Goal: Information Seeking & Learning: Find specific fact

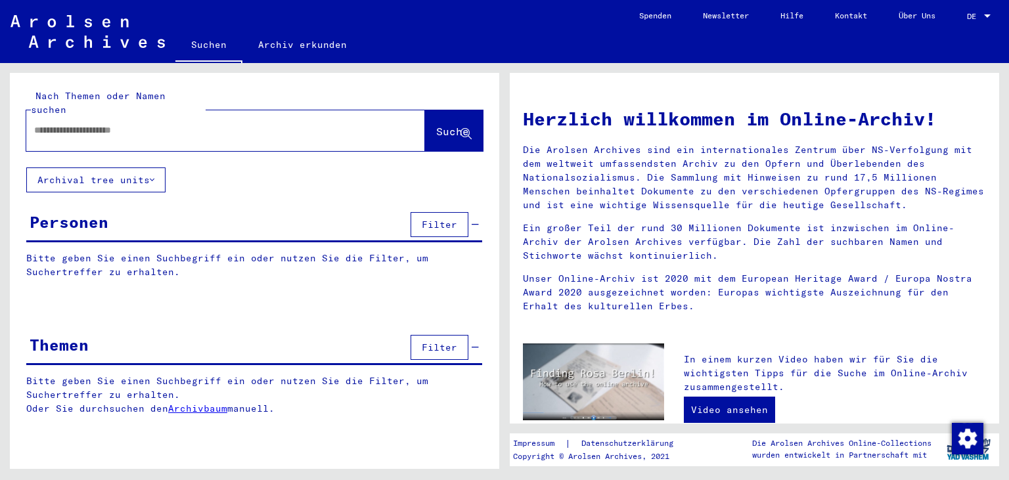
click at [156, 127] on div at bounding box center [205, 131] width 359 height 30
click at [122, 123] on input "text" at bounding box center [209, 130] width 351 height 14
paste input "**********"
type input "**********"
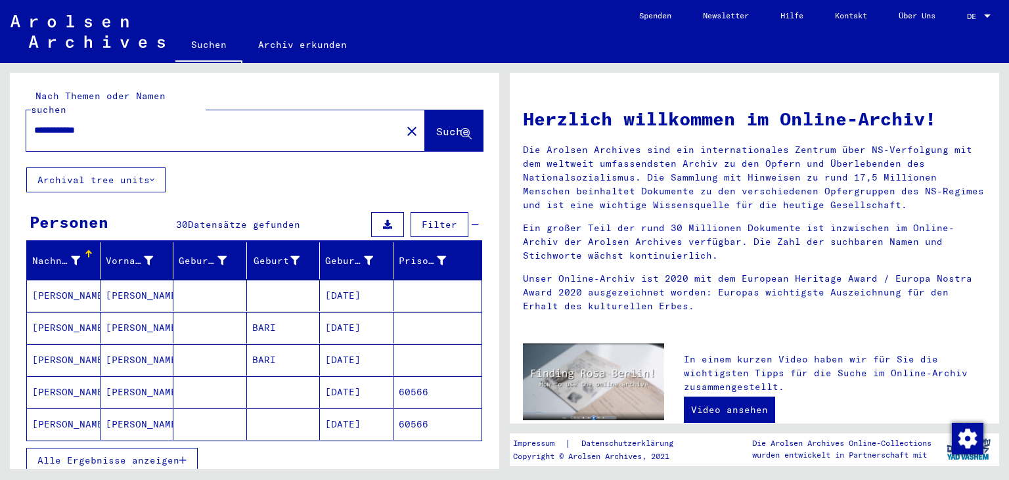
scroll to position [145, 0]
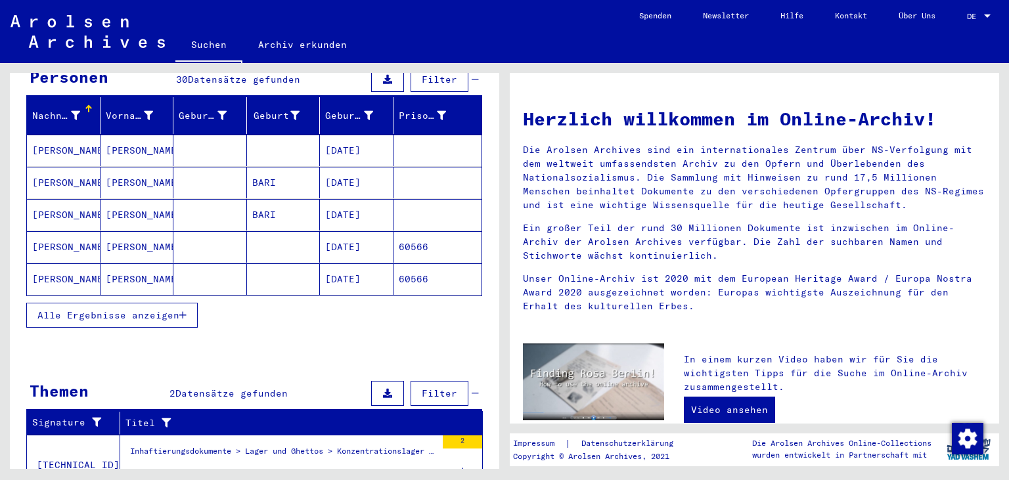
click at [179, 309] on span "Alle Ergebnisse anzeigen" at bounding box center [108, 315] width 142 height 12
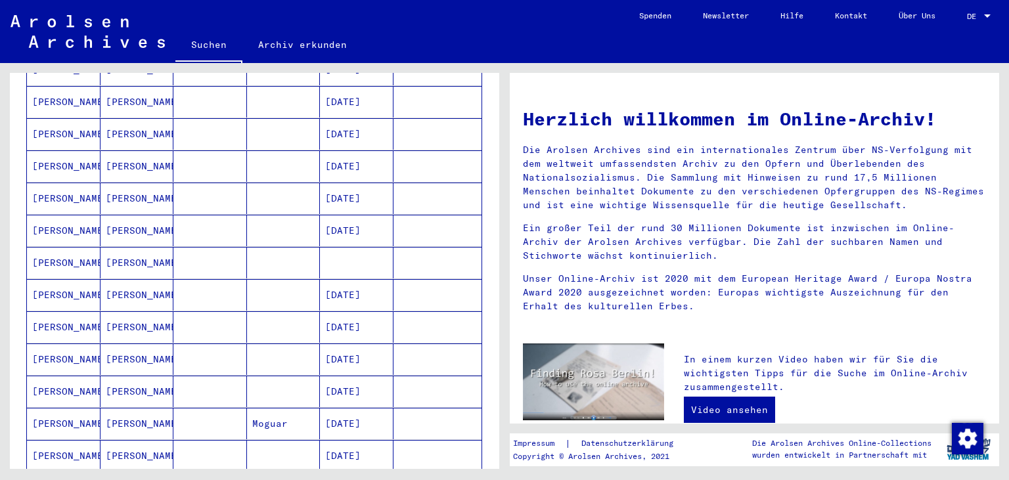
click at [351, 215] on mat-cell "[DATE]" at bounding box center [357, 231] width 74 height 32
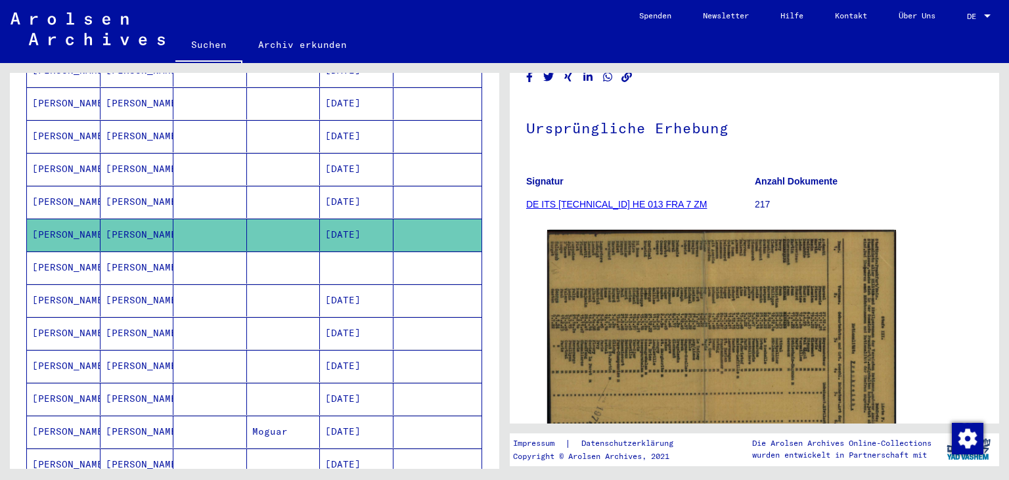
scroll to position [145, 0]
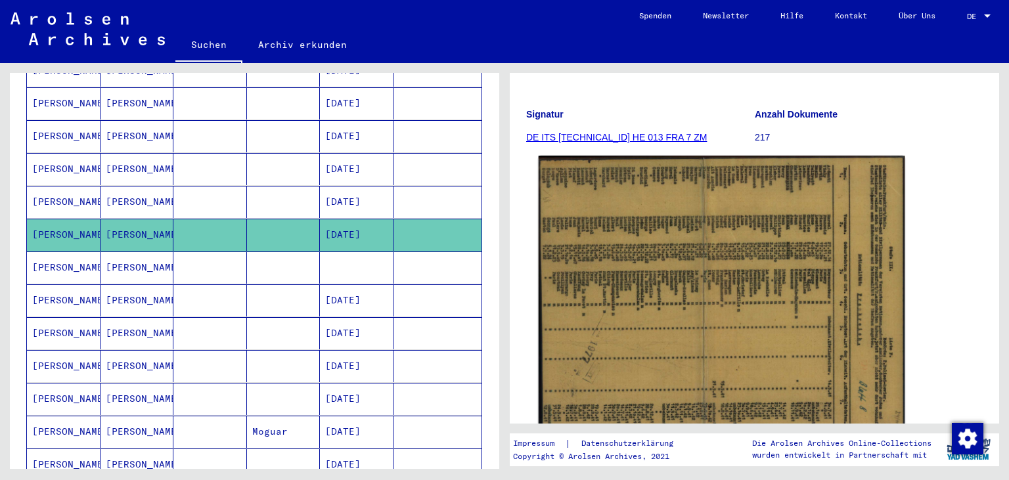
click at [778, 218] on img at bounding box center [721, 300] width 366 height 288
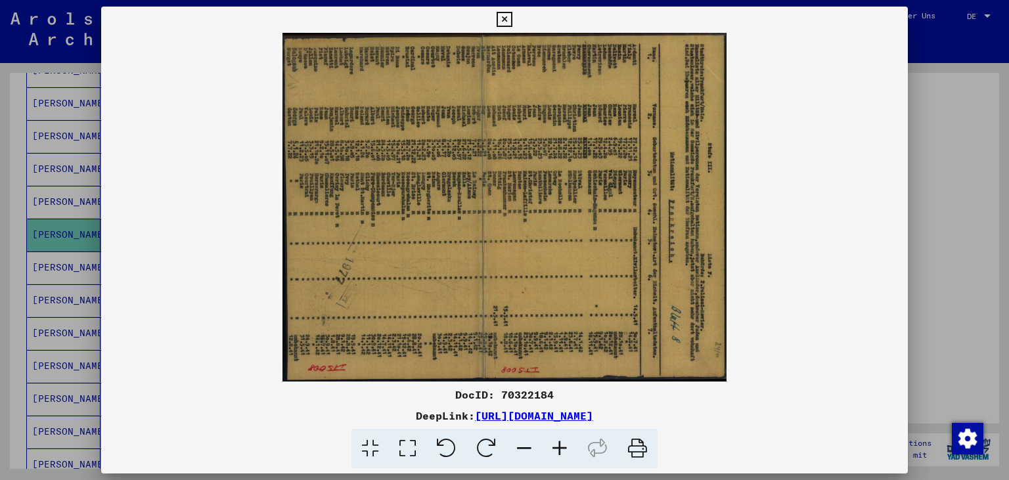
click at [475, 443] on icon at bounding box center [486, 449] width 40 height 40
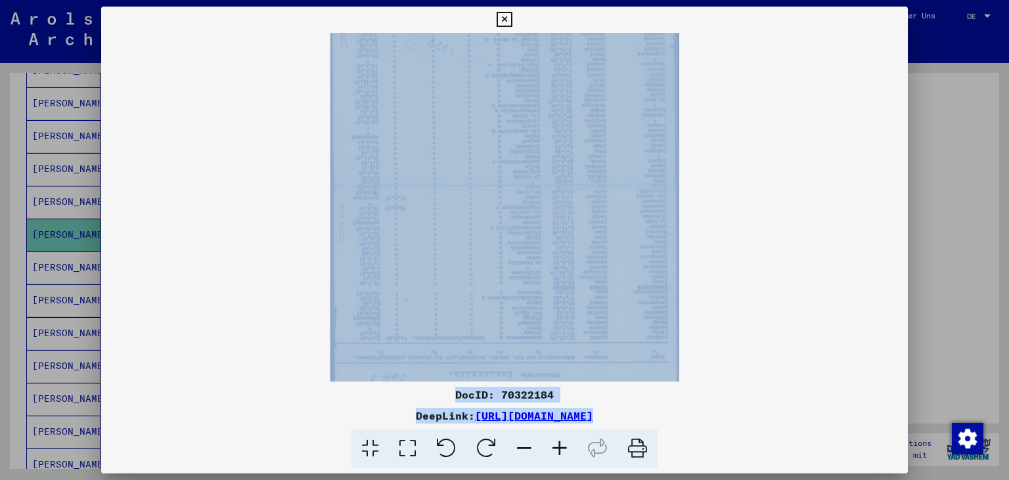
click at [474, 443] on icon at bounding box center [486, 449] width 40 height 40
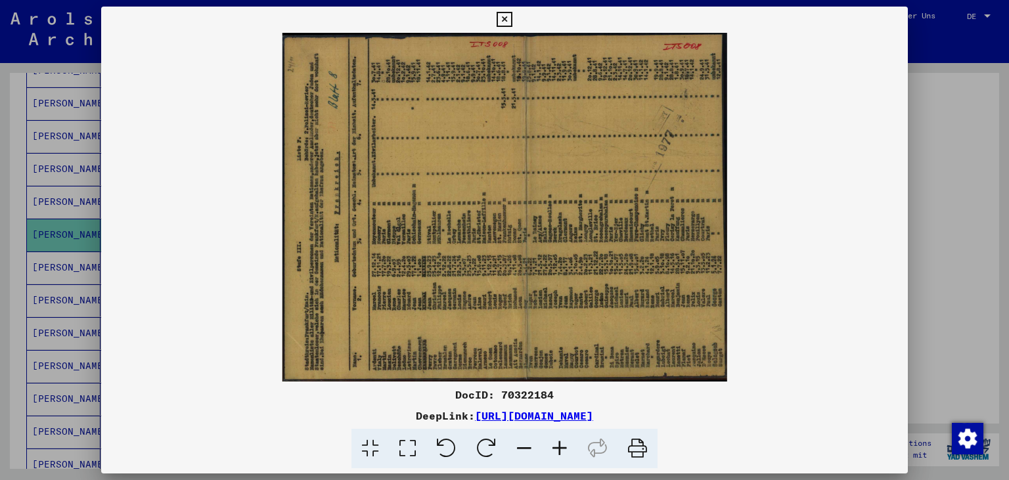
click at [474, 443] on icon at bounding box center [486, 449] width 40 height 40
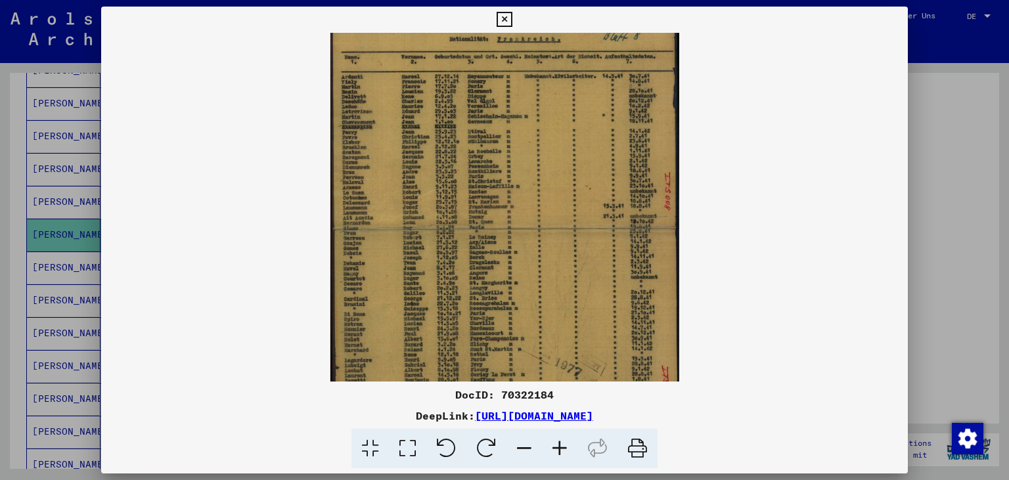
click at [569, 450] on icon at bounding box center [559, 449] width 35 height 40
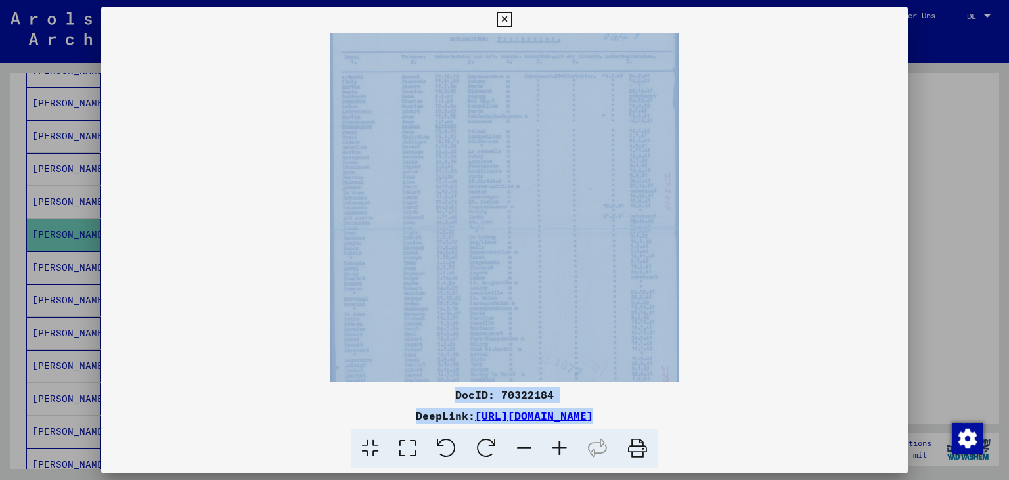
click at [568, 450] on icon at bounding box center [559, 449] width 35 height 40
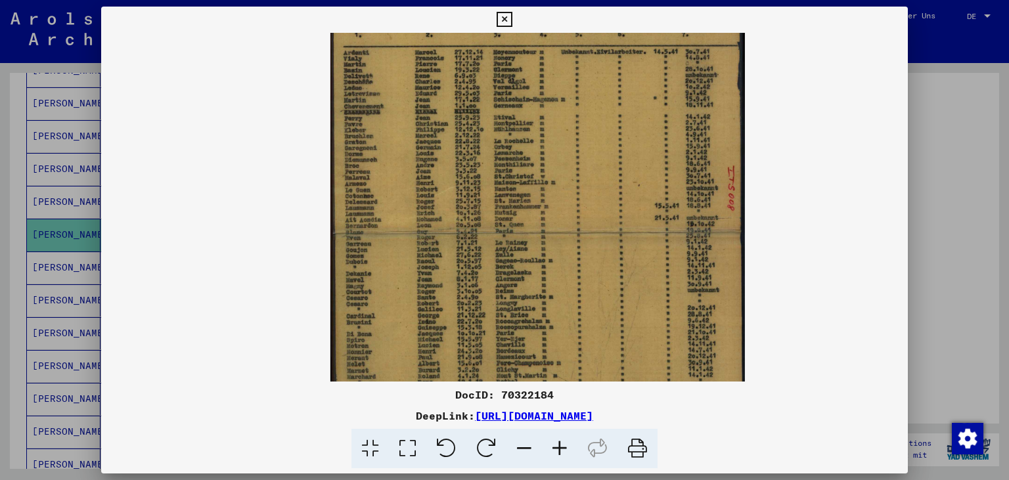
click at [567, 448] on icon at bounding box center [559, 449] width 35 height 40
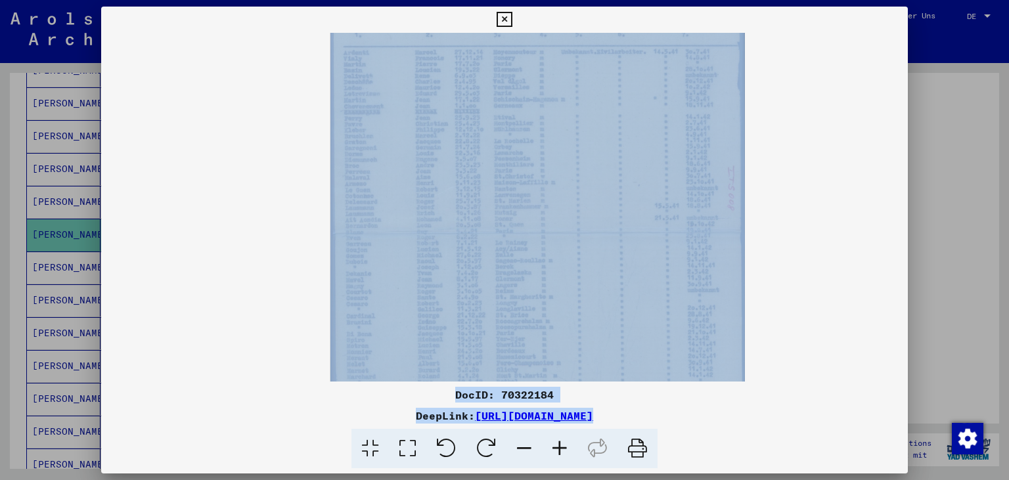
click at [567, 448] on icon at bounding box center [559, 449] width 35 height 40
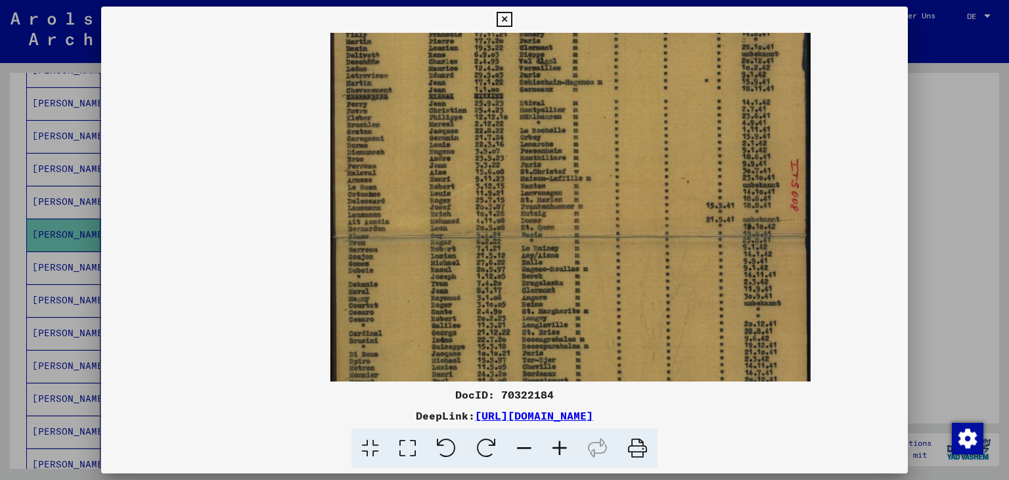
click at [567, 448] on icon at bounding box center [559, 449] width 35 height 40
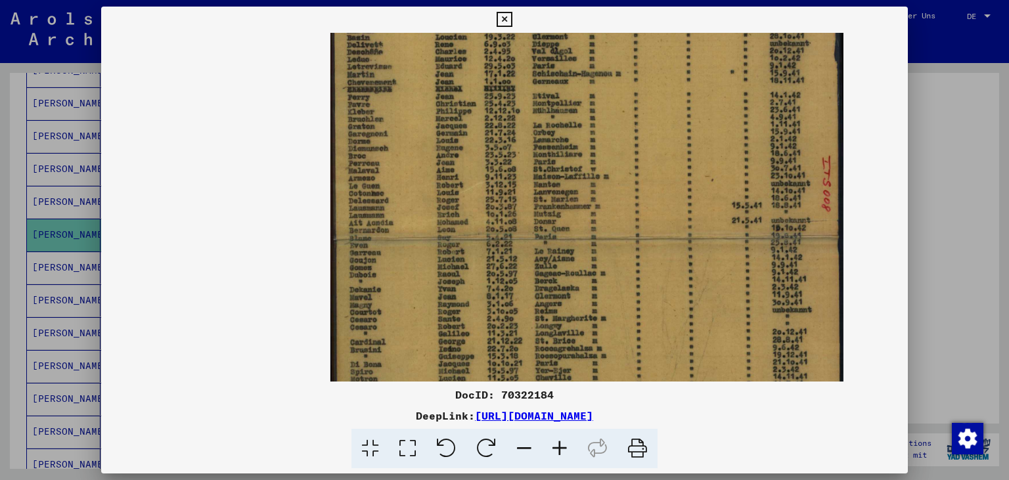
scroll to position [0, 0]
drag, startPoint x: 555, startPoint y: 244, endPoint x: 575, endPoint y: 332, distance: 90.0
click at [575, 332] on img at bounding box center [586, 206] width 513 height 653
drag, startPoint x: 576, startPoint y: 312, endPoint x: 651, endPoint y: 232, distance: 109.6
click at [582, 446] on div "DocID: 70322184 DeepLink: [URL][DOMAIN_NAME]" at bounding box center [504, 238] width 807 height 462
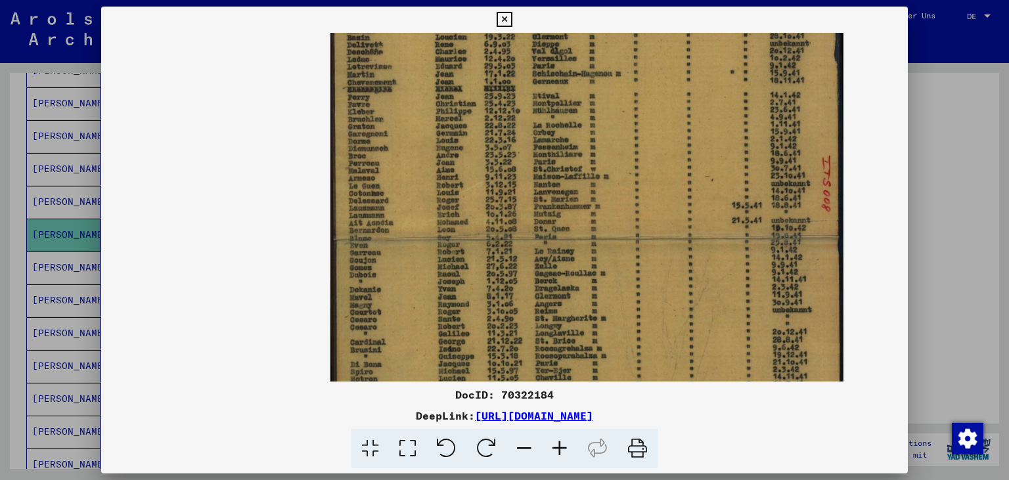
scroll to position [1, 0]
click at [591, 286] on img at bounding box center [586, 205] width 513 height 653
click at [519, 443] on icon at bounding box center [523, 449] width 35 height 40
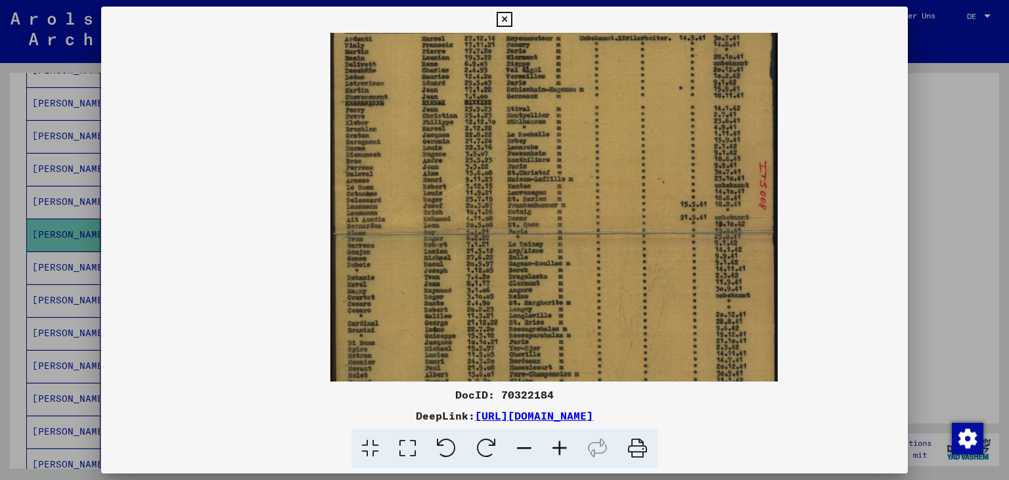
click at [519, 443] on icon at bounding box center [523, 449] width 35 height 40
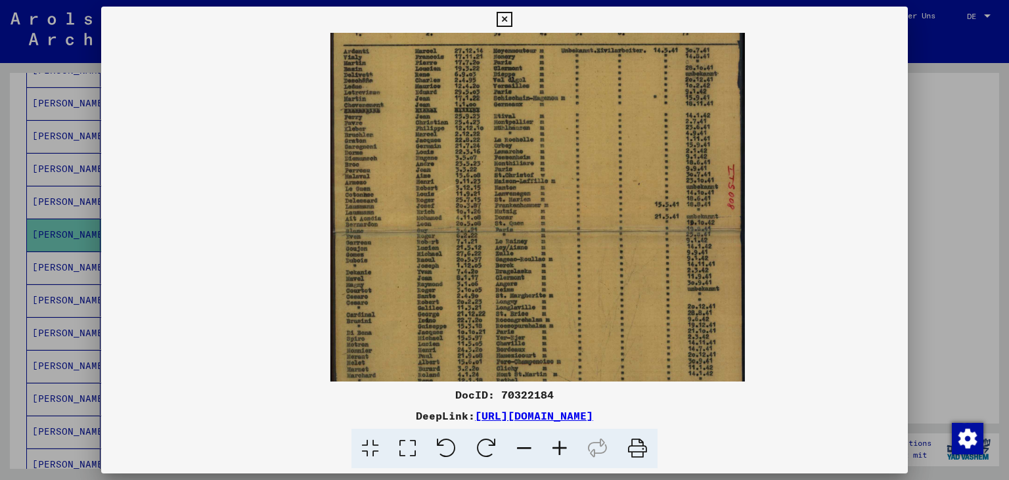
click at [519, 443] on icon at bounding box center [523, 449] width 35 height 40
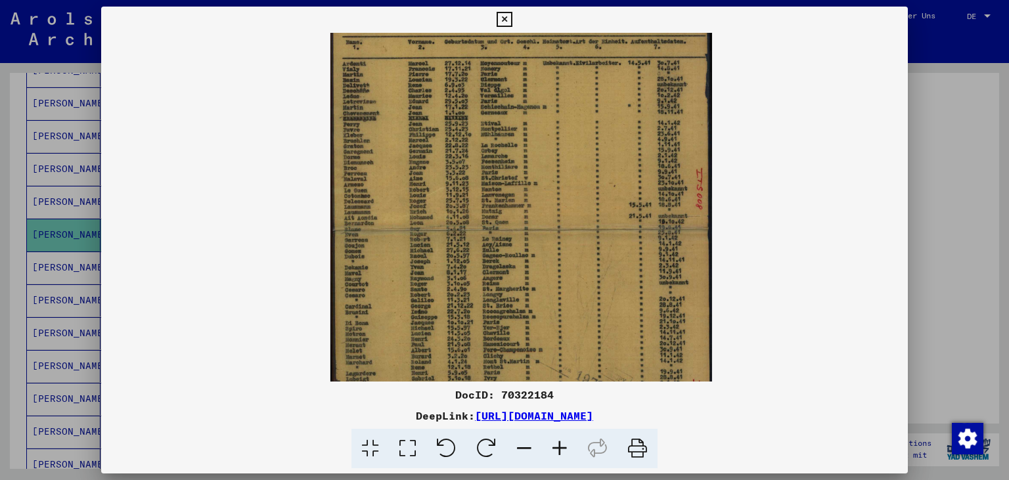
click at [518, 443] on icon at bounding box center [523, 449] width 35 height 40
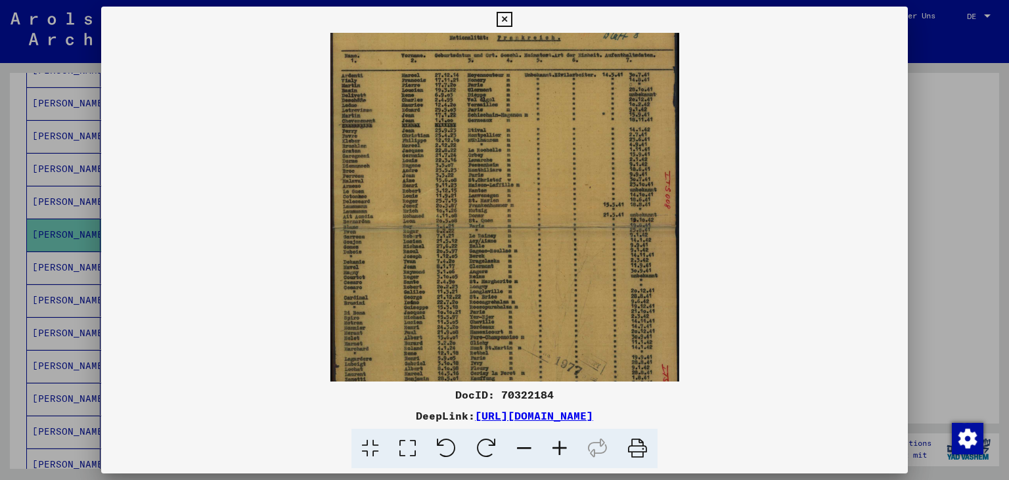
click at [526, 445] on icon at bounding box center [523, 449] width 35 height 40
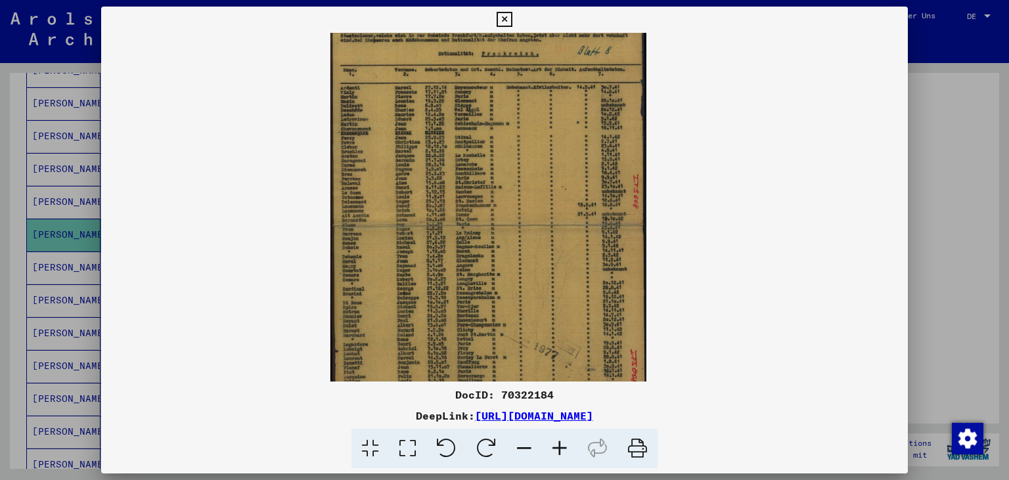
click at [526, 445] on icon at bounding box center [523, 449] width 35 height 40
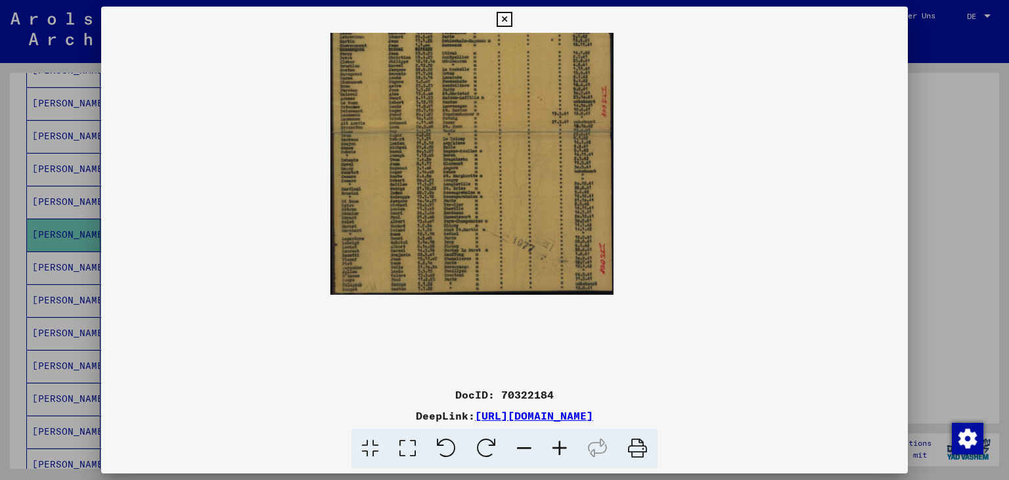
scroll to position [0, 0]
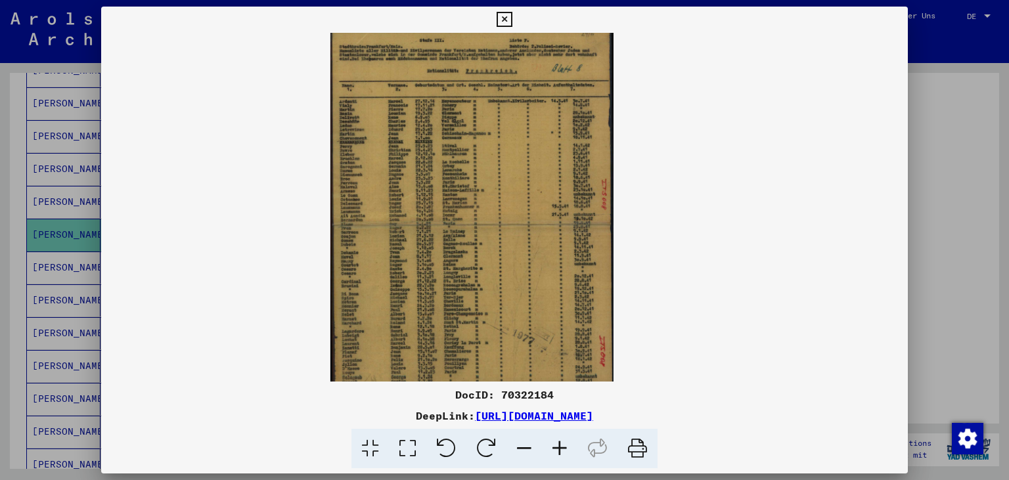
drag, startPoint x: 508, startPoint y: 253, endPoint x: 519, endPoint y: 361, distance: 108.2
click at [519, 361] on img at bounding box center [471, 207] width 283 height 360
click at [512, 19] on icon at bounding box center [503, 20] width 15 height 16
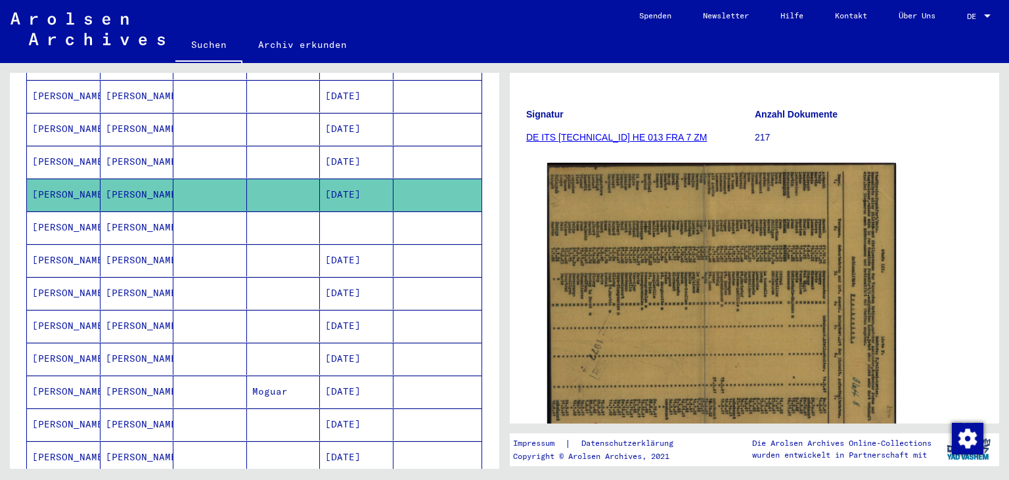
scroll to position [659, 0]
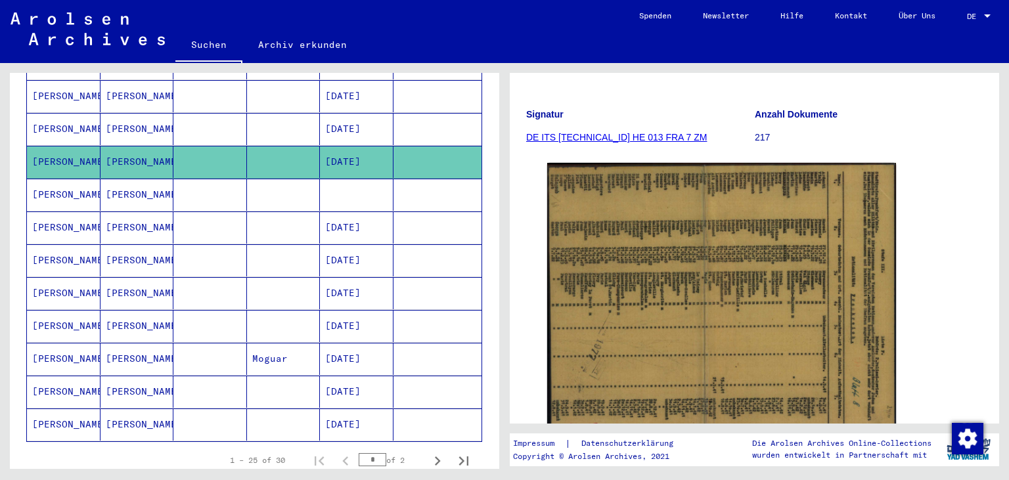
click at [362, 408] on mat-cell "[DATE]" at bounding box center [357, 424] width 74 height 32
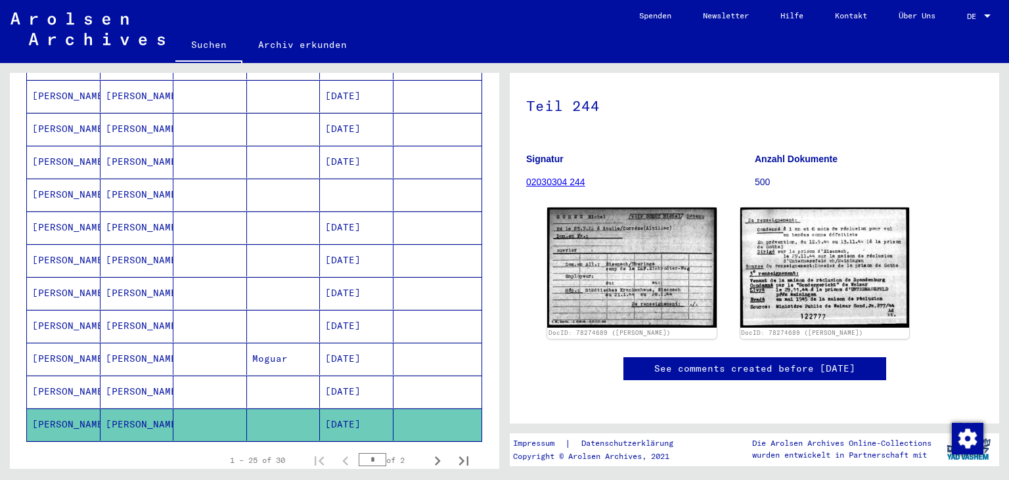
scroll to position [145, 0]
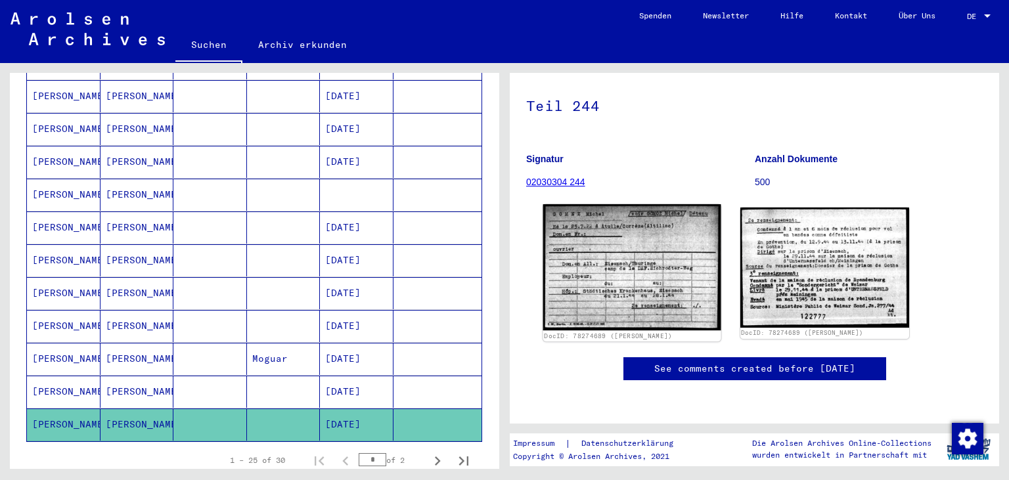
click at [592, 233] on img at bounding box center [631, 267] width 177 height 126
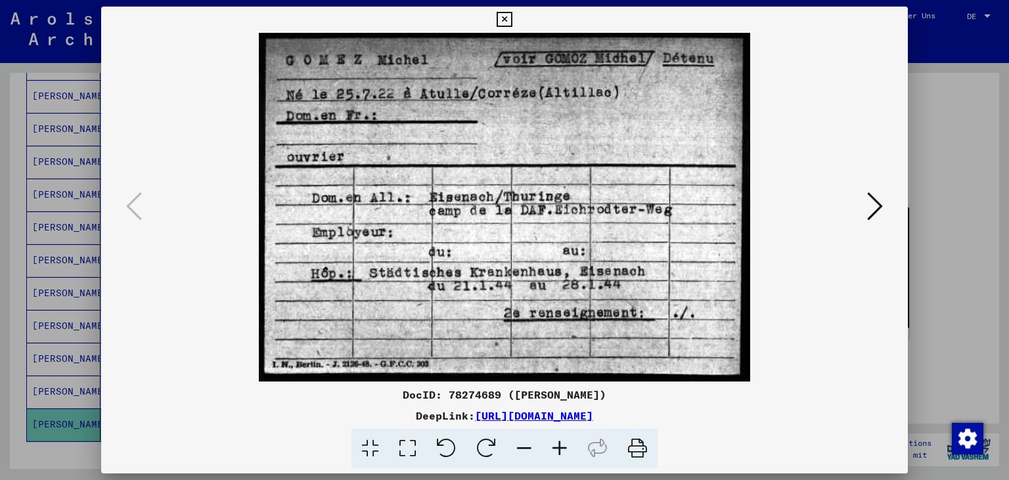
click at [512, 19] on icon at bounding box center [503, 20] width 15 height 16
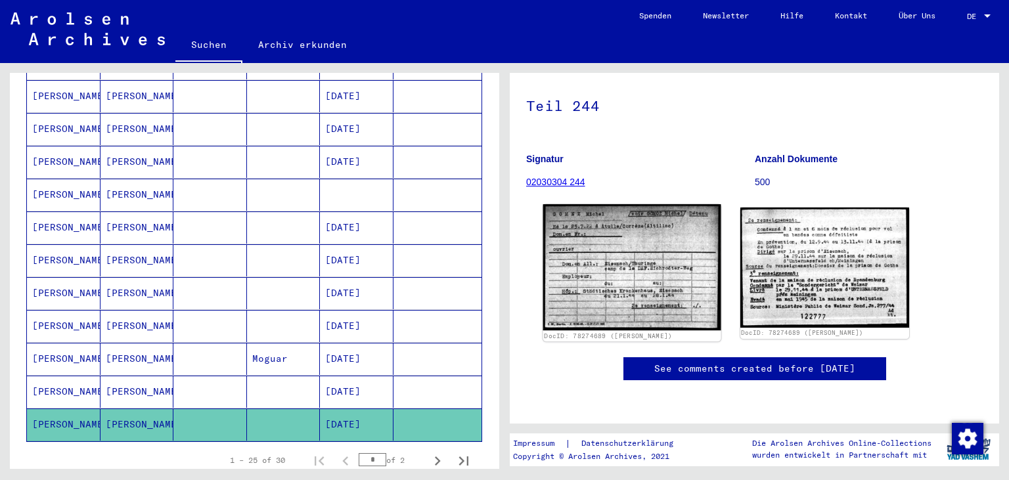
click at [584, 238] on img at bounding box center [631, 267] width 177 height 126
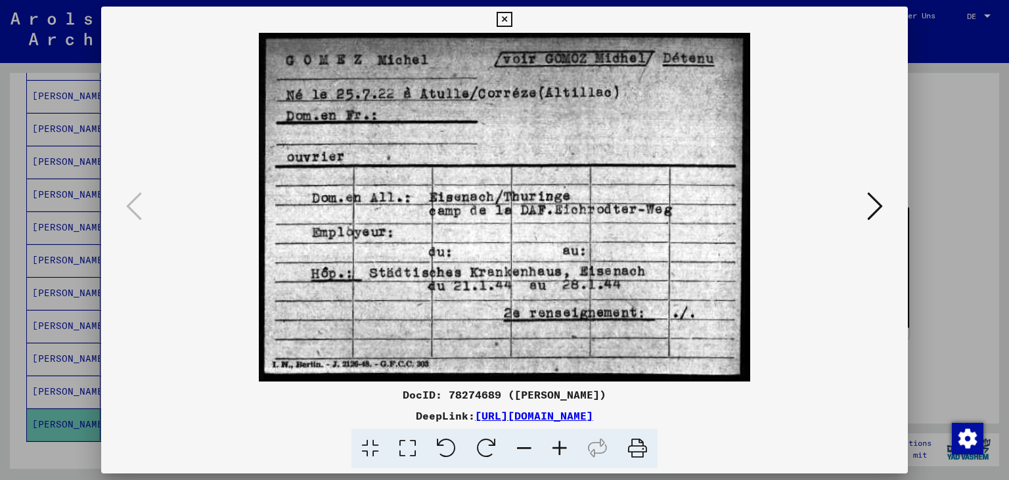
click at [512, 20] on icon at bounding box center [503, 20] width 15 height 16
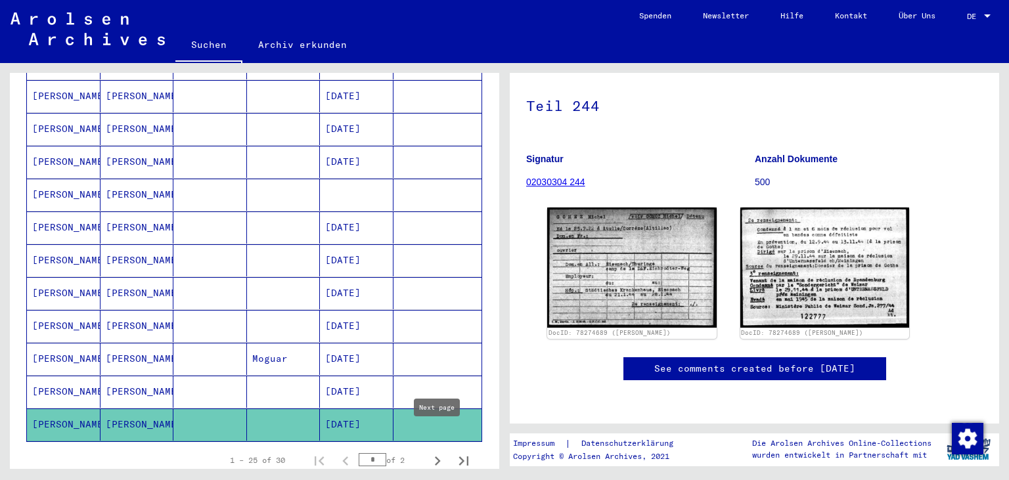
click at [434, 452] on icon "Next page" at bounding box center [437, 461] width 18 height 18
type input "*"
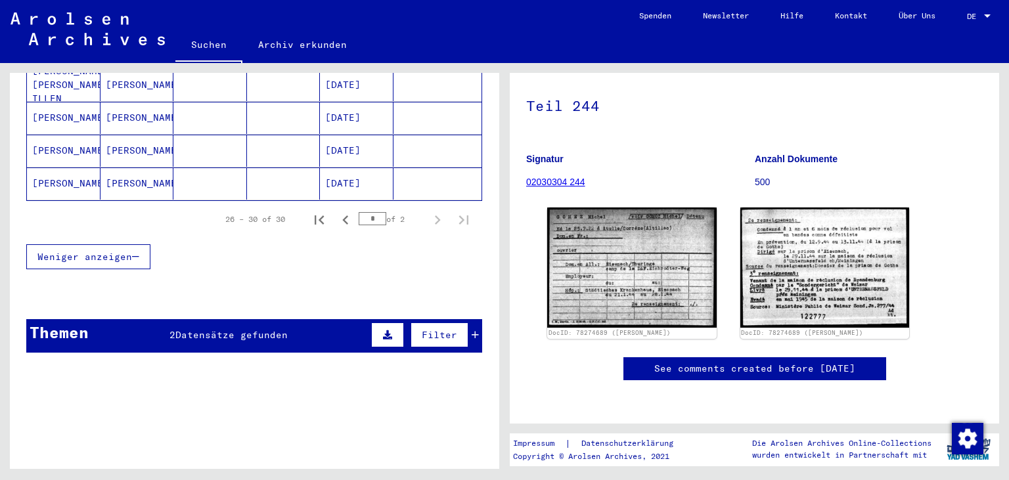
scroll to position [282, 0]
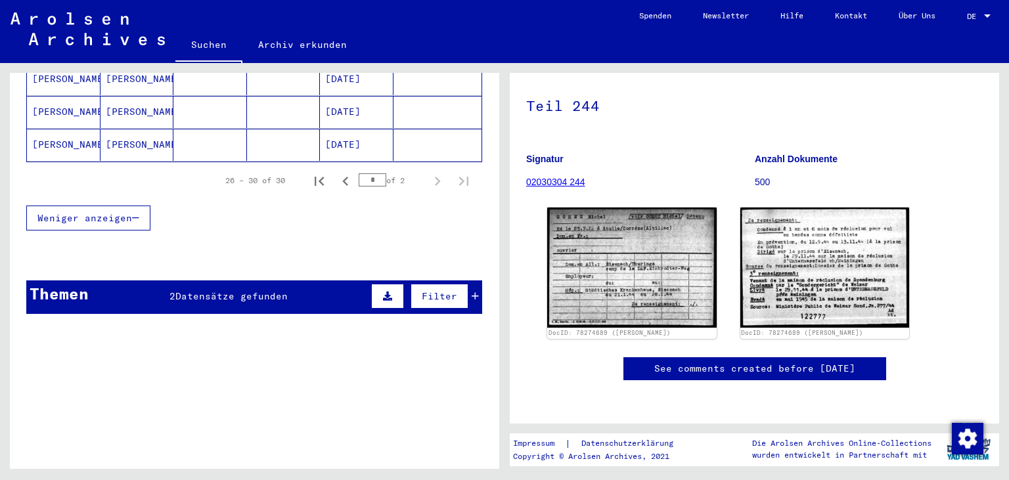
click at [472, 292] on icon at bounding box center [474, 296] width 7 height 9
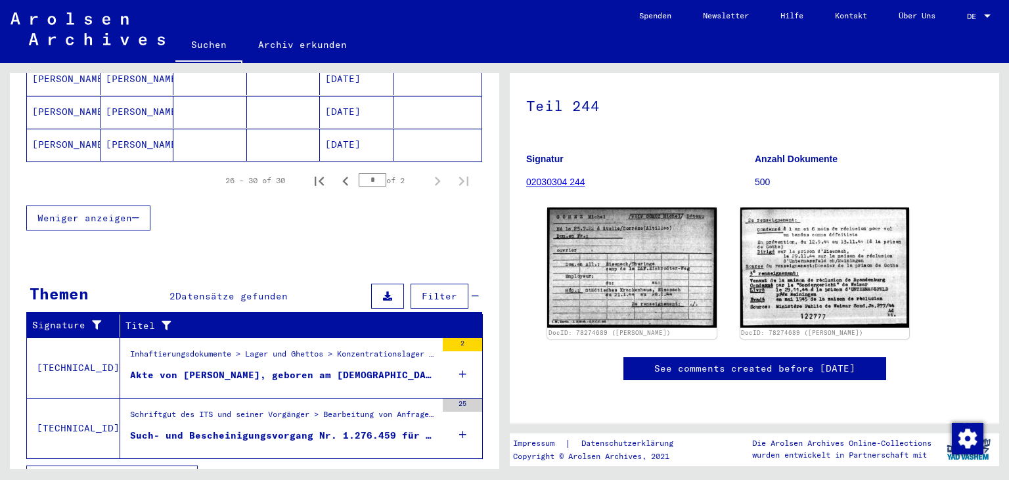
click at [334, 368] on div "Akte von [PERSON_NAME], geboren am [DEMOGRAPHIC_DATA]" at bounding box center [283, 375] width 306 height 14
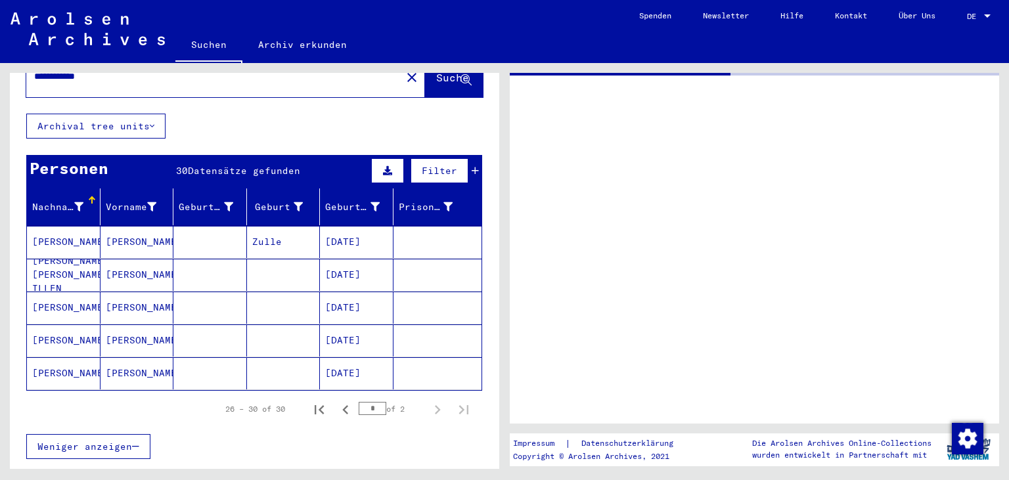
scroll to position [54, 0]
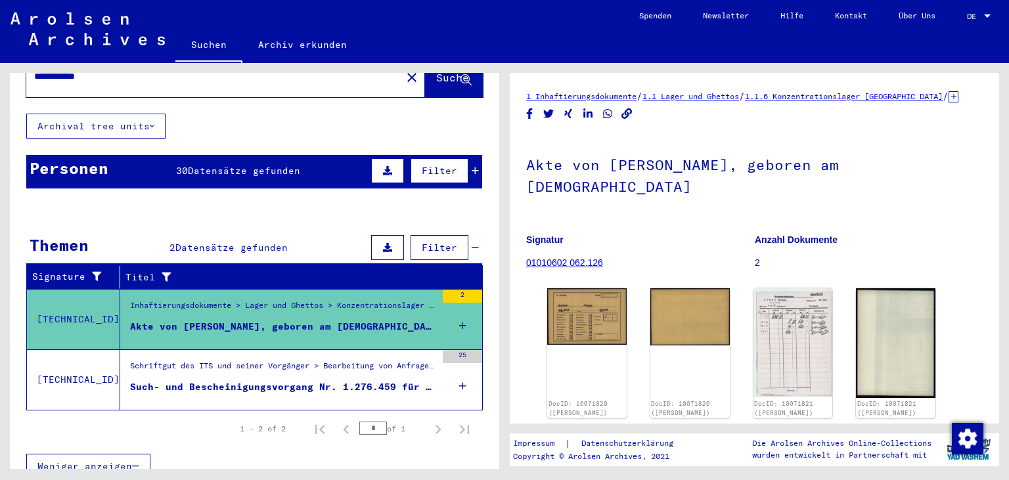
click at [260, 380] on div "Such- und Bescheinigungsvorgang Nr. 1.276.459 für [PERSON_NAME] geboren [DEMOGR…" at bounding box center [283, 387] width 306 height 14
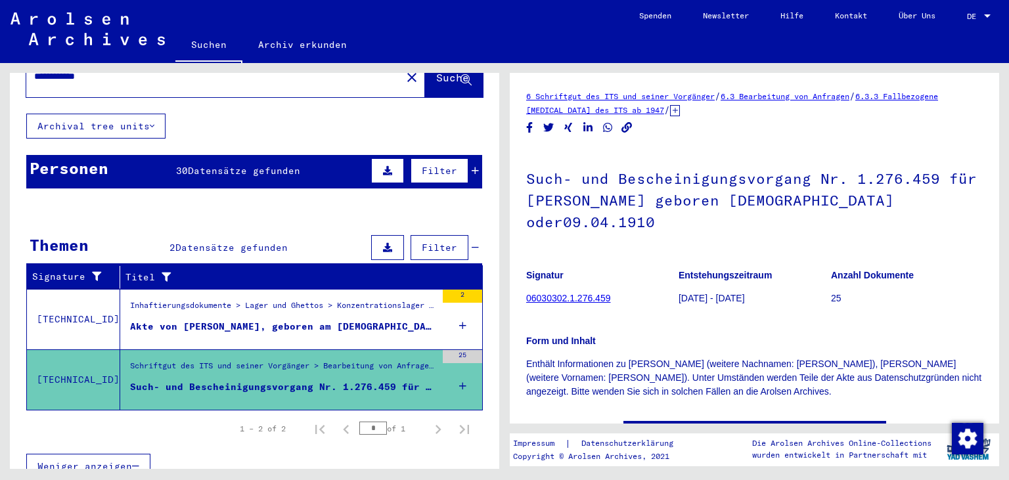
click at [262, 301] on div "Inhaftierungsdokumente > Lager und Ghettos > Konzentrationslager [GEOGRAPHIC_DA…" at bounding box center [283, 308] width 306 height 18
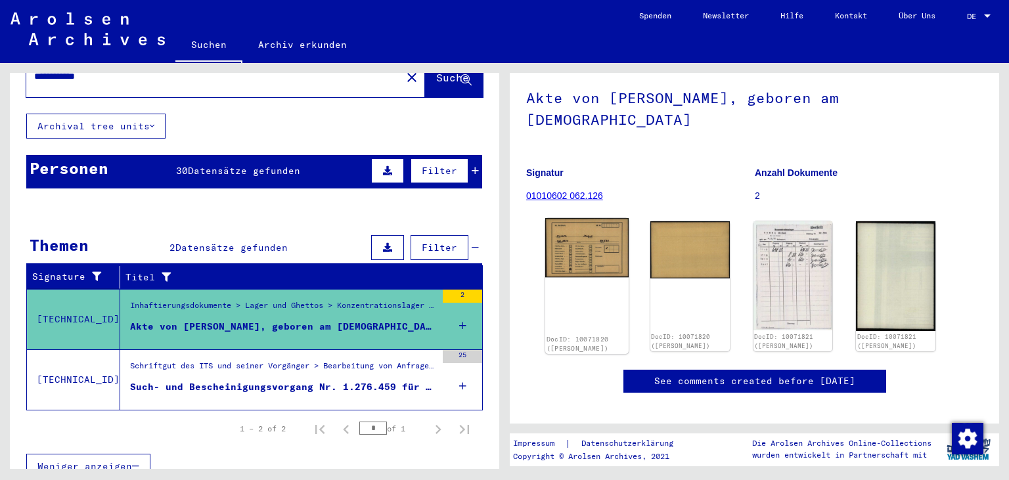
scroll to position [145, 0]
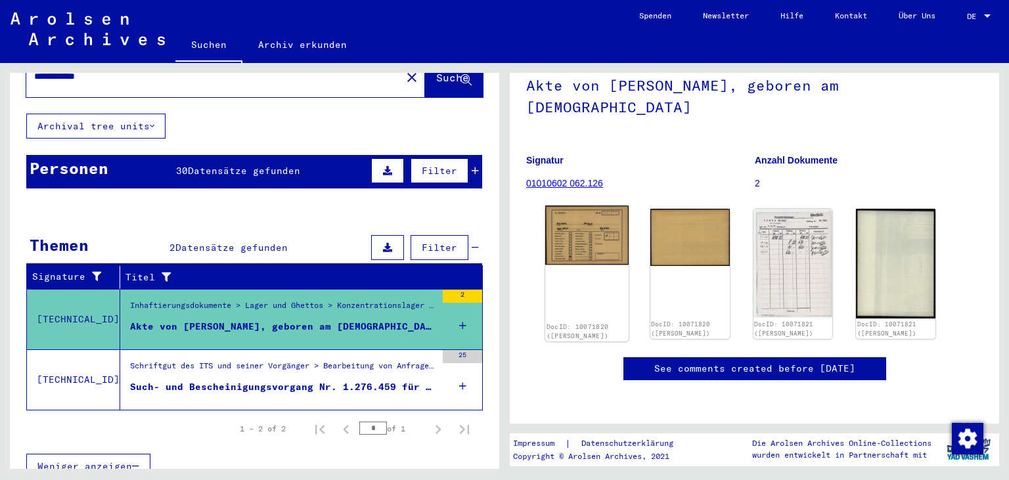
click at [596, 206] on img at bounding box center [586, 235] width 83 height 59
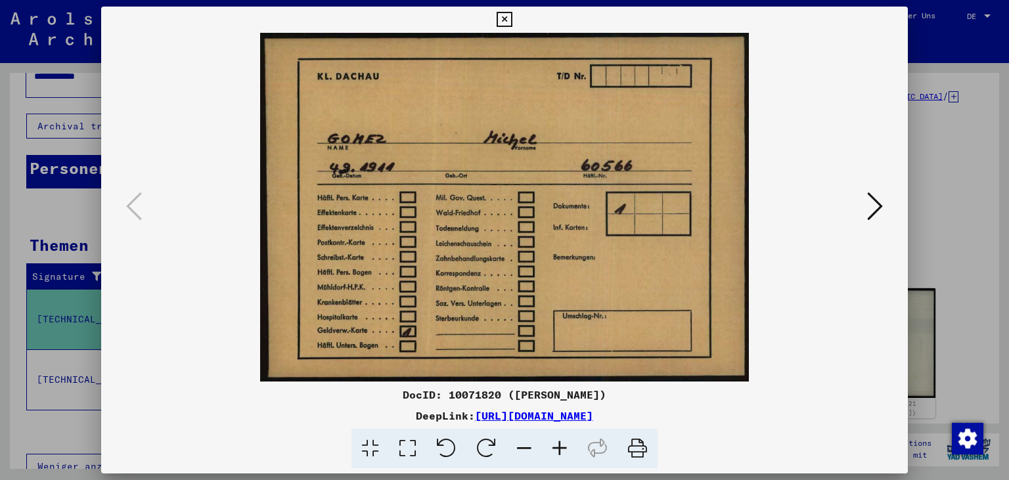
scroll to position [79, 0]
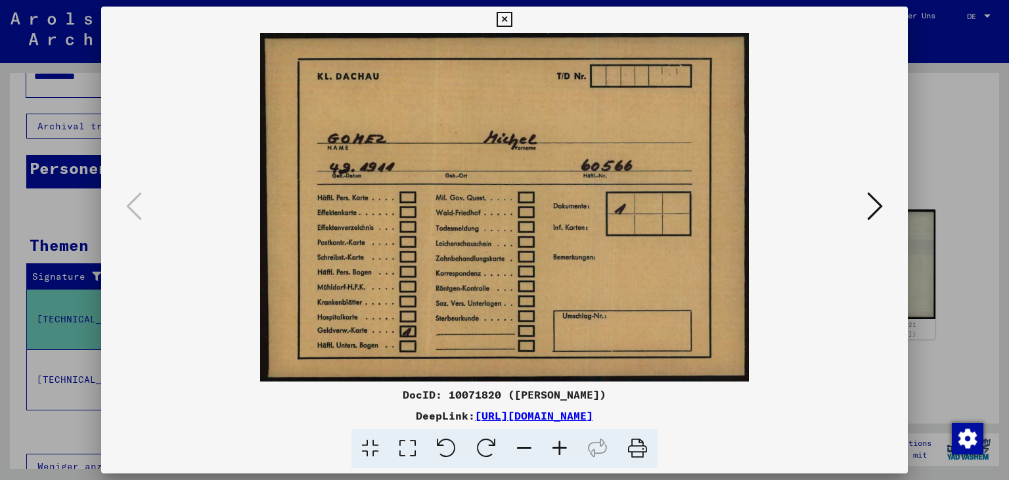
drag, startPoint x: 898, startPoint y: 16, endPoint x: 619, endPoint y: 54, distance: 280.9
click at [512, 16] on icon at bounding box center [503, 20] width 15 height 16
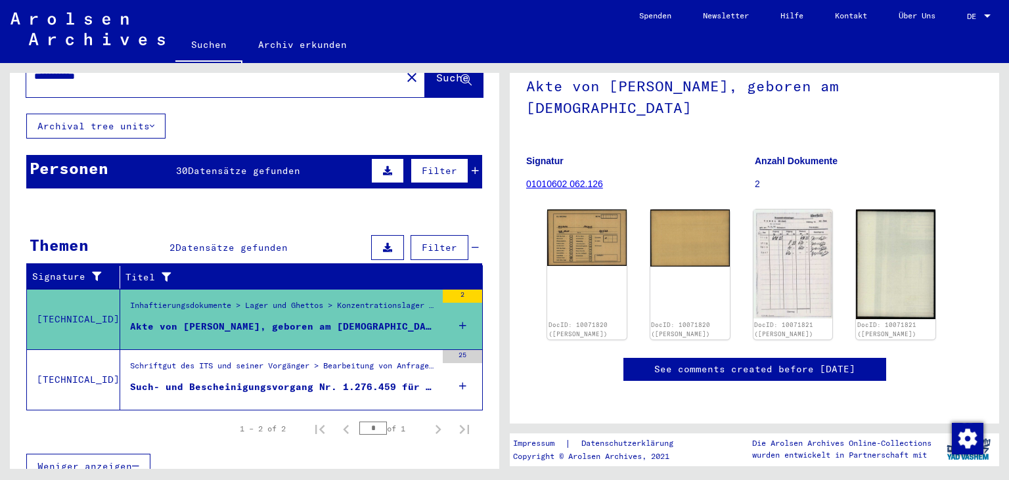
scroll to position [0, 0]
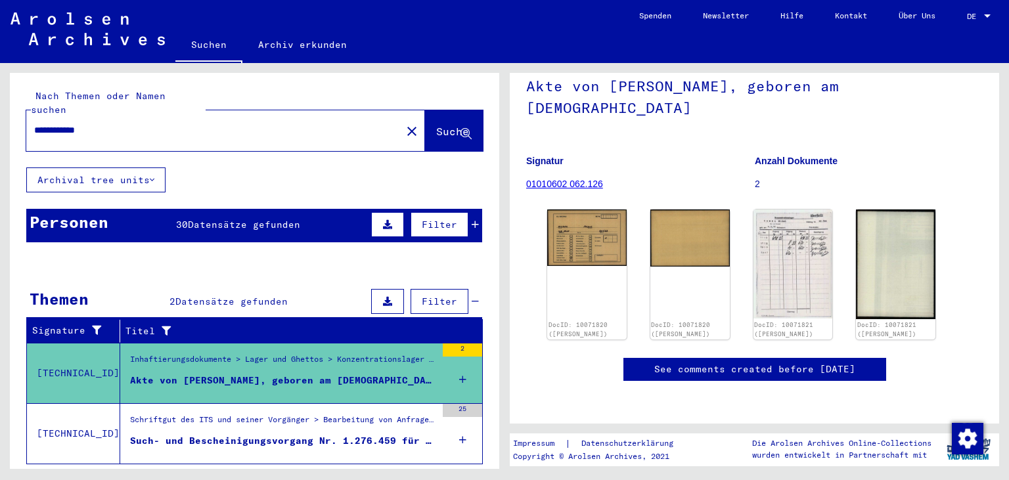
click at [399, 118] on button "close" at bounding box center [412, 131] width 26 height 26
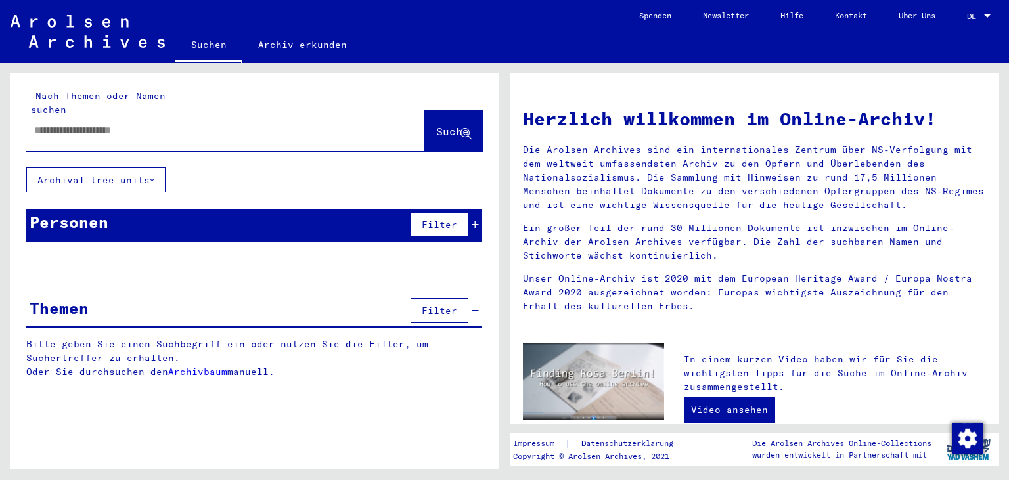
click at [256, 123] on input "text" at bounding box center [209, 130] width 351 height 14
paste input "**********"
type input "**********"
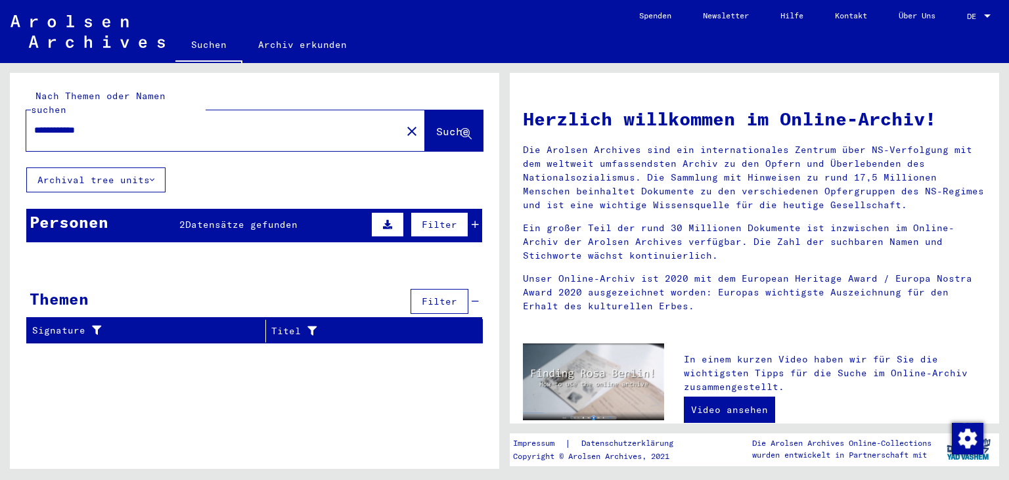
click at [477, 220] on icon at bounding box center [474, 224] width 7 height 9
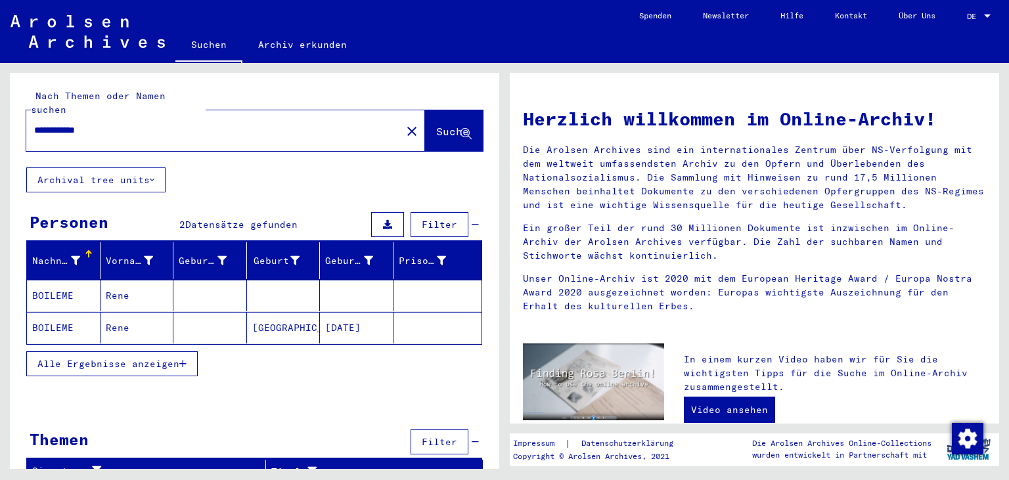
click at [353, 286] on mat-cell at bounding box center [357, 296] width 74 height 32
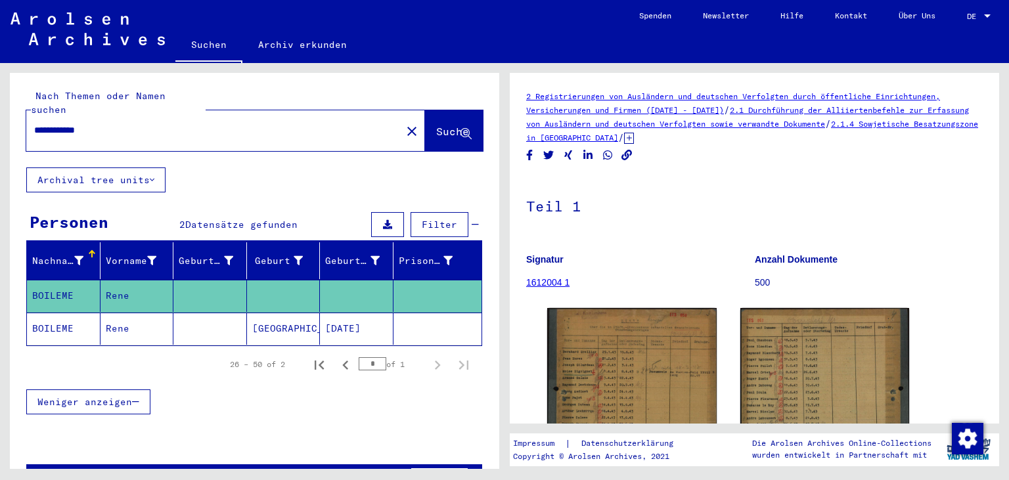
scroll to position [145, 0]
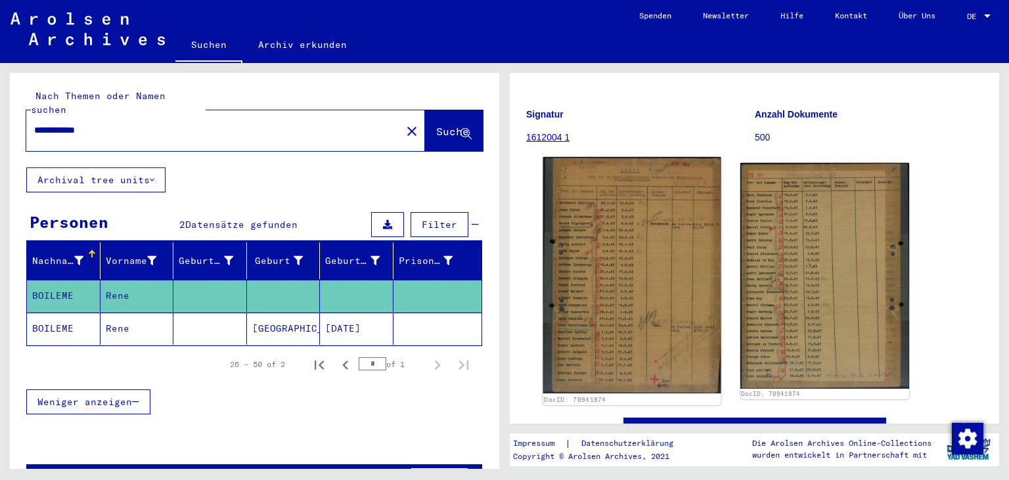
click at [643, 219] on img at bounding box center [631, 275] width 177 height 236
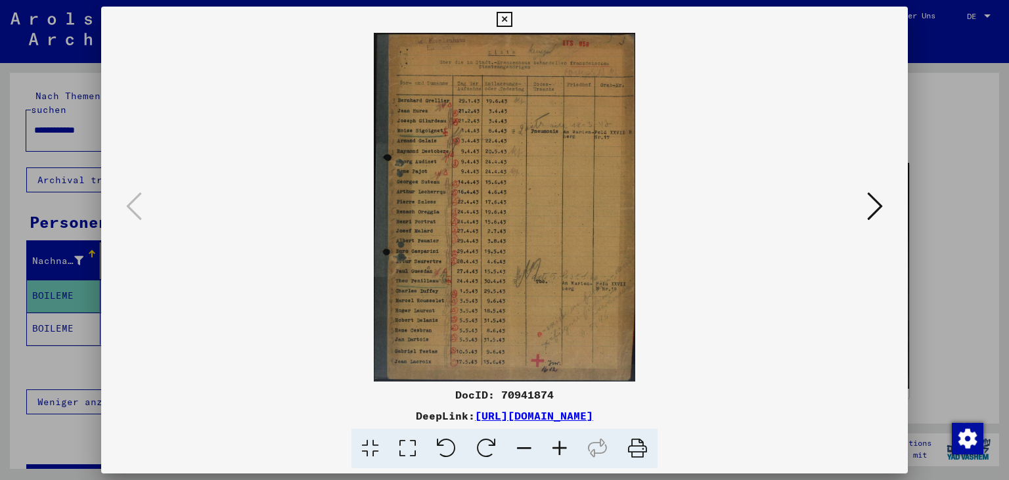
click at [555, 455] on icon at bounding box center [559, 449] width 35 height 40
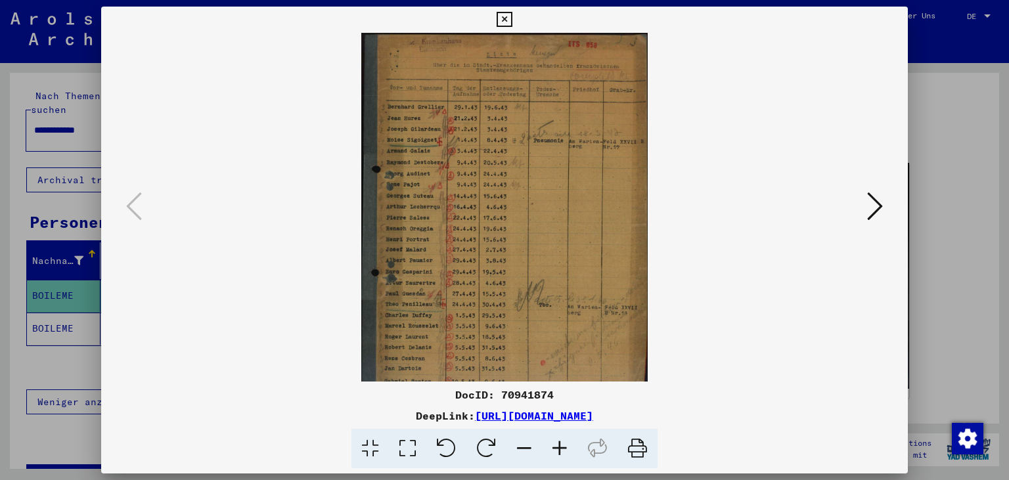
click at [555, 455] on icon at bounding box center [559, 449] width 35 height 40
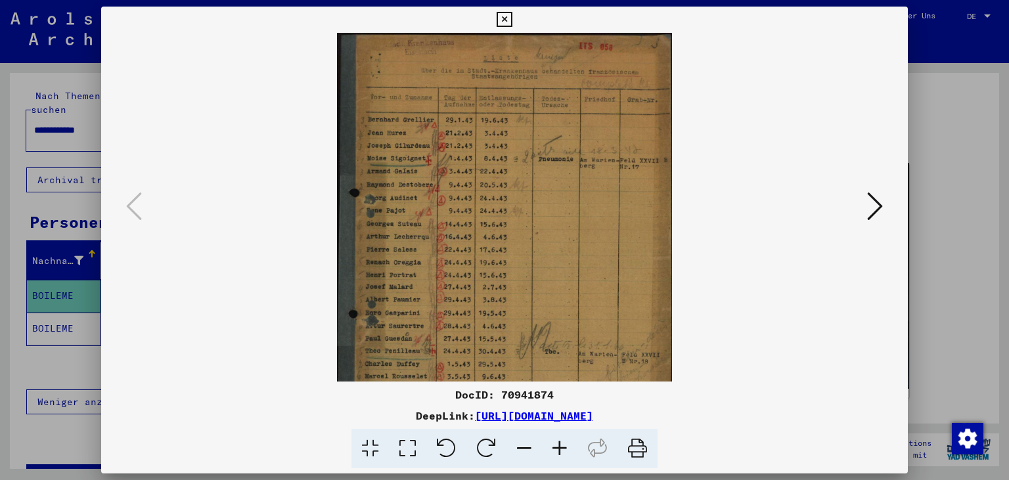
click at [555, 455] on icon at bounding box center [559, 449] width 35 height 40
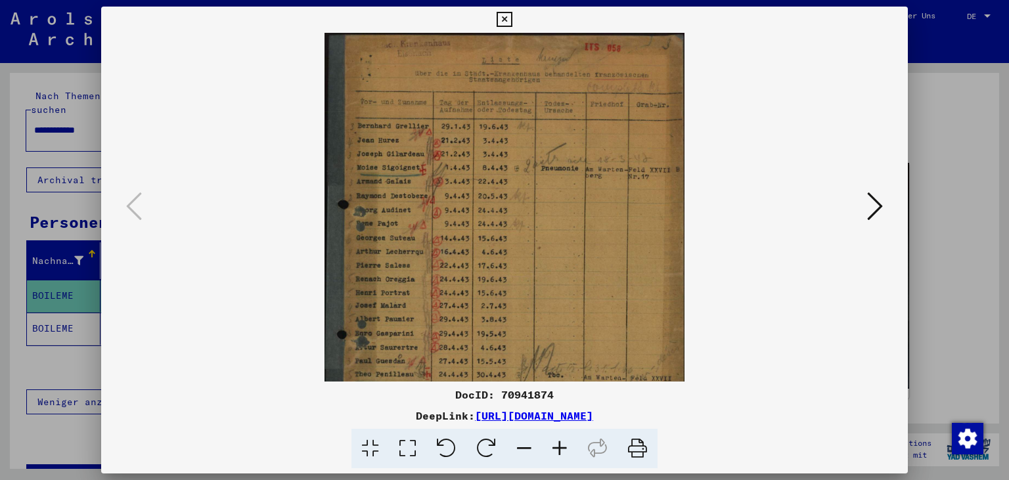
click at [556, 455] on icon at bounding box center [559, 449] width 35 height 40
click at [557, 455] on icon at bounding box center [559, 449] width 35 height 40
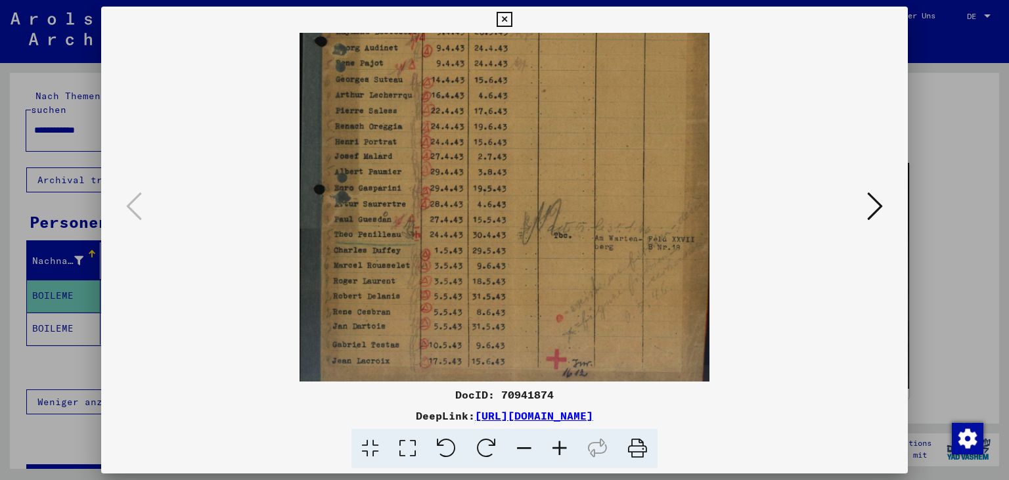
scroll to position [197, 0]
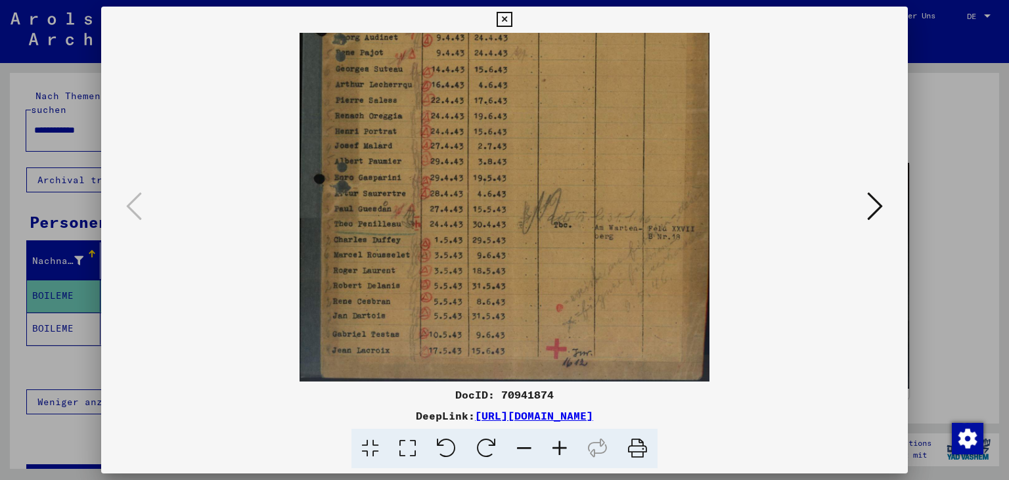
drag, startPoint x: 553, startPoint y: 345, endPoint x: 496, endPoint y: 112, distance: 240.5
click at [496, 112] on img at bounding box center [503, 109] width 409 height 546
click at [878, 219] on icon at bounding box center [875, 206] width 16 height 32
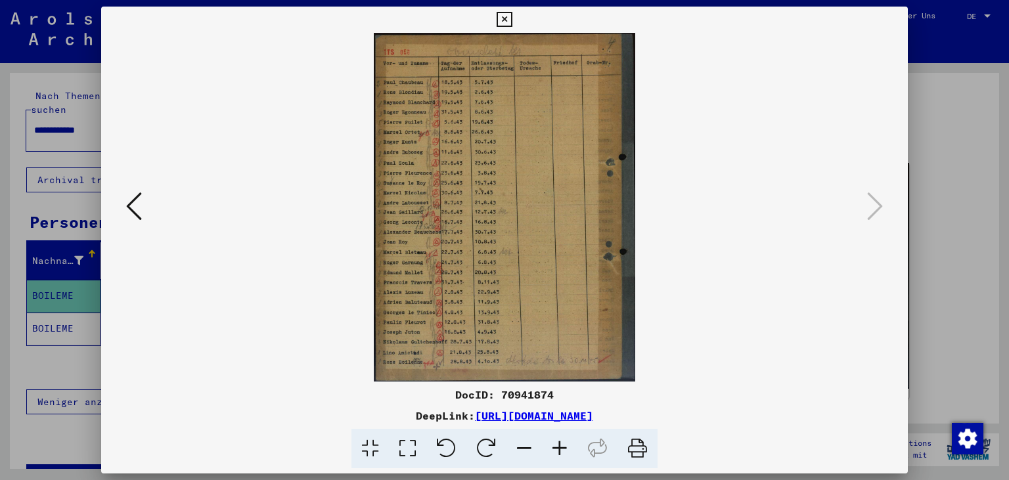
click at [567, 450] on icon at bounding box center [559, 449] width 35 height 40
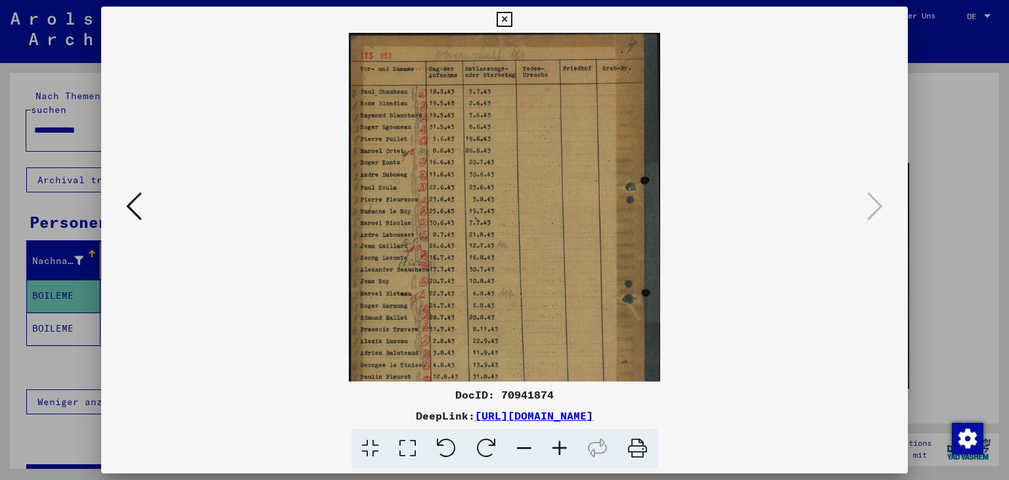
click at [567, 450] on icon at bounding box center [559, 449] width 35 height 40
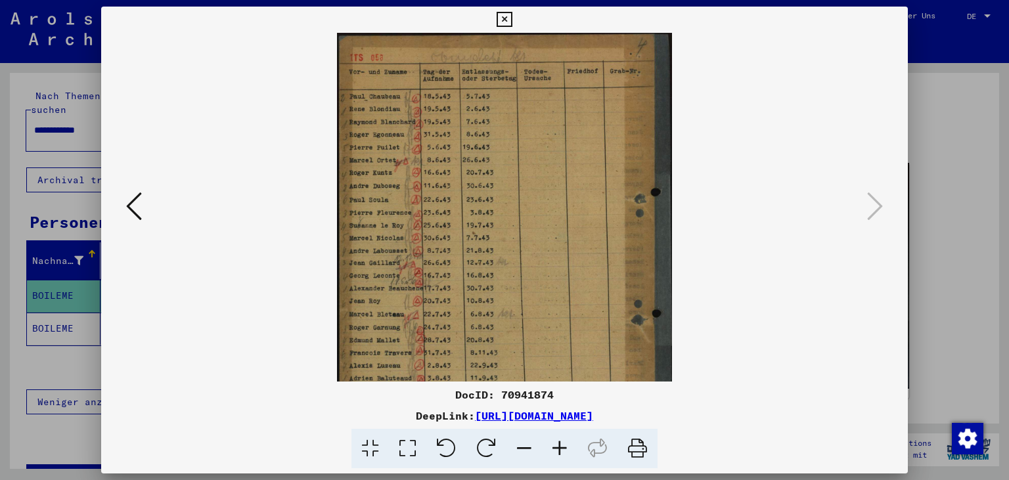
click at [567, 450] on icon at bounding box center [559, 449] width 35 height 40
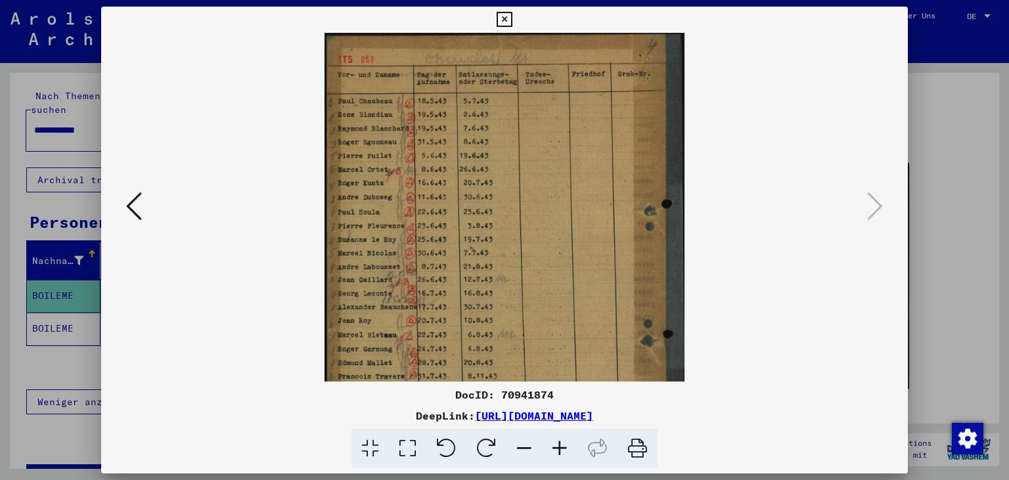
click at [565, 450] on icon at bounding box center [559, 449] width 35 height 40
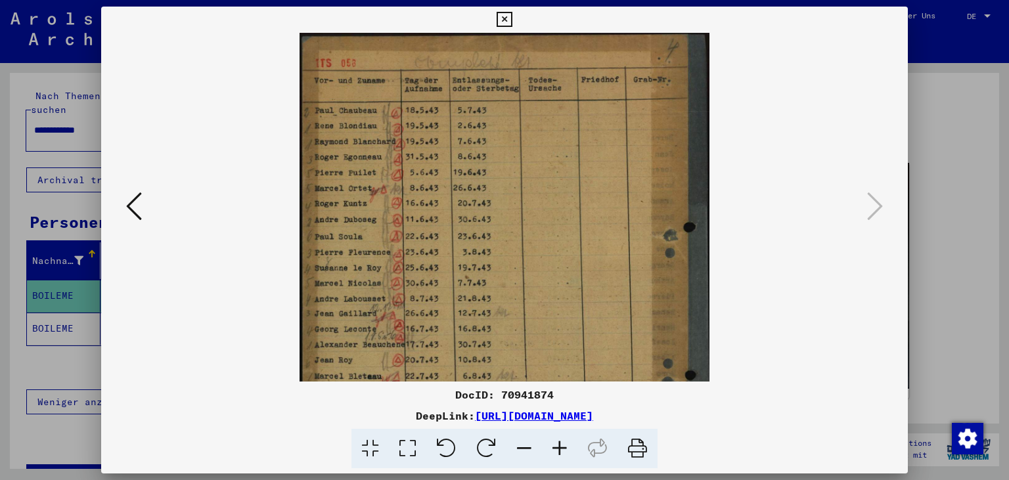
click at [565, 450] on icon at bounding box center [559, 449] width 35 height 40
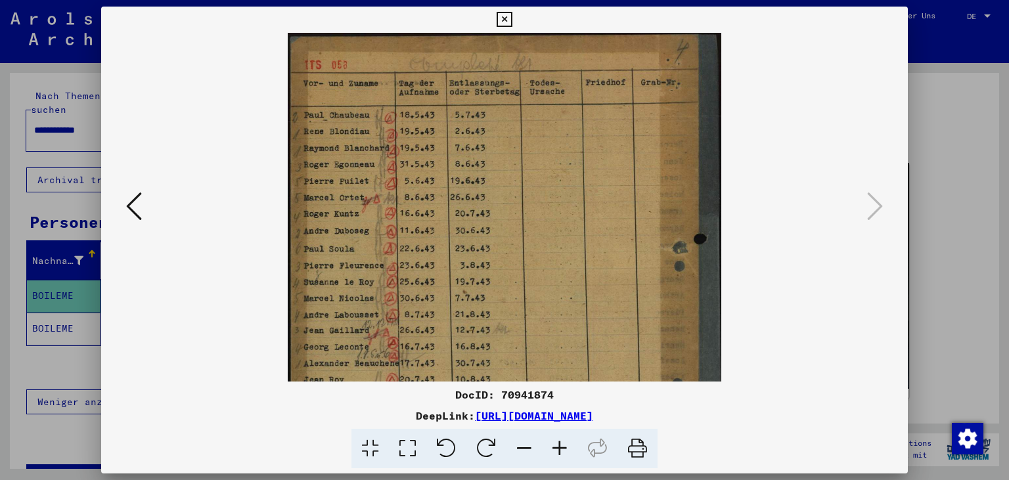
click at [565, 450] on icon at bounding box center [559, 449] width 35 height 40
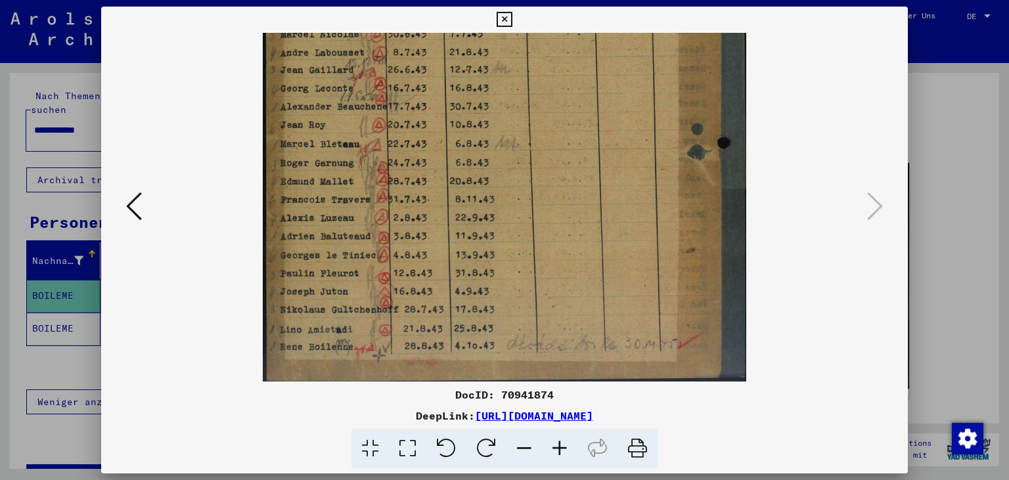
scroll to position [295, 0]
drag, startPoint x: 374, startPoint y: 306, endPoint x: 372, endPoint y: 6, distance: 300.1
click at [372, 6] on div "DocID: 70941874 DeepLink: [URL][DOMAIN_NAME]" at bounding box center [504, 240] width 1009 height 480
click at [622, 240] on img at bounding box center [504, 59] width 483 height 644
click at [561, 448] on icon at bounding box center [559, 449] width 35 height 40
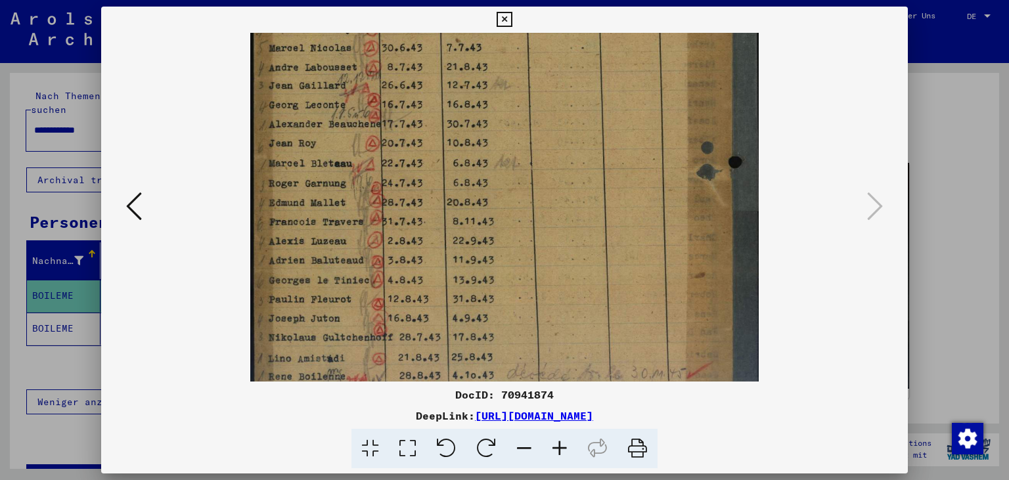
click at [561, 448] on icon at bounding box center [559, 449] width 35 height 40
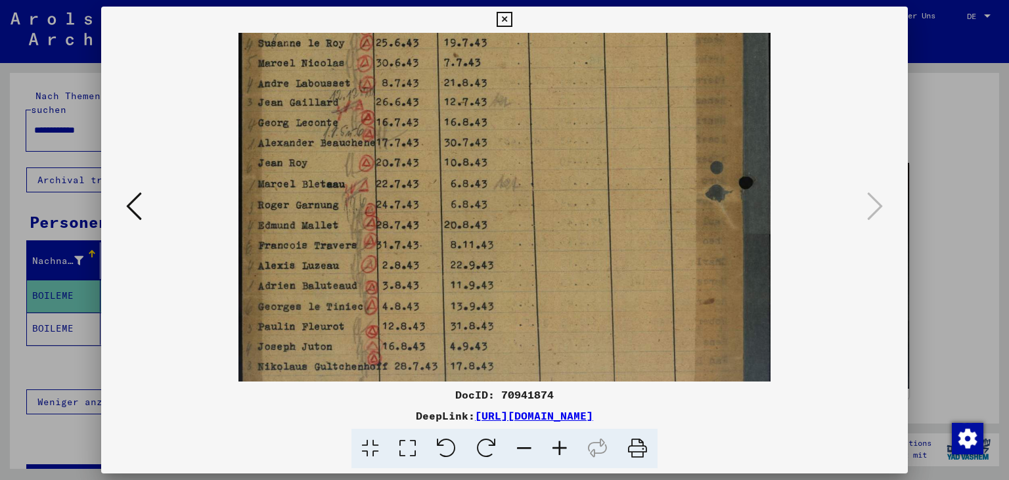
click at [561, 448] on icon at bounding box center [559, 449] width 35 height 40
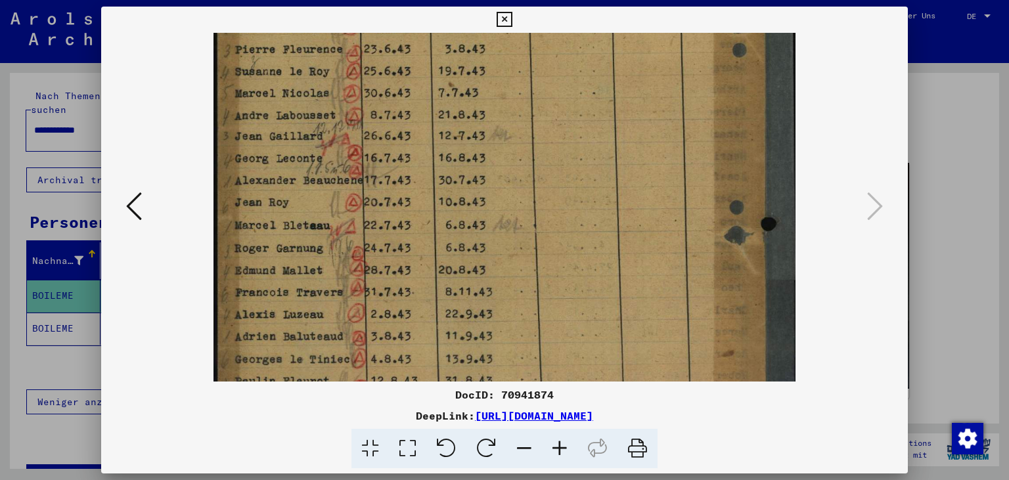
click at [561, 448] on icon at bounding box center [559, 449] width 35 height 40
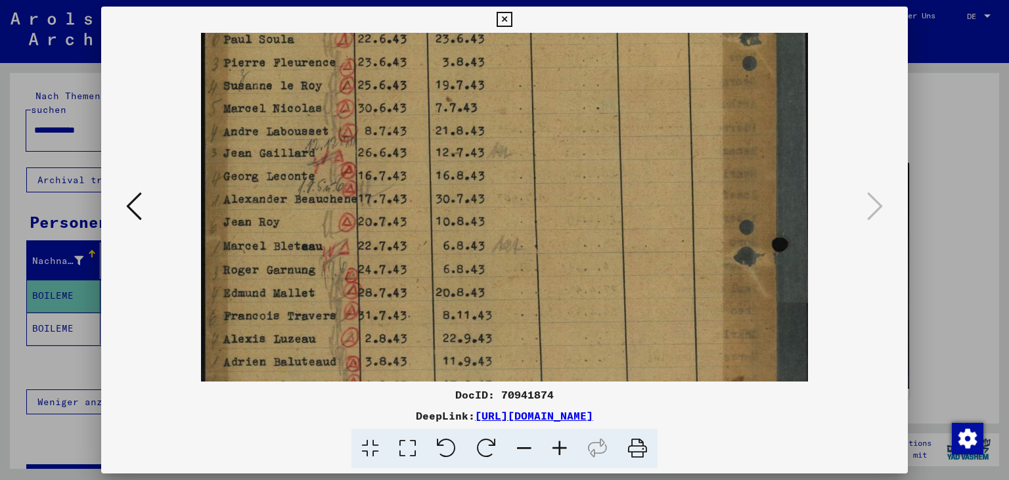
click at [561, 448] on icon at bounding box center [559, 449] width 35 height 40
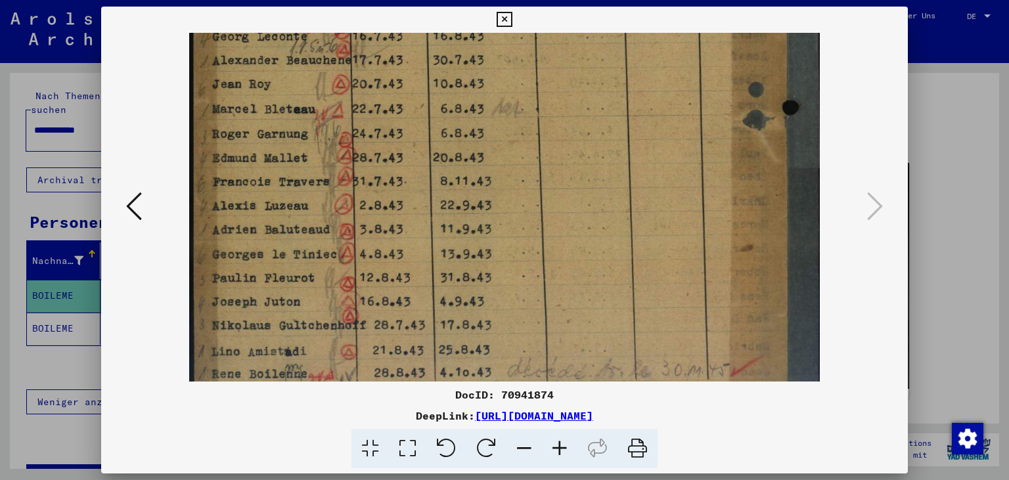
scroll to position [492, 0]
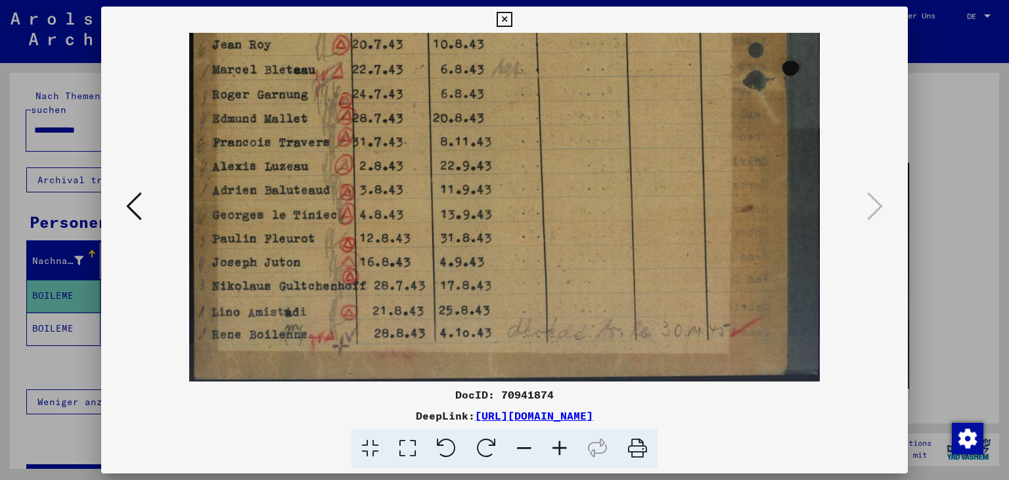
drag, startPoint x: 590, startPoint y: 290, endPoint x: 568, endPoint y: 46, distance: 245.3
click at [512, 22] on icon at bounding box center [503, 20] width 15 height 16
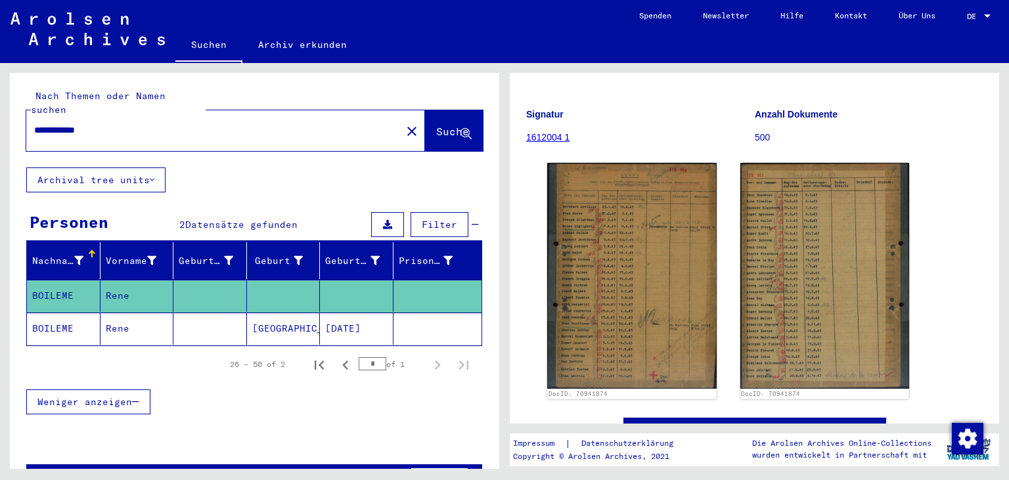
click at [292, 313] on mat-cell "[GEOGRAPHIC_DATA]" at bounding box center [284, 329] width 74 height 32
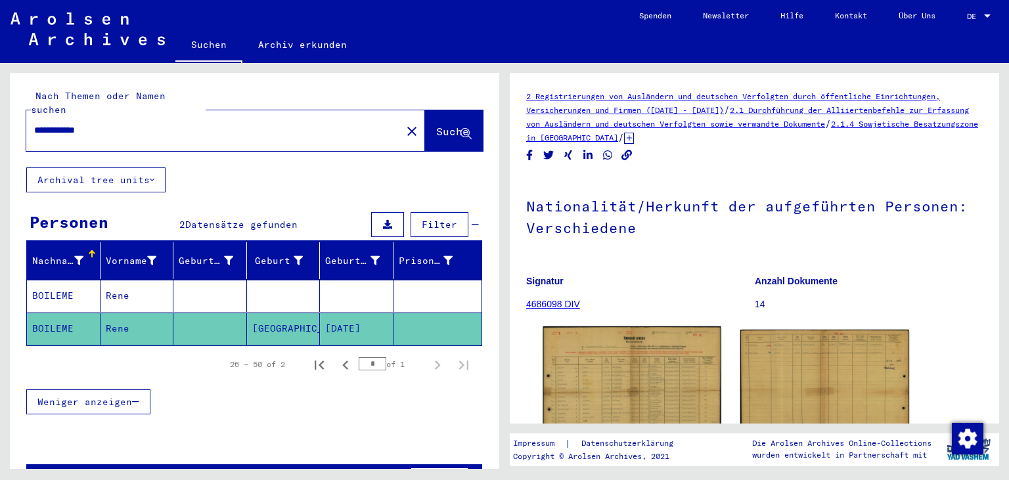
click at [632, 381] on img at bounding box center [631, 389] width 177 height 126
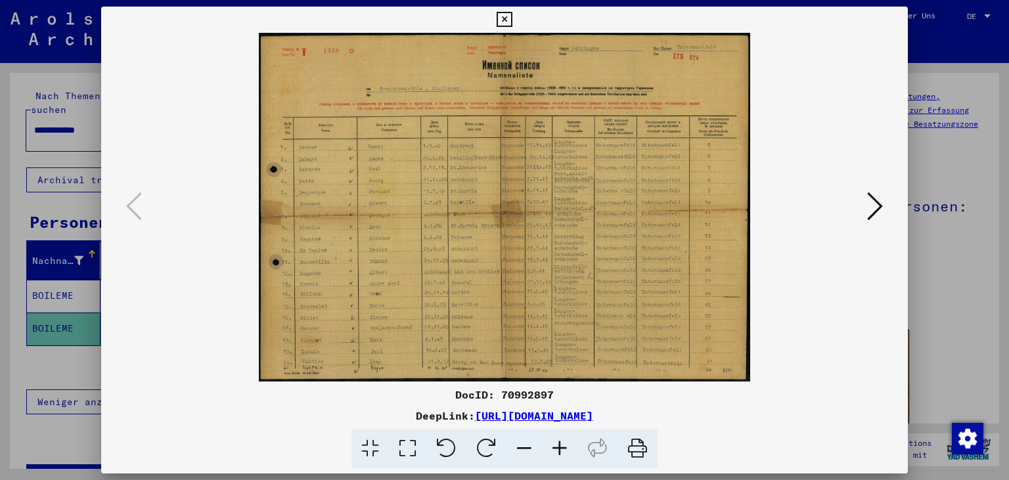
click at [550, 446] on icon at bounding box center [559, 449] width 35 height 40
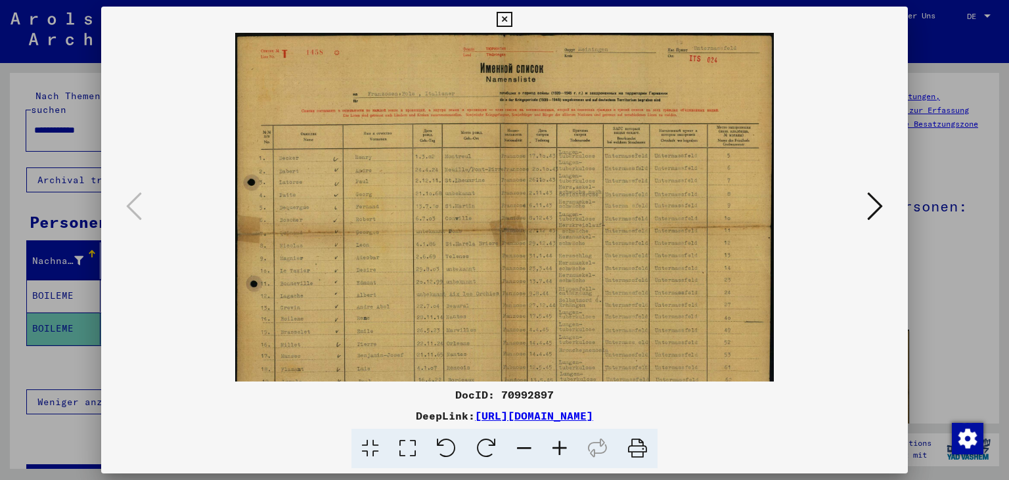
click at [550, 446] on icon at bounding box center [559, 449] width 35 height 40
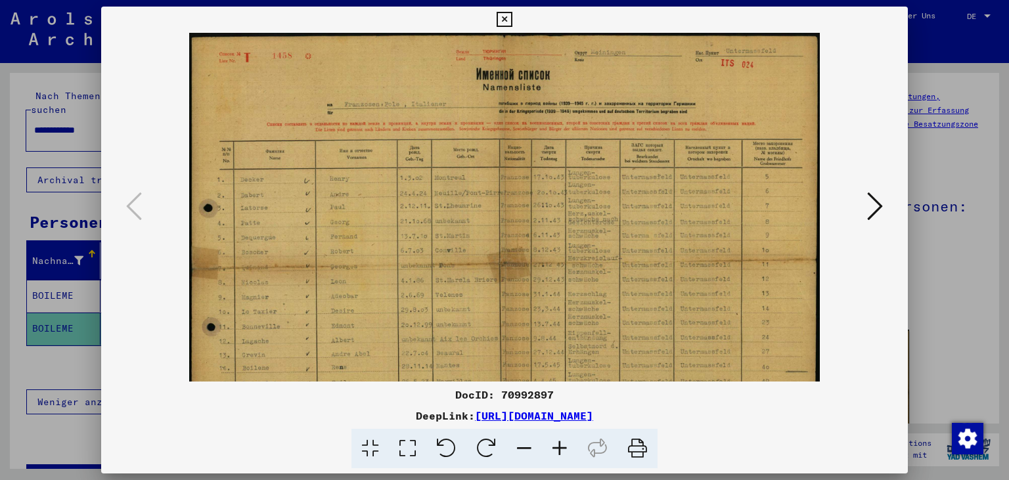
click at [550, 446] on icon at bounding box center [559, 449] width 35 height 40
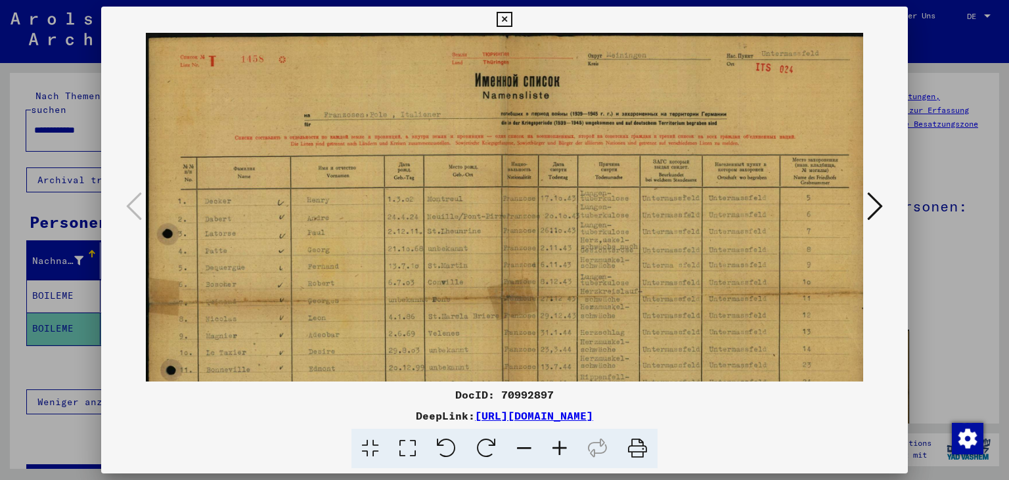
click at [550, 445] on icon at bounding box center [559, 449] width 35 height 40
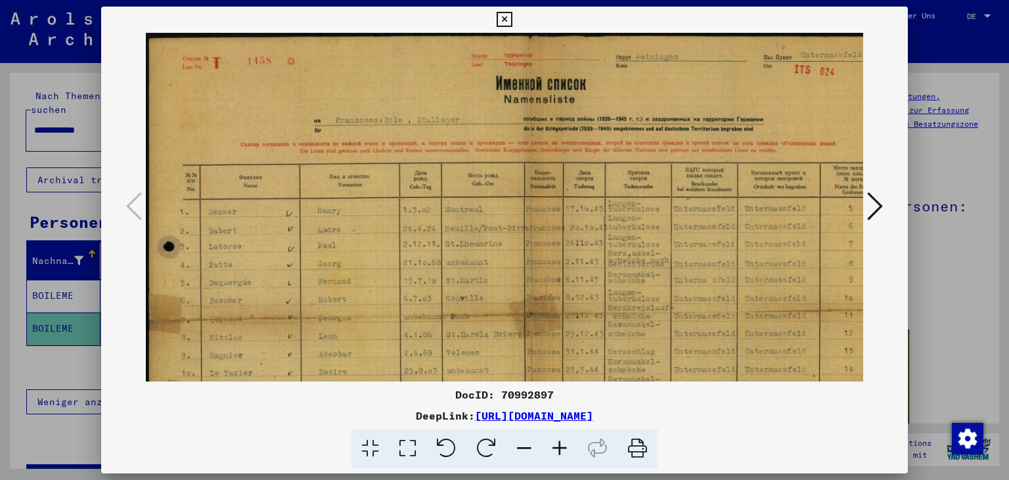
click at [550, 445] on icon at bounding box center [559, 449] width 35 height 40
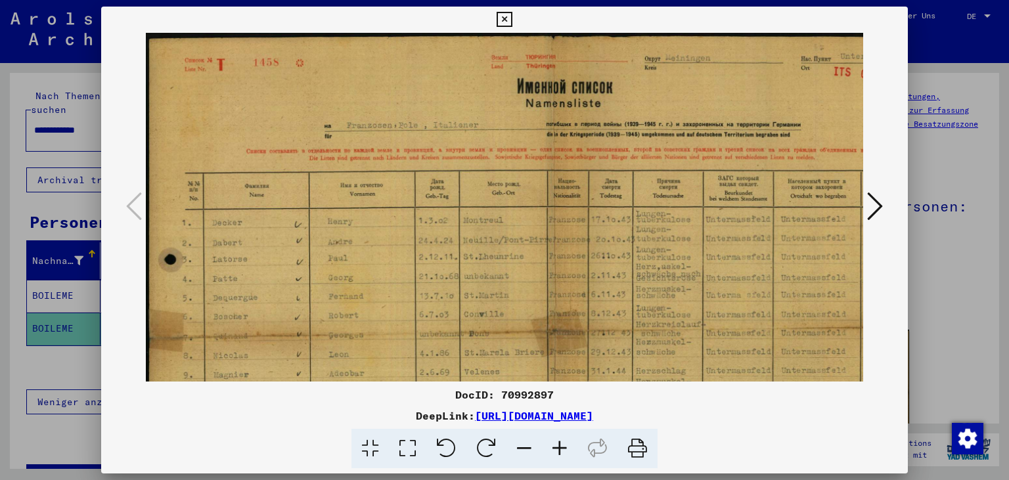
click at [550, 445] on icon at bounding box center [559, 449] width 35 height 40
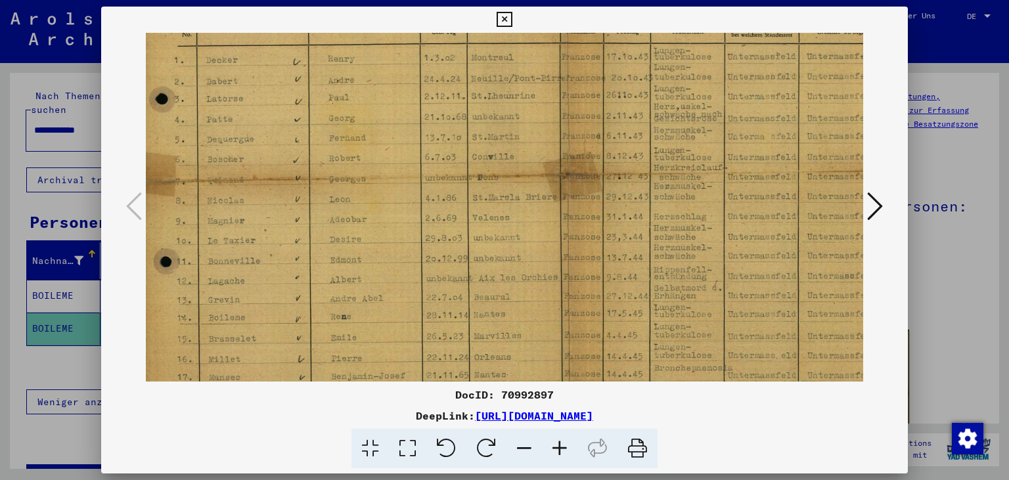
scroll to position [175, 10]
drag, startPoint x: 670, startPoint y: 295, endPoint x: 687, endPoint y: 121, distance: 175.4
click at [687, 121] on img at bounding box center [567, 163] width 862 height 611
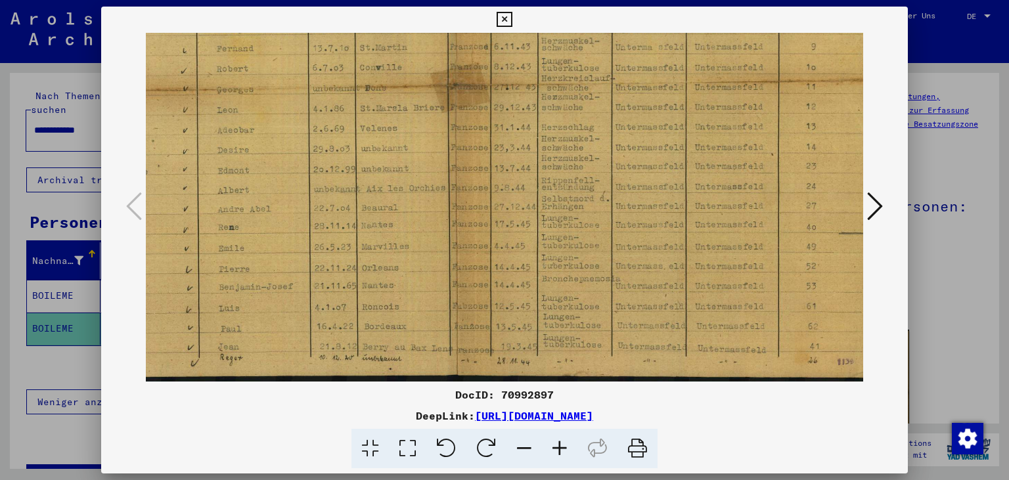
scroll to position [263, 125]
drag, startPoint x: 702, startPoint y: 199, endPoint x: 448, endPoint y: 75, distance: 282.2
click at [448, 75] on img at bounding box center [451, 75] width 862 height 611
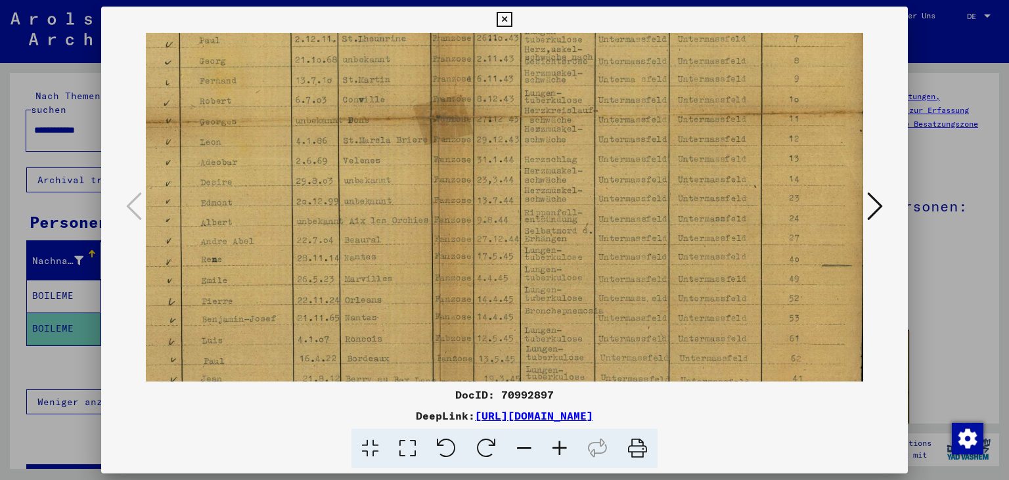
scroll to position [263, 139]
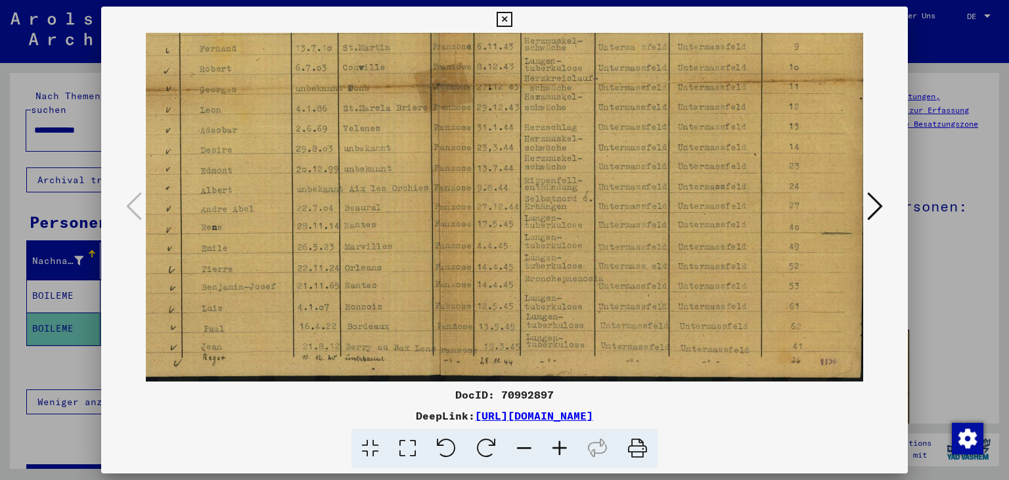
drag, startPoint x: 595, startPoint y: 282, endPoint x: 548, endPoint y: 158, distance: 133.4
click at [548, 158] on img at bounding box center [438, 75] width 862 height 611
click at [881, 206] on icon at bounding box center [875, 206] width 16 height 32
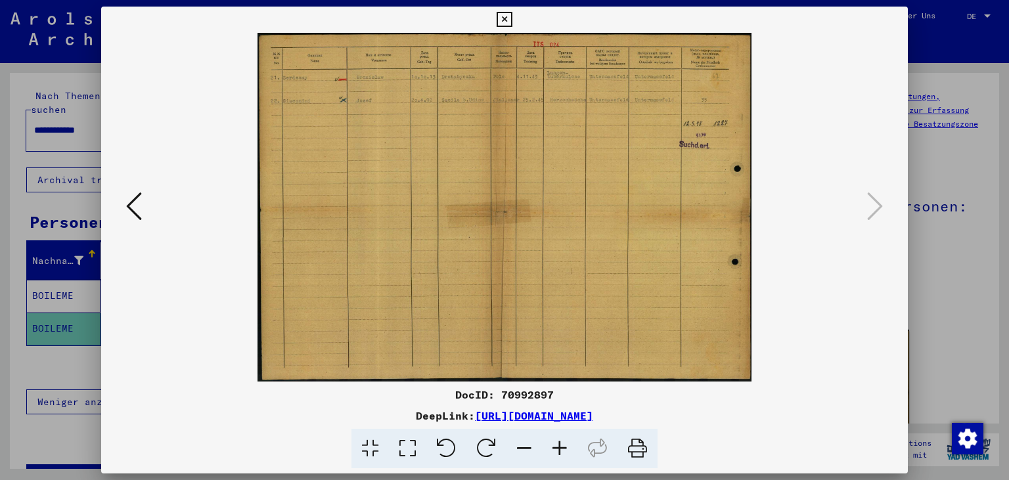
drag, startPoint x: 902, startPoint y: 22, endPoint x: 519, endPoint y: 275, distance: 459.7
click at [512, 25] on icon at bounding box center [503, 20] width 15 height 16
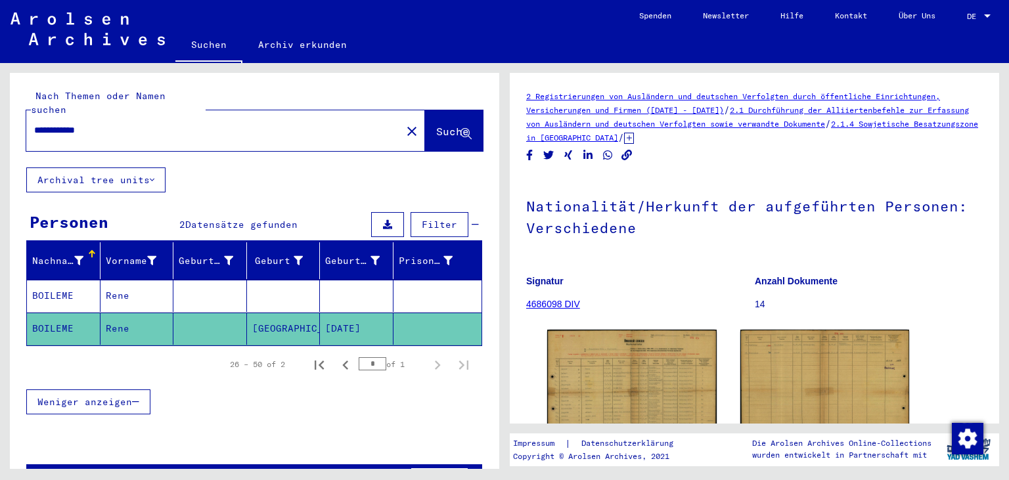
click at [157, 286] on mat-cell "Rene" at bounding box center [137, 296] width 74 height 32
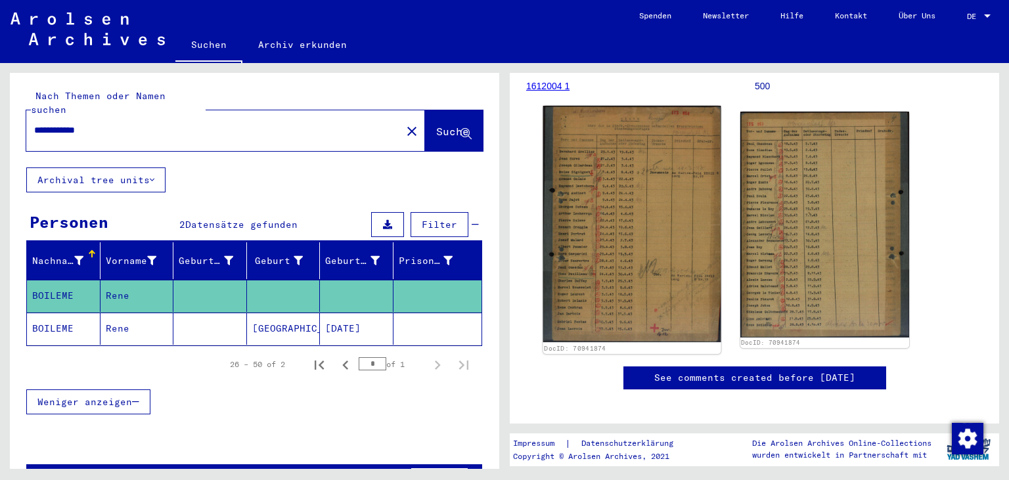
scroll to position [217, 0]
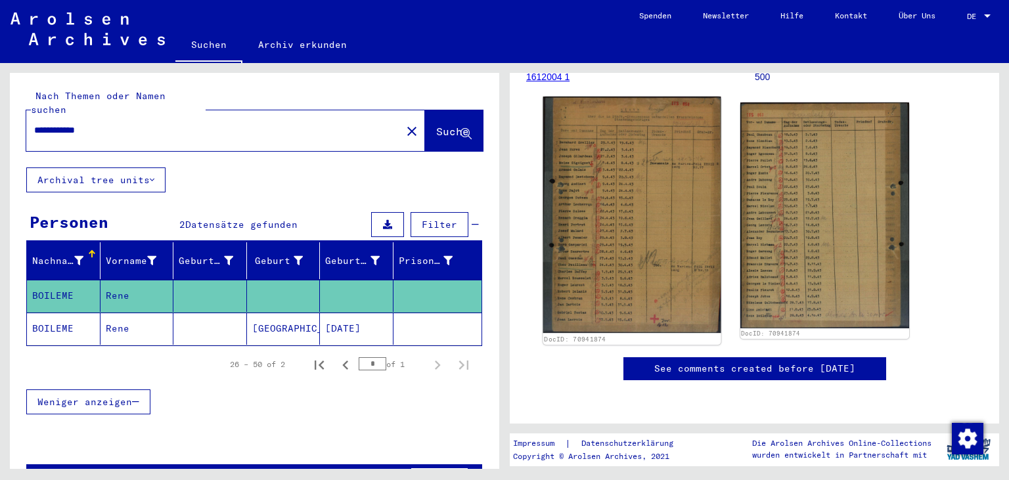
click at [634, 246] on img at bounding box center [631, 215] width 177 height 236
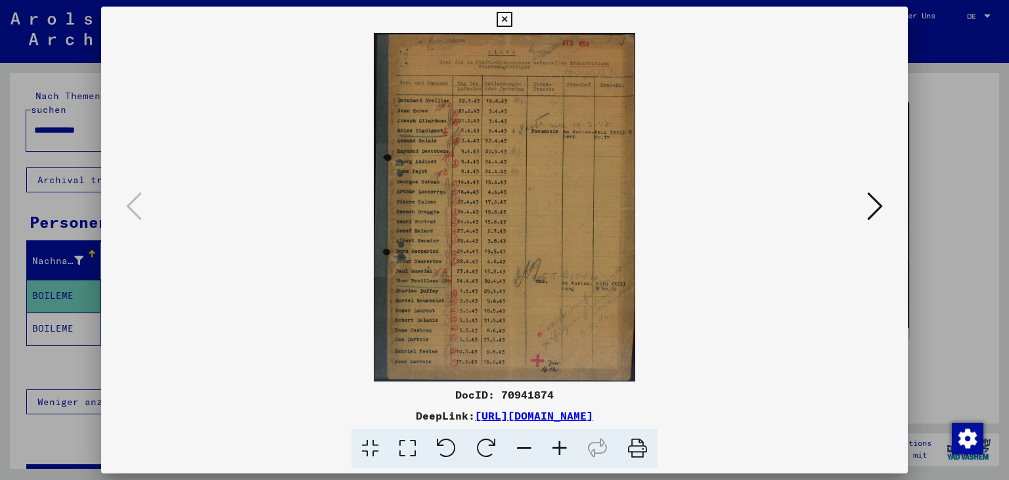
click at [454, 391] on div "DocID: 70941874" at bounding box center [504, 395] width 807 height 16
drag, startPoint x: 452, startPoint y: 396, endPoint x: 565, endPoint y: 398, distance: 113.0
click at [565, 398] on div "DocID: 70941874" at bounding box center [504, 395] width 807 height 16
copy div "DocID: 70941874"
click at [876, 212] on icon at bounding box center [875, 206] width 16 height 32
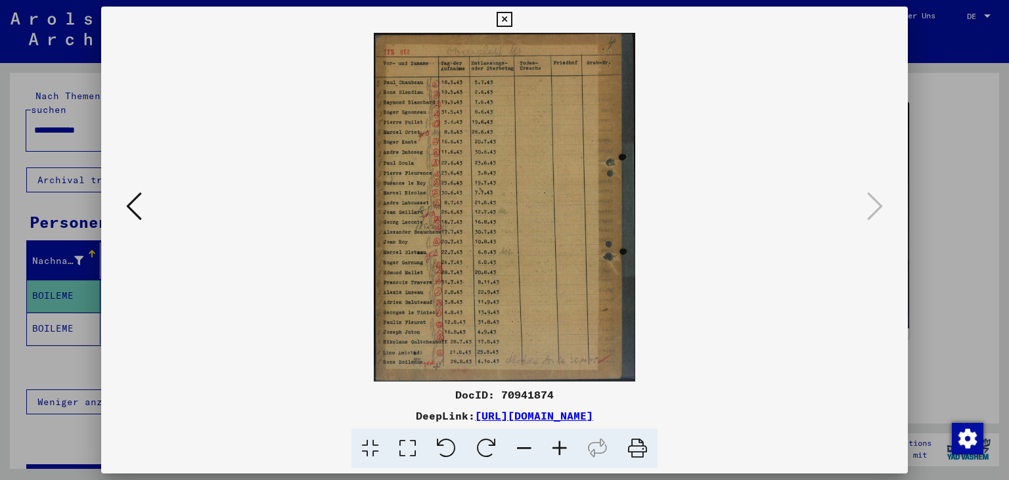
click at [553, 453] on icon at bounding box center [559, 449] width 35 height 40
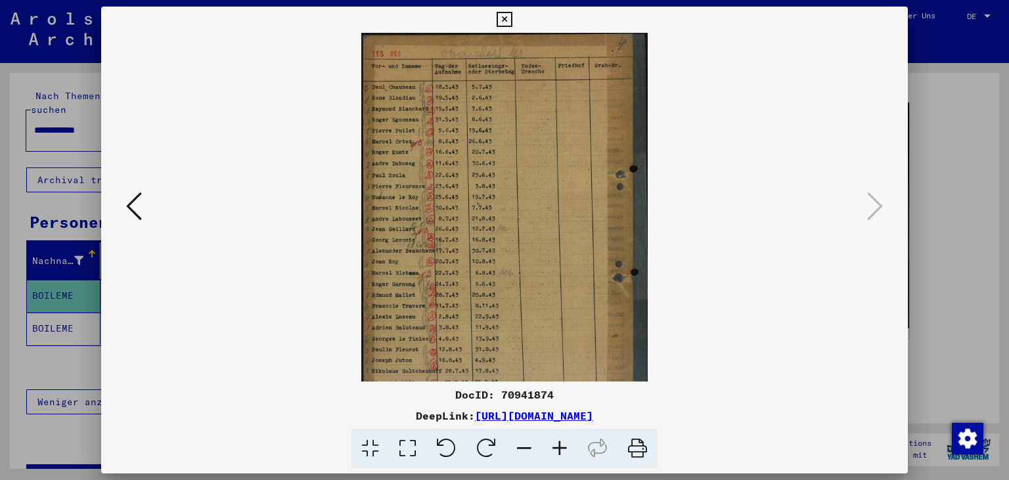
click at [553, 453] on icon at bounding box center [559, 449] width 35 height 40
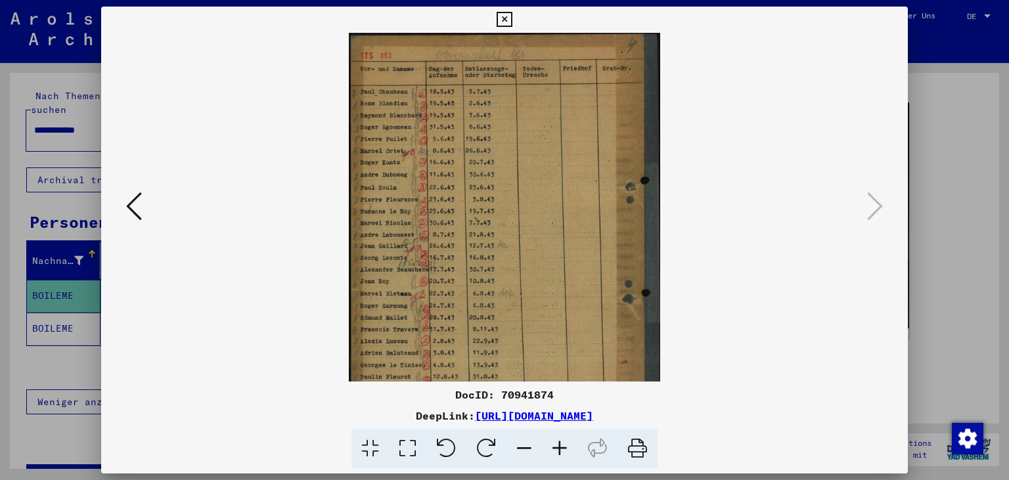
click at [553, 453] on icon at bounding box center [559, 449] width 35 height 40
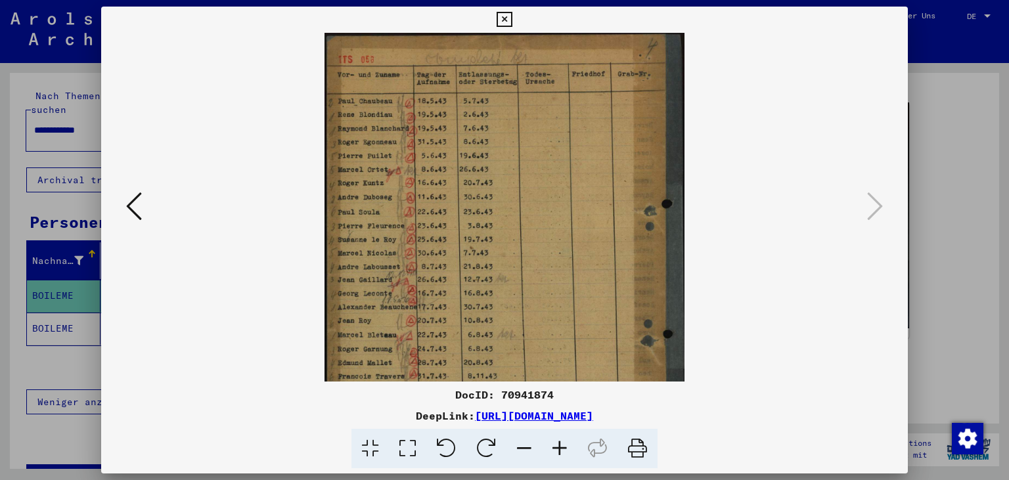
click at [553, 452] on icon at bounding box center [559, 449] width 35 height 40
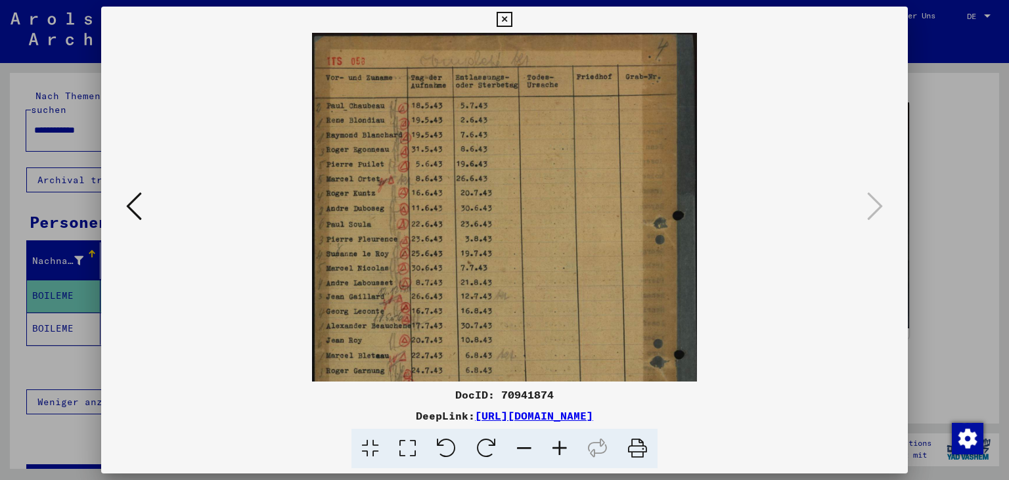
click at [553, 452] on icon at bounding box center [559, 449] width 35 height 40
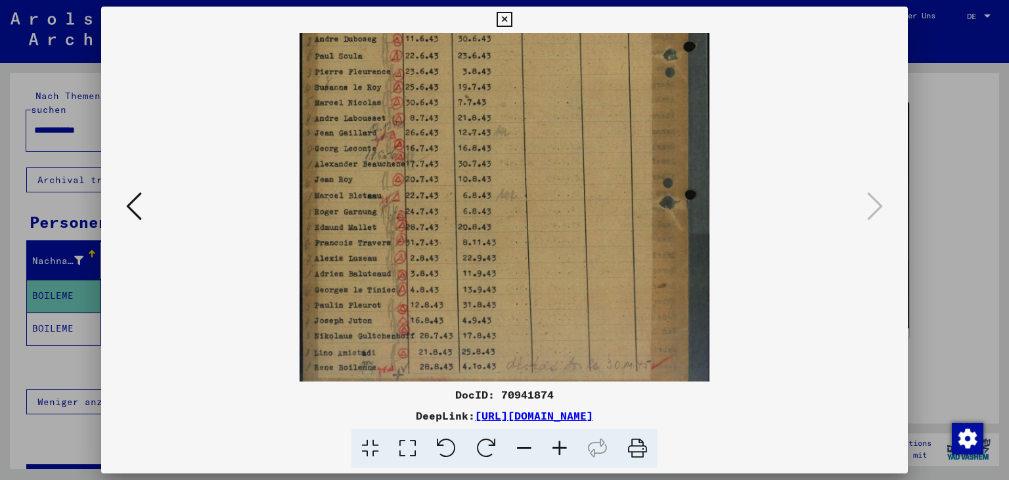
scroll to position [197, 0]
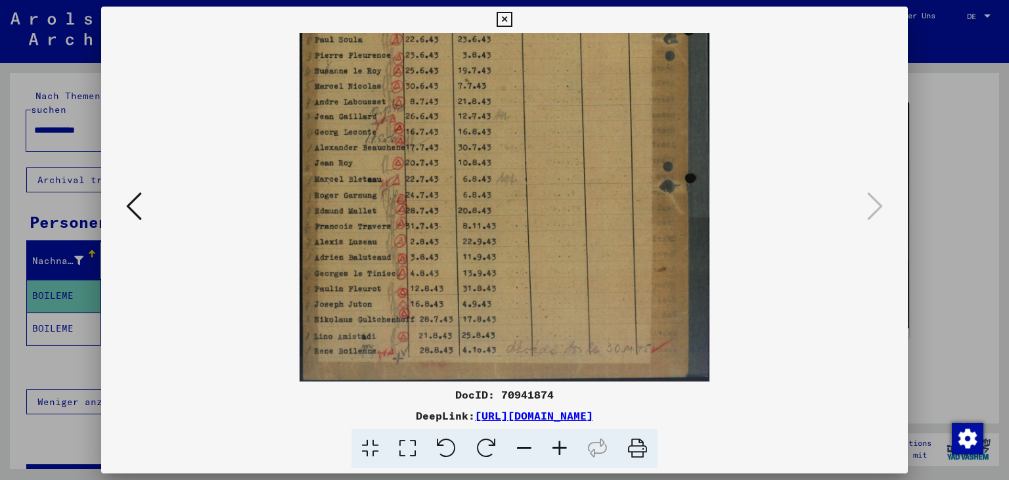
drag, startPoint x: 536, startPoint y: 225, endPoint x: 527, endPoint y: 67, distance: 157.9
click at [527, 67] on img at bounding box center [503, 109] width 409 height 546
drag, startPoint x: 527, startPoint y: 316, endPoint x: 525, endPoint y: 267, distance: 49.3
click at [526, 267] on img at bounding box center [503, 109] width 409 height 546
click at [232, 344] on div at bounding box center [505, 207] width 718 height 349
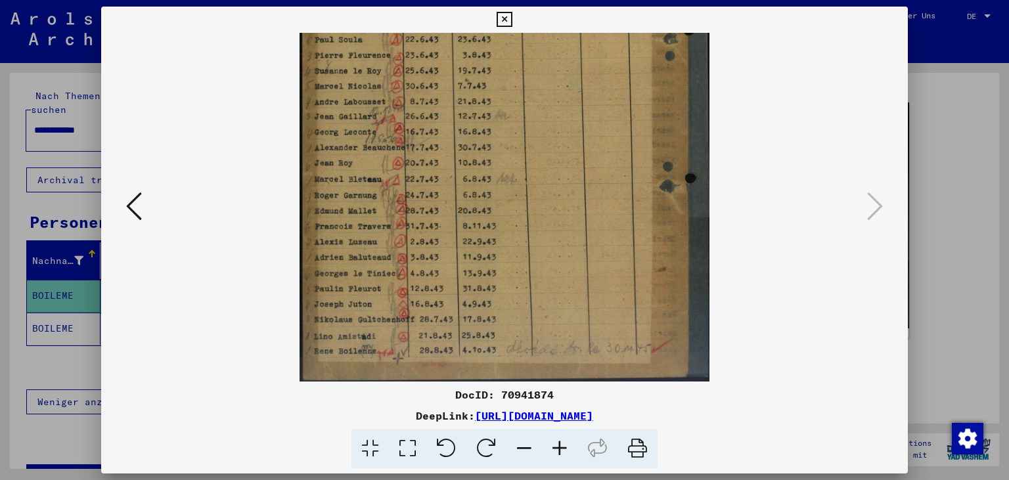
click at [561, 448] on icon at bounding box center [559, 449] width 35 height 40
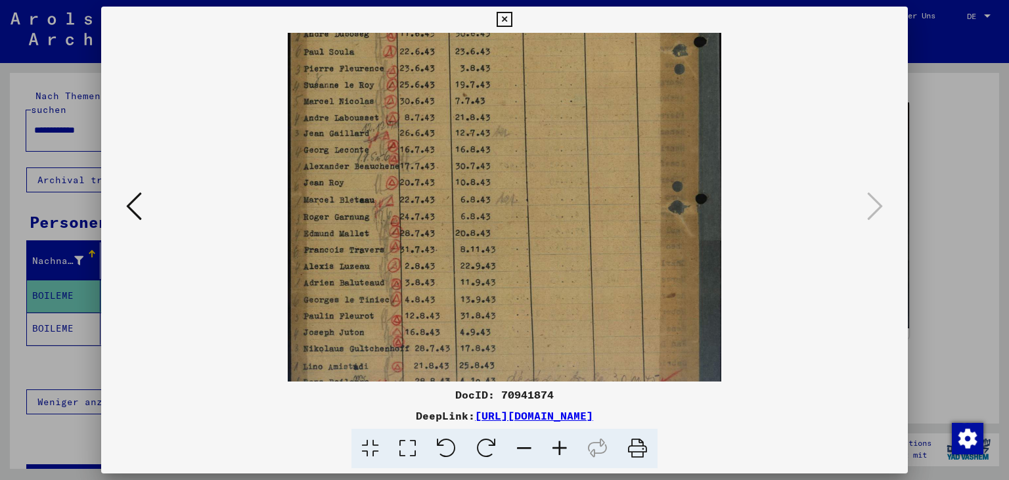
click at [561, 448] on icon at bounding box center [559, 449] width 35 height 40
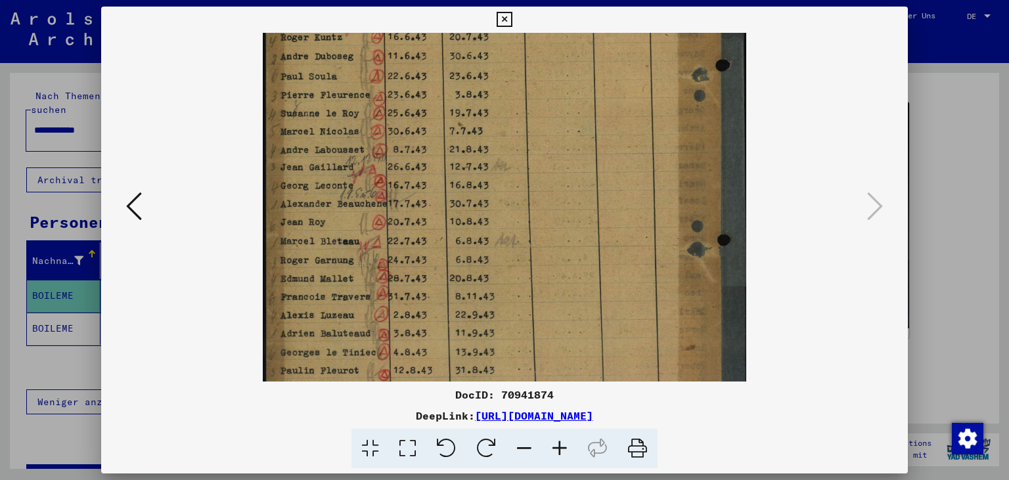
click at [561, 447] on icon at bounding box center [559, 449] width 35 height 40
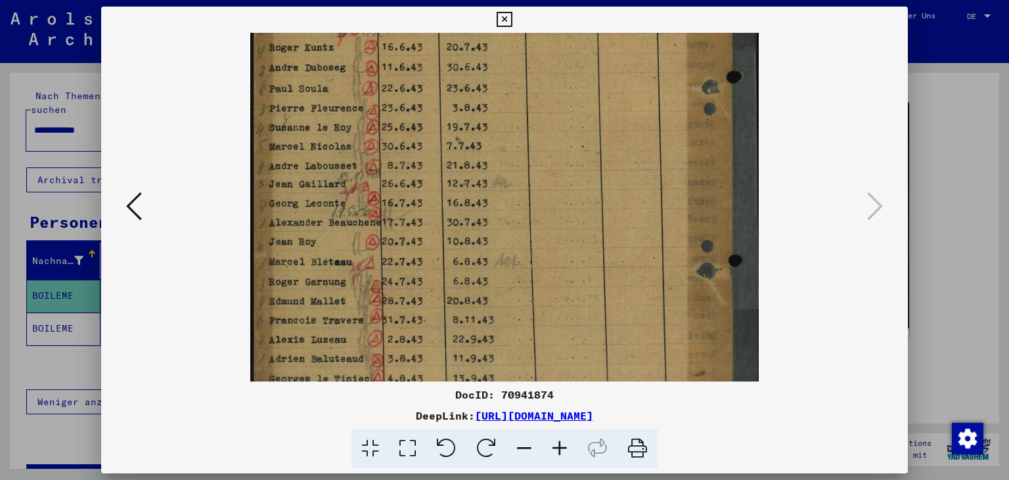
click at [561, 447] on icon at bounding box center [559, 449] width 35 height 40
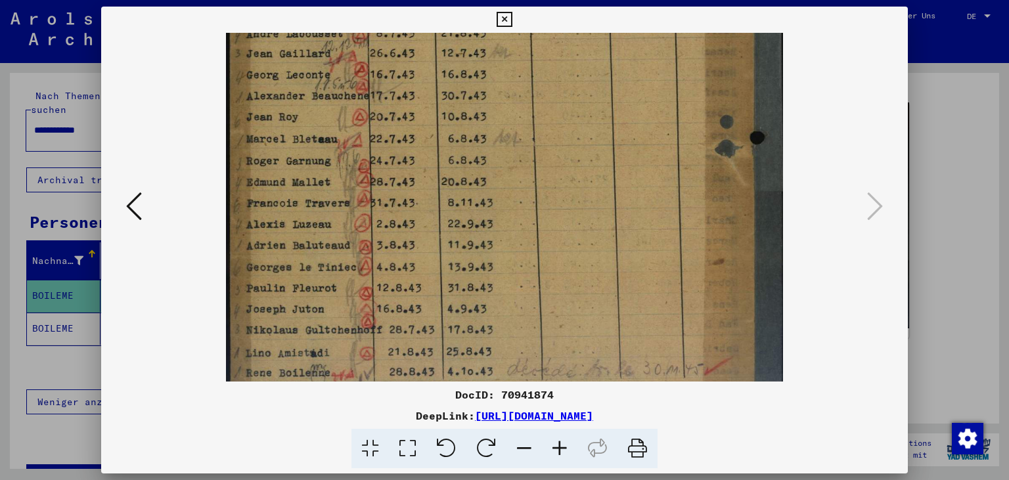
scroll to position [394, 0]
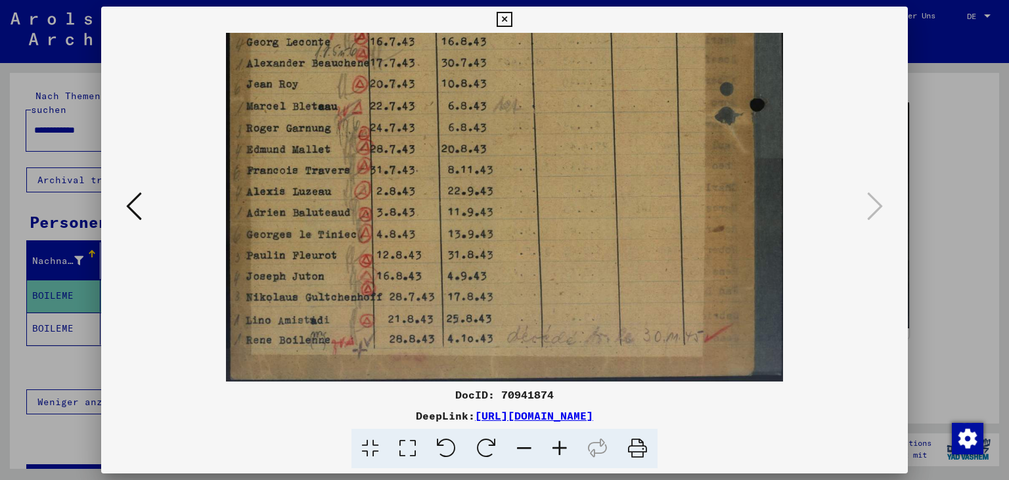
drag, startPoint x: 584, startPoint y: 319, endPoint x: 588, endPoint y: 91, distance: 227.9
click at [588, 91] on img at bounding box center [504, 10] width 557 height 743
click at [556, 446] on icon at bounding box center [559, 449] width 35 height 40
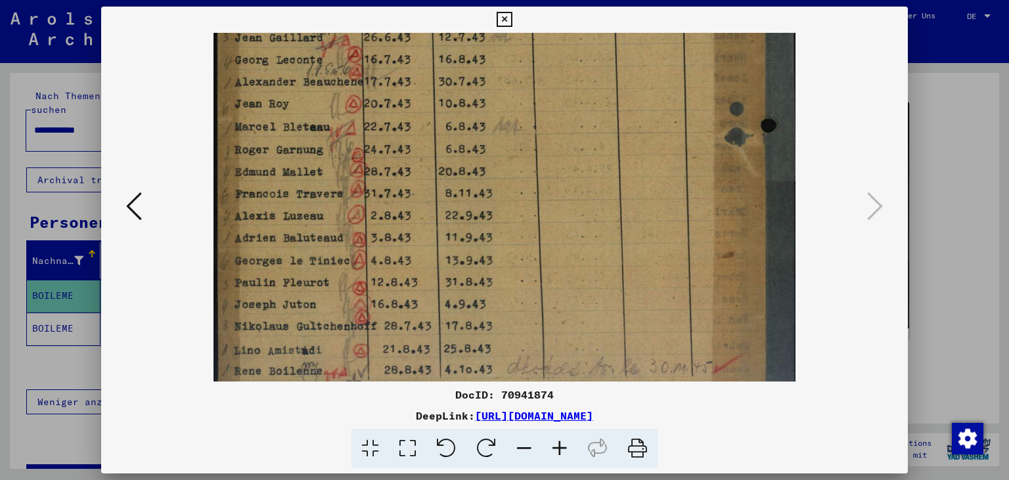
click at [556, 446] on icon at bounding box center [559, 449] width 35 height 40
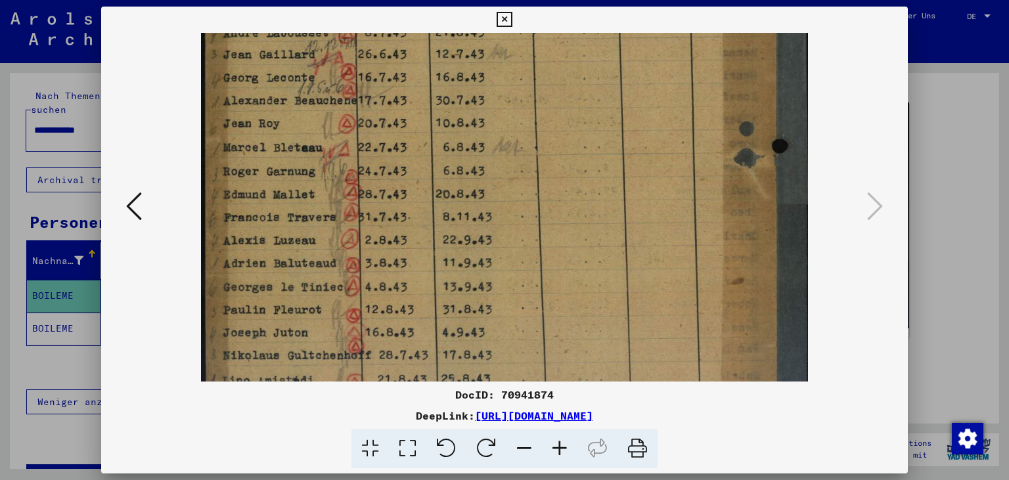
click at [556, 446] on icon at bounding box center [559, 449] width 35 height 40
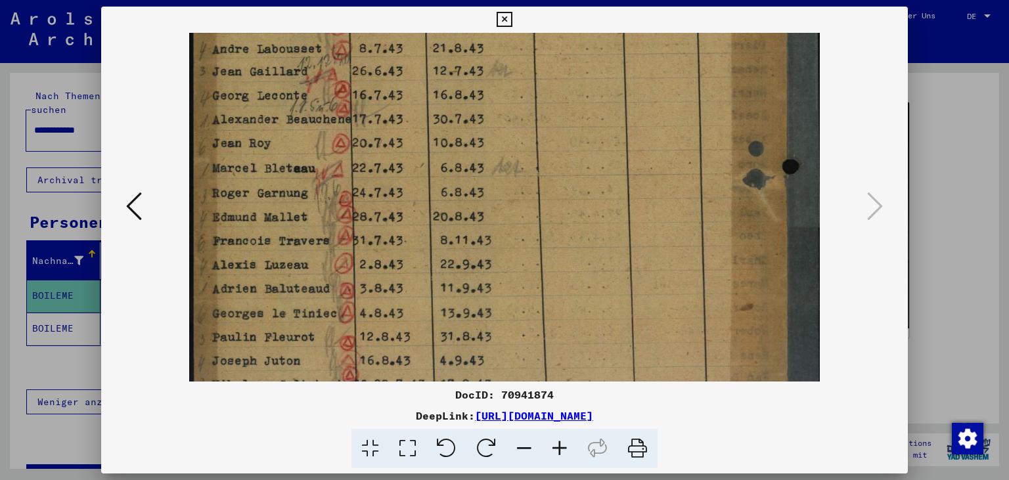
click at [556, 446] on icon at bounding box center [559, 449] width 35 height 40
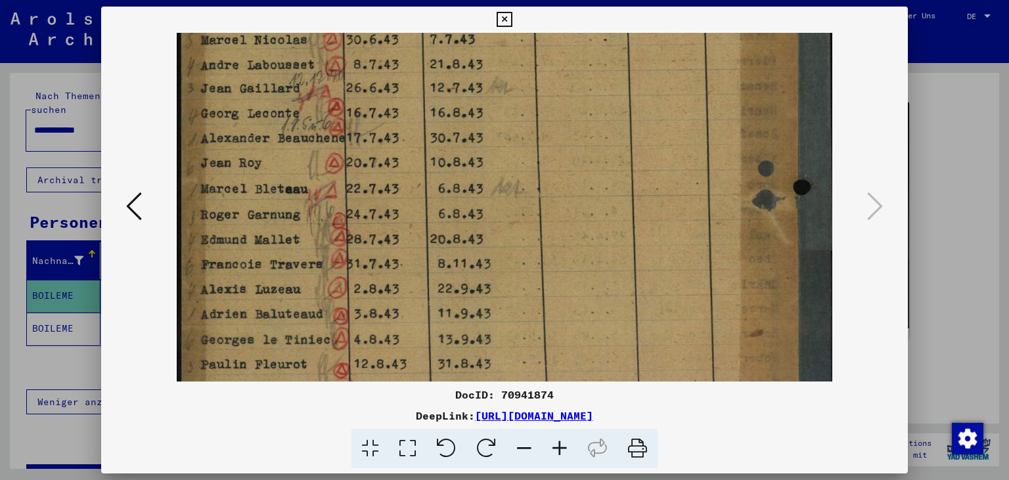
click at [555, 445] on icon at bounding box center [559, 449] width 35 height 40
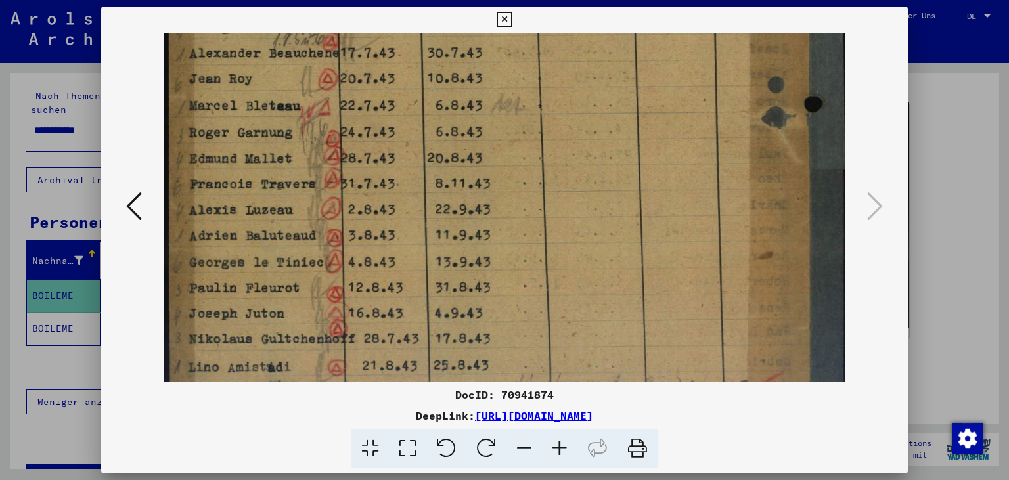
drag, startPoint x: 619, startPoint y: 146, endPoint x: 626, endPoint y: 44, distance: 102.7
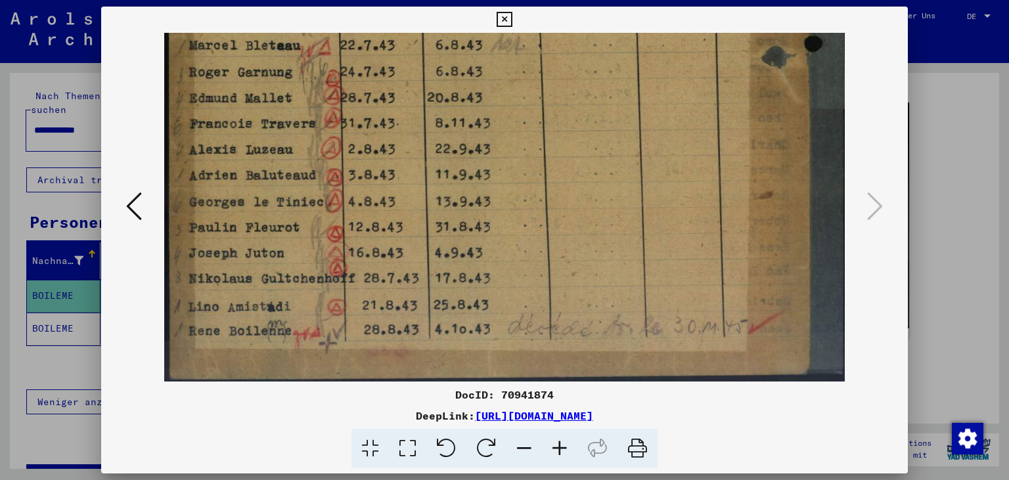
drag, startPoint x: 720, startPoint y: 364, endPoint x: 700, endPoint y: 246, distance: 119.8
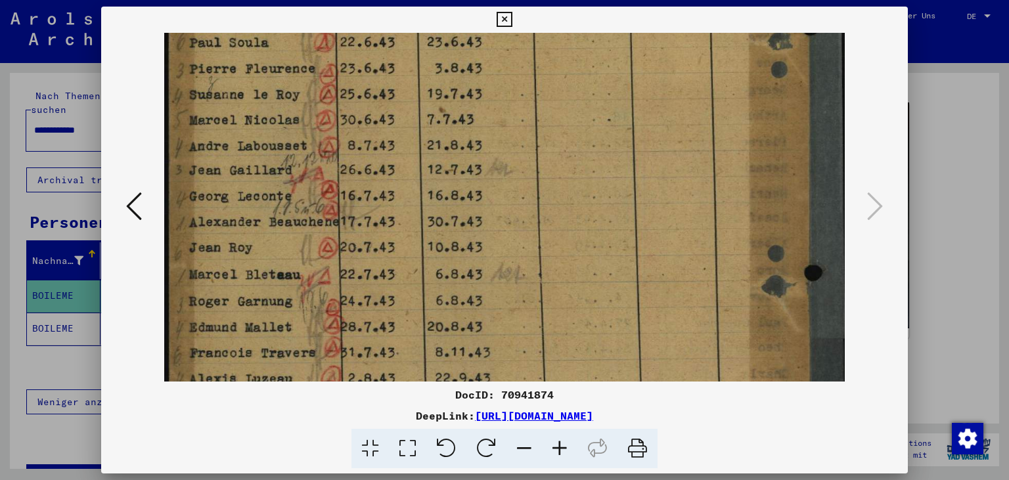
drag, startPoint x: 632, startPoint y: 215, endPoint x: 661, endPoint y: 356, distance: 143.6
click at [661, 443] on div "DocID: 70941874 DeepLink: [URL][DOMAIN_NAME]" at bounding box center [504, 238] width 807 height 462
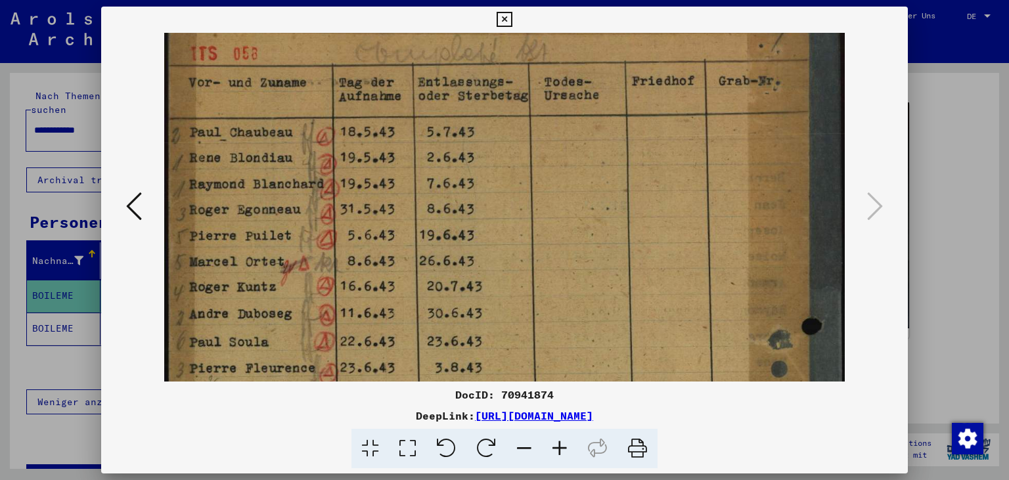
drag, startPoint x: 645, startPoint y: 121, endPoint x: 682, endPoint y: 413, distance: 293.8
click at [682, 413] on div "DocID: 70941874 DeepLink: [URL][DOMAIN_NAME]" at bounding box center [504, 238] width 807 height 462
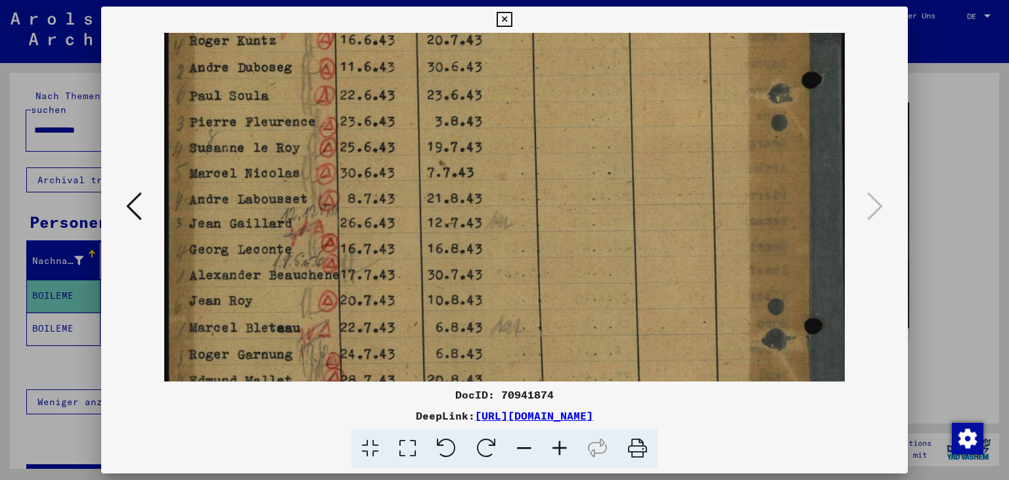
drag, startPoint x: 655, startPoint y: 269, endPoint x: 638, endPoint y: 23, distance: 246.8
click at [638, 23] on div "DocID: 70941874 DeepLink: [URL][DOMAIN_NAME]" at bounding box center [504, 238] width 807 height 462
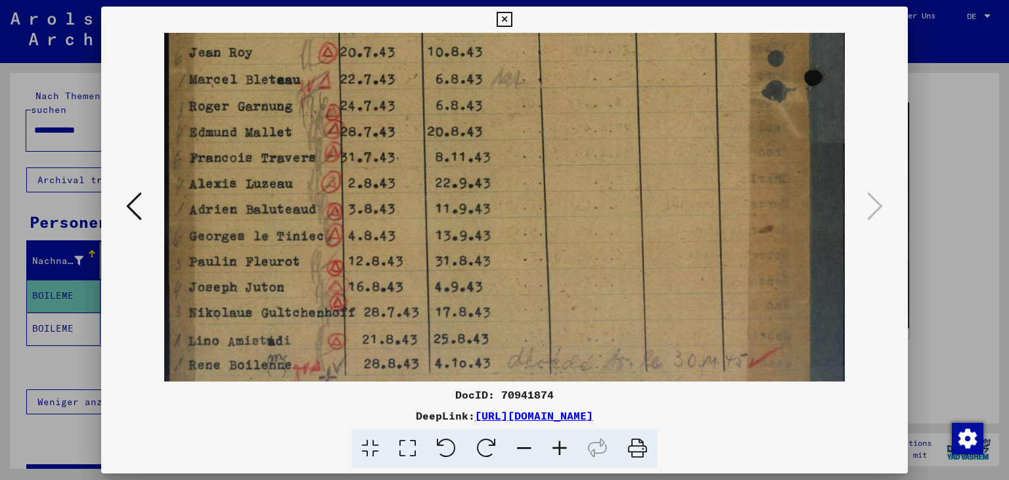
drag, startPoint x: 694, startPoint y: 292, endPoint x: 691, endPoint y: 153, distance: 139.2
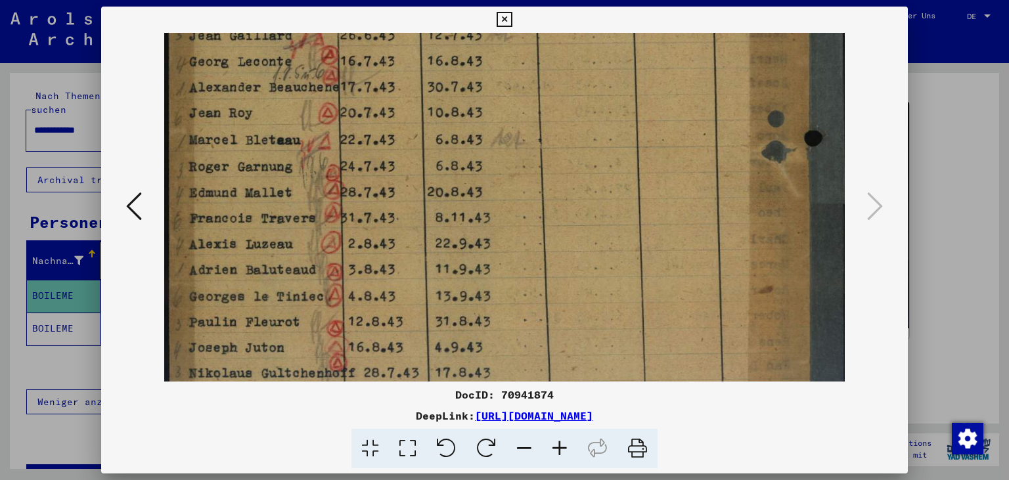
drag, startPoint x: 724, startPoint y: 326, endPoint x: 719, endPoint y: 372, distance: 45.5
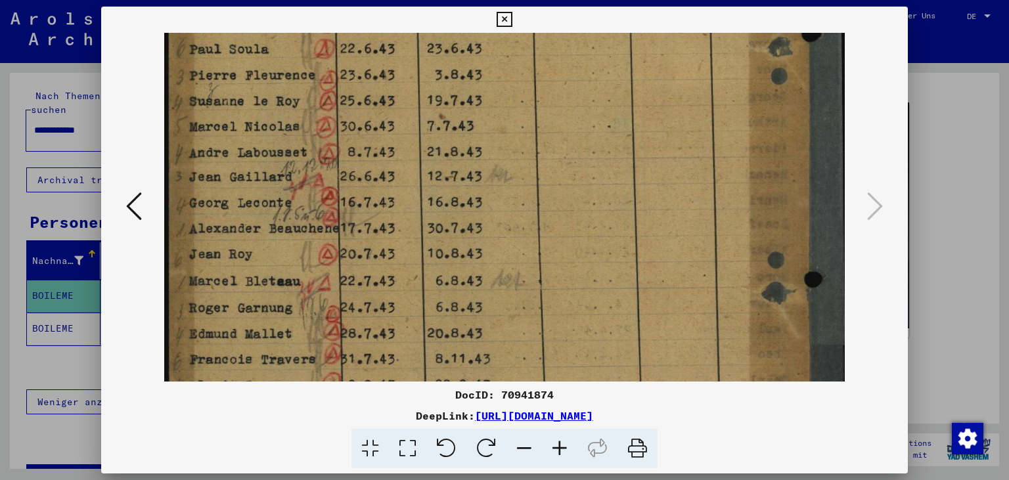
drag, startPoint x: 707, startPoint y: 123, endPoint x: 678, endPoint y: 138, distance: 32.6
click at [679, 138] on img at bounding box center [504, 163] width 680 height 907
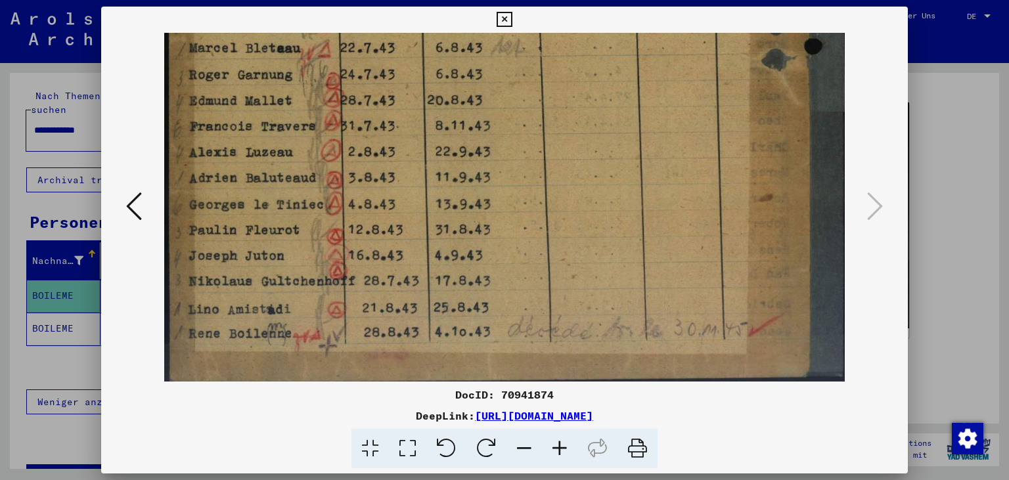
drag, startPoint x: 666, startPoint y: 276, endPoint x: 626, endPoint y: 55, distance: 224.8
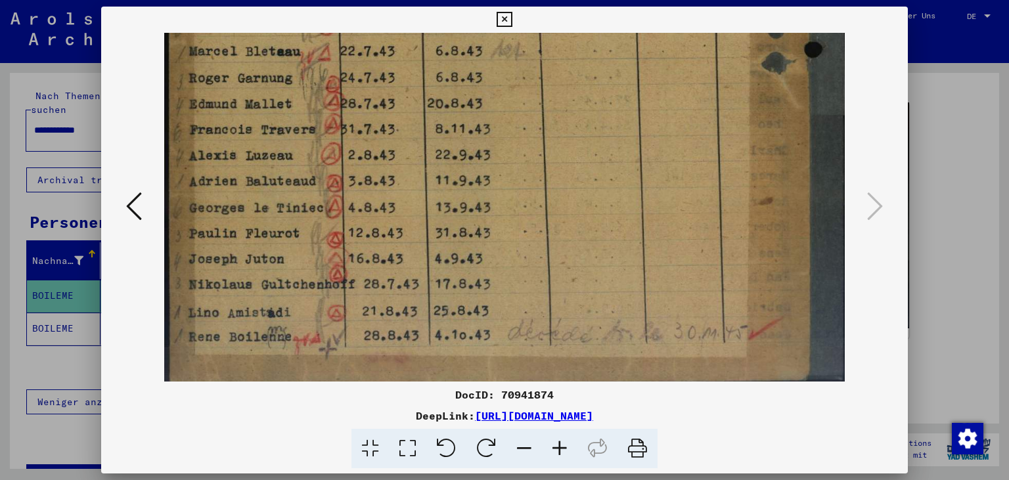
click at [516, 446] on icon at bounding box center [523, 449] width 35 height 40
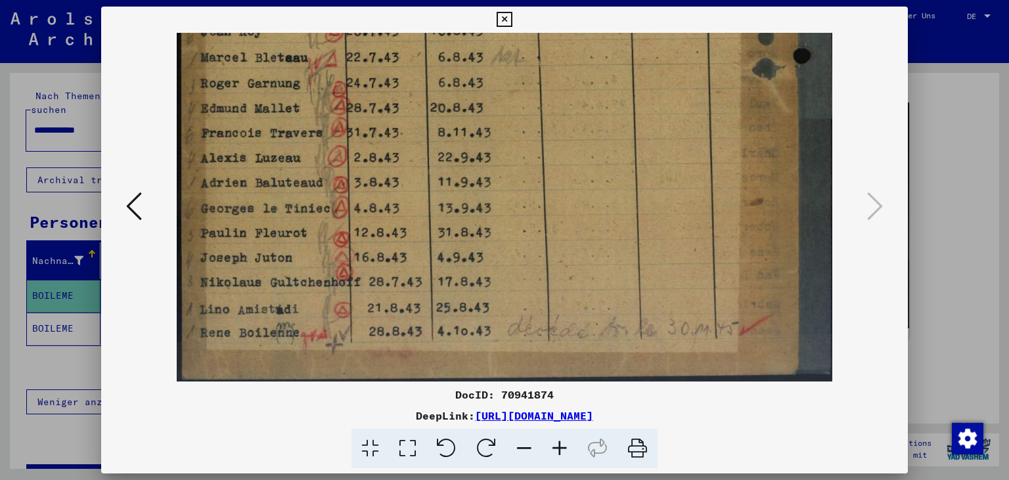
click at [516, 446] on icon at bounding box center [523, 449] width 35 height 40
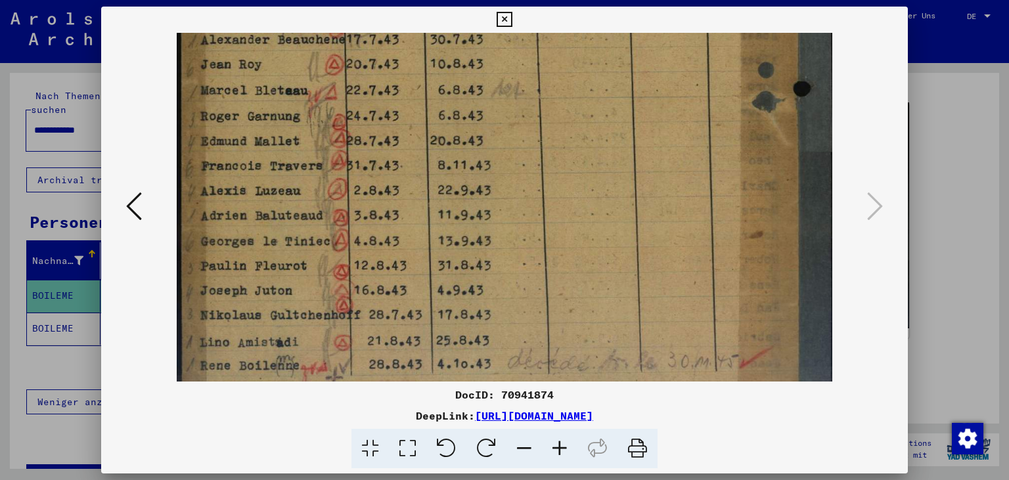
click at [516, 446] on icon at bounding box center [523, 449] width 35 height 40
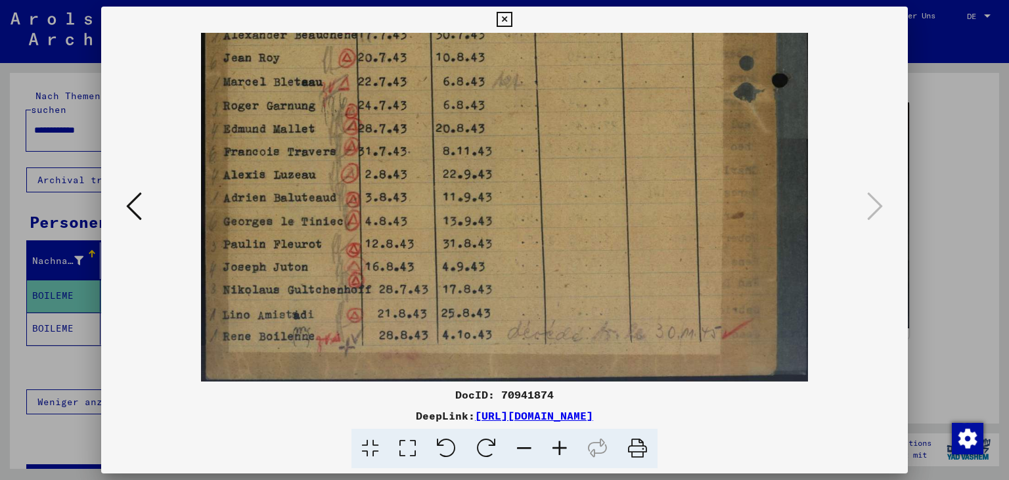
click at [516, 446] on icon at bounding box center [523, 449] width 35 height 40
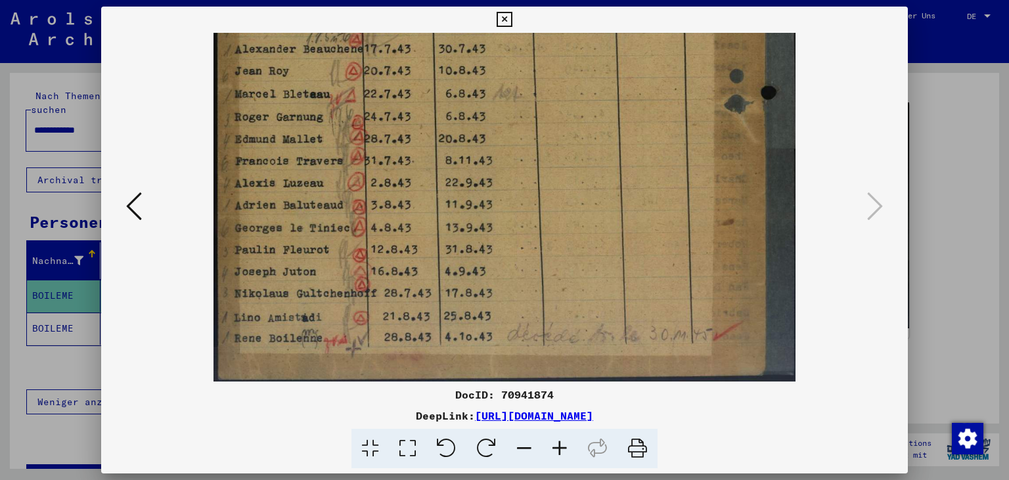
click at [516, 446] on icon at bounding box center [523, 449] width 35 height 40
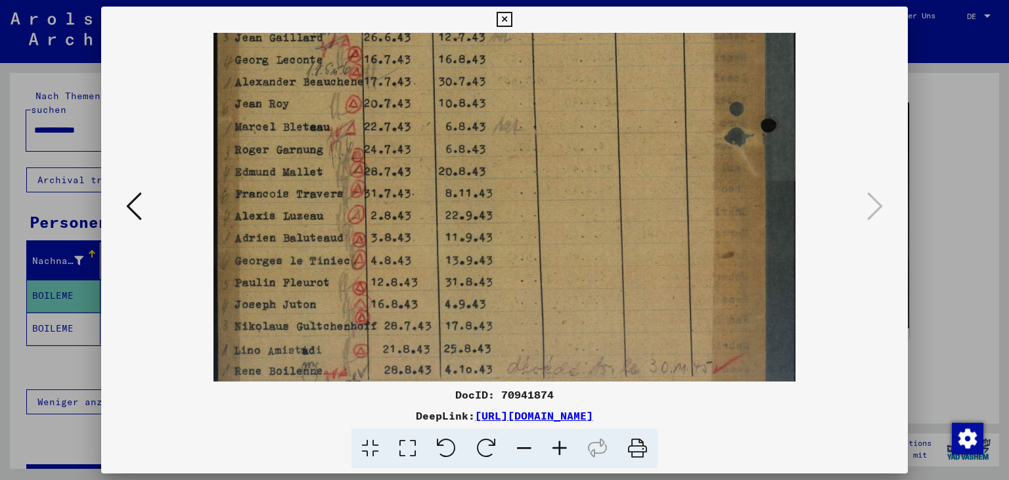
click at [516, 446] on icon at bounding box center [523, 449] width 35 height 40
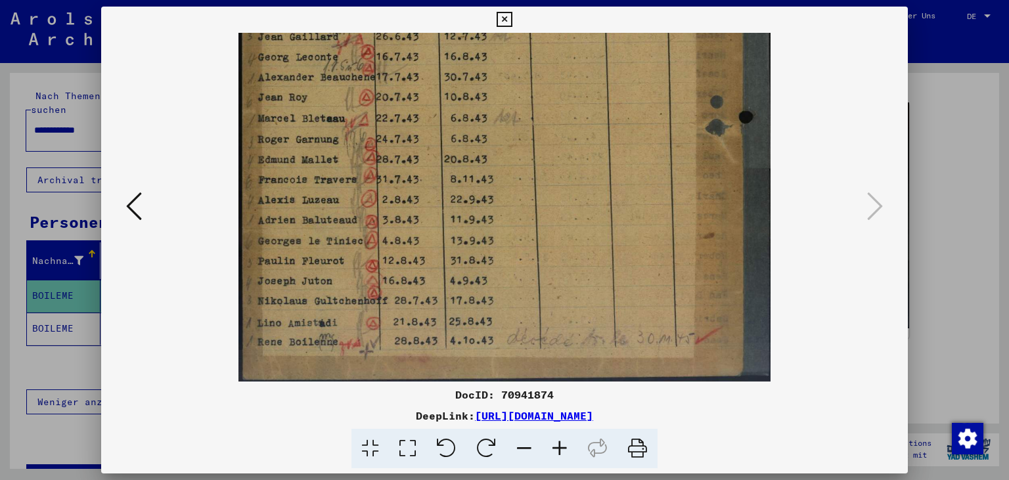
click at [516, 446] on icon at bounding box center [523, 449] width 35 height 40
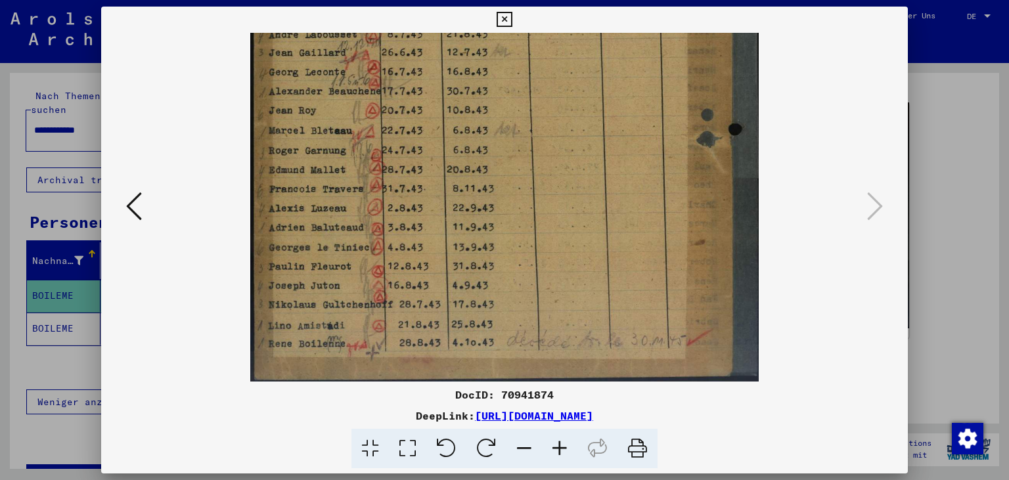
click at [516, 446] on icon at bounding box center [523, 449] width 35 height 40
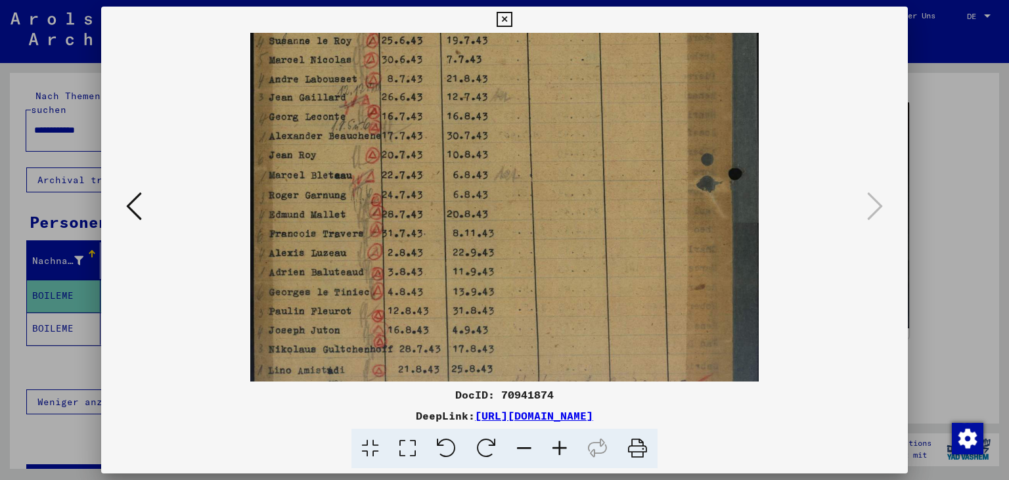
click at [515, 446] on icon at bounding box center [523, 449] width 35 height 40
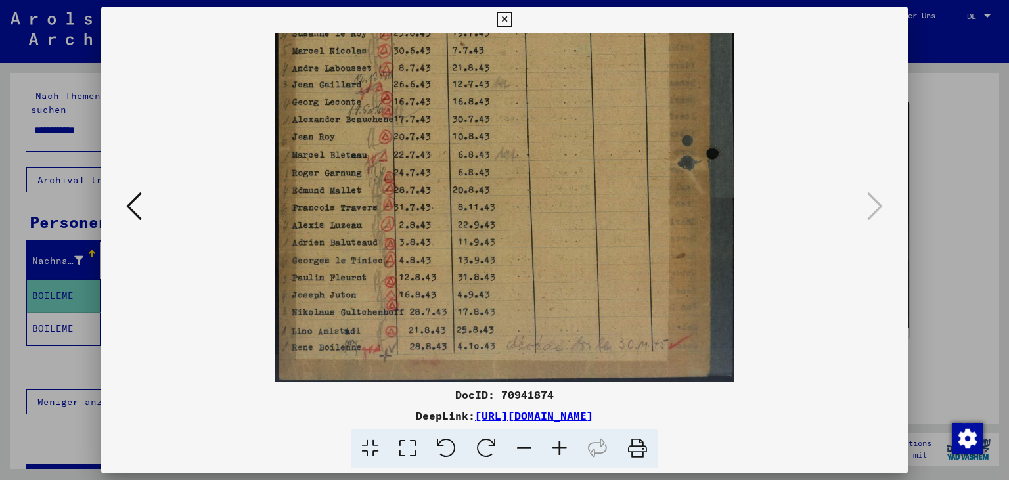
click at [515, 446] on icon at bounding box center [523, 449] width 35 height 40
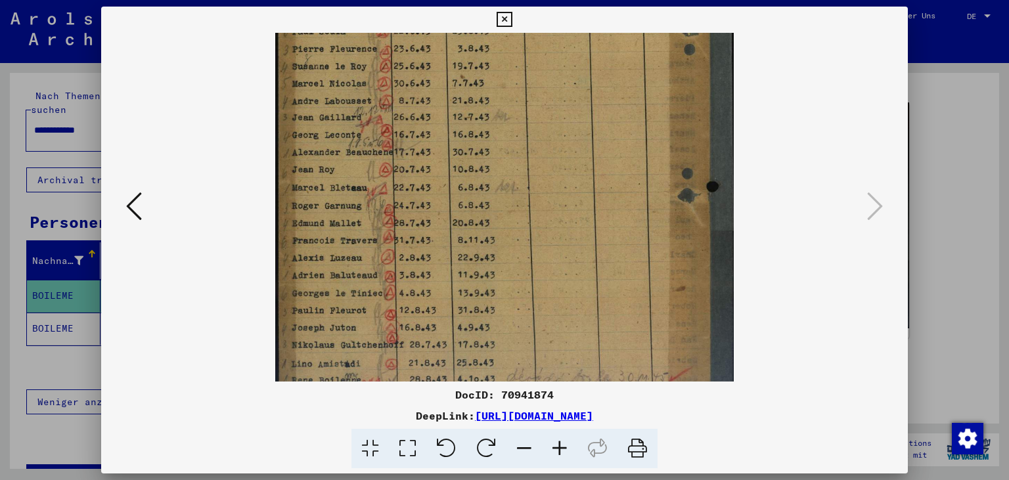
click at [514, 446] on icon at bounding box center [523, 449] width 35 height 40
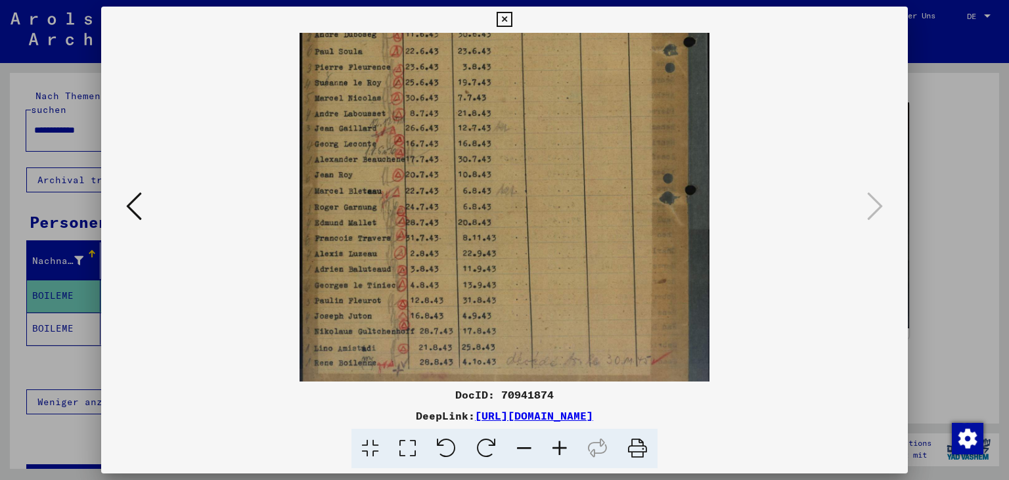
click at [514, 446] on icon at bounding box center [523, 449] width 35 height 40
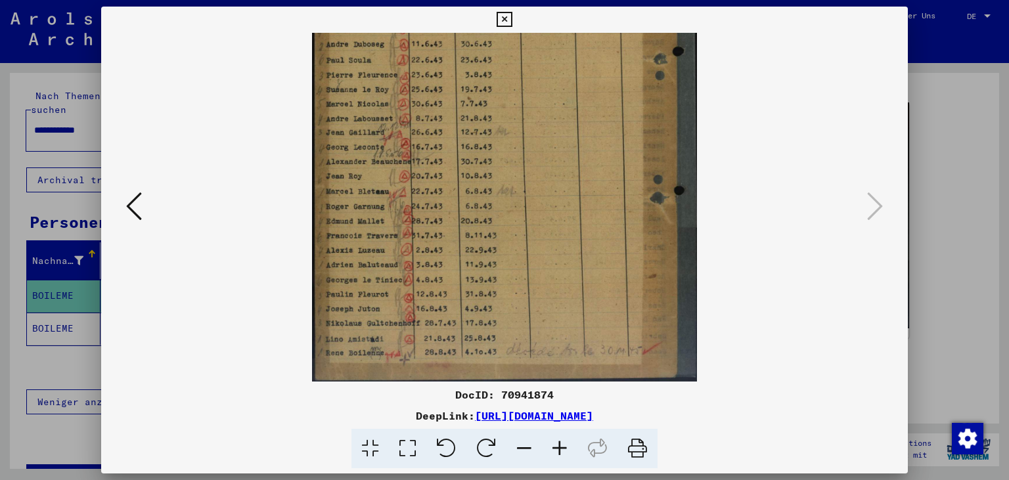
click at [516, 448] on icon at bounding box center [523, 449] width 35 height 40
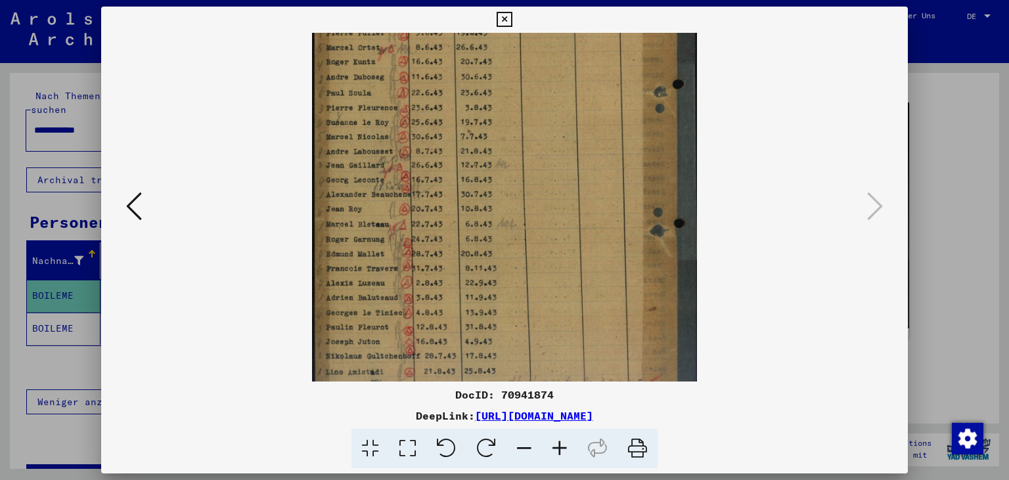
click at [516, 448] on icon at bounding box center [523, 449] width 35 height 40
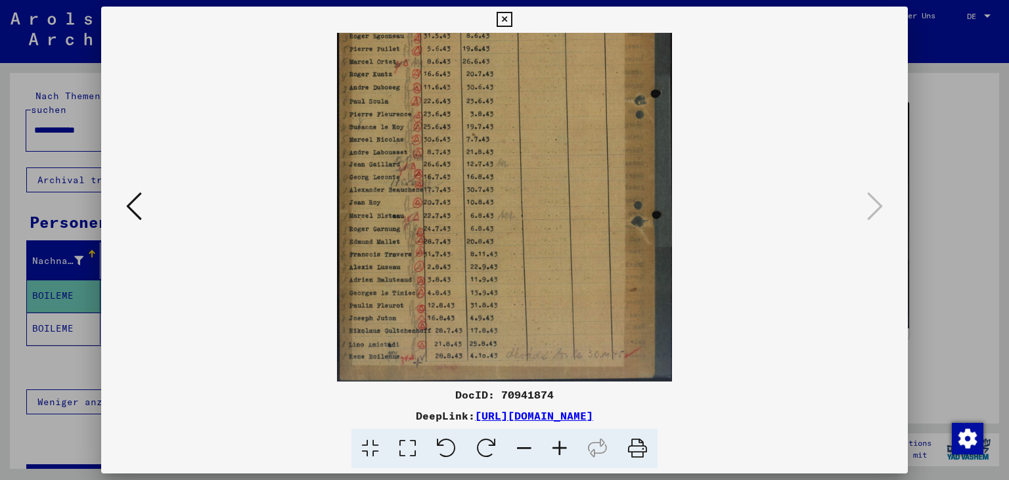
click at [515, 448] on icon at bounding box center [523, 449] width 35 height 40
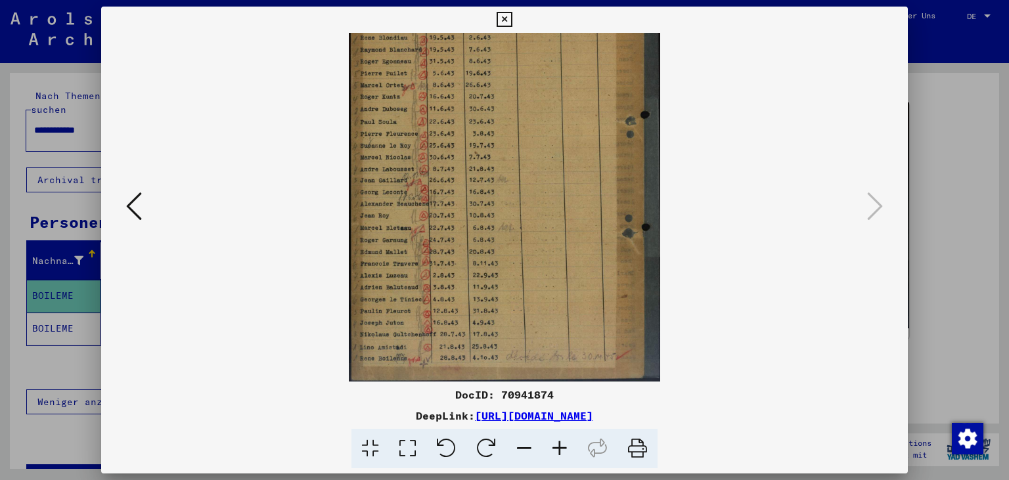
scroll to position [0, 0]
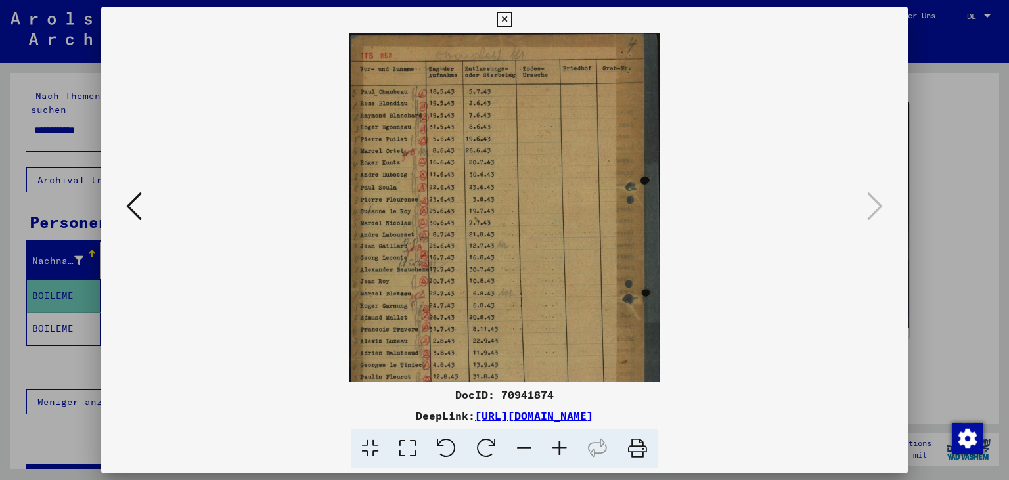
drag, startPoint x: 577, startPoint y: 158, endPoint x: 594, endPoint y: 310, distance: 152.7
click at [590, 313] on img at bounding box center [504, 240] width 311 height 414
click at [512, 18] on icon at bounding box center [503, 20] width 15 height 16
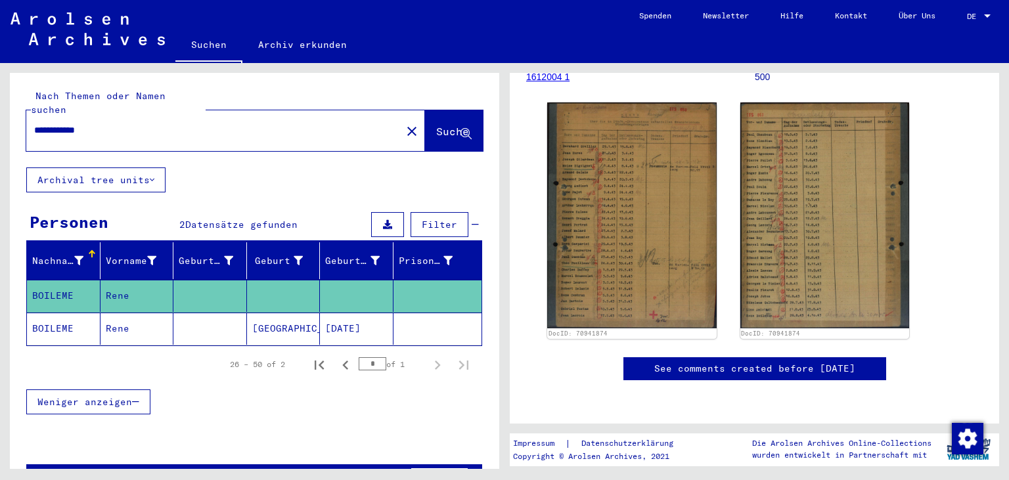
click at [258, 313] on mat-cell "[GEOGRAPHIC_DATA]" at bounding box center [284, 329] width 74 height 32
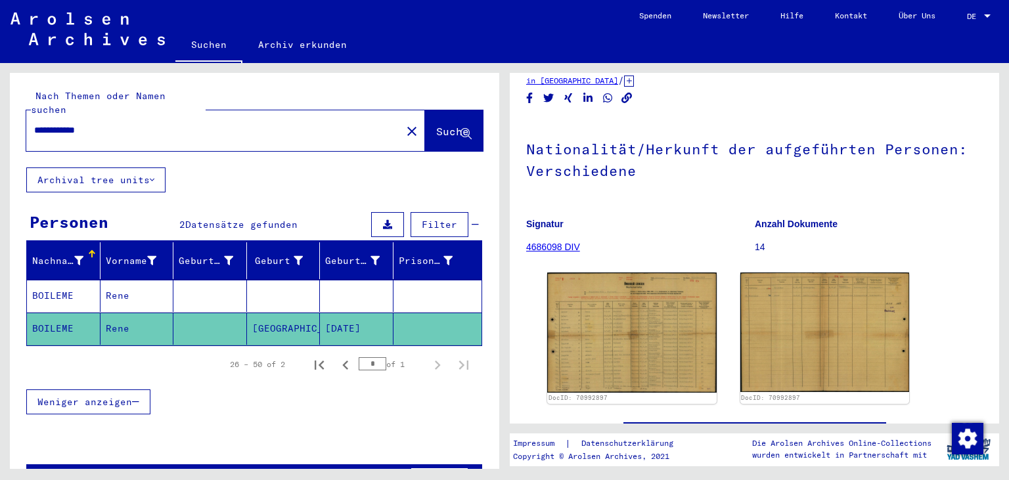
scroll to position [145, 0]
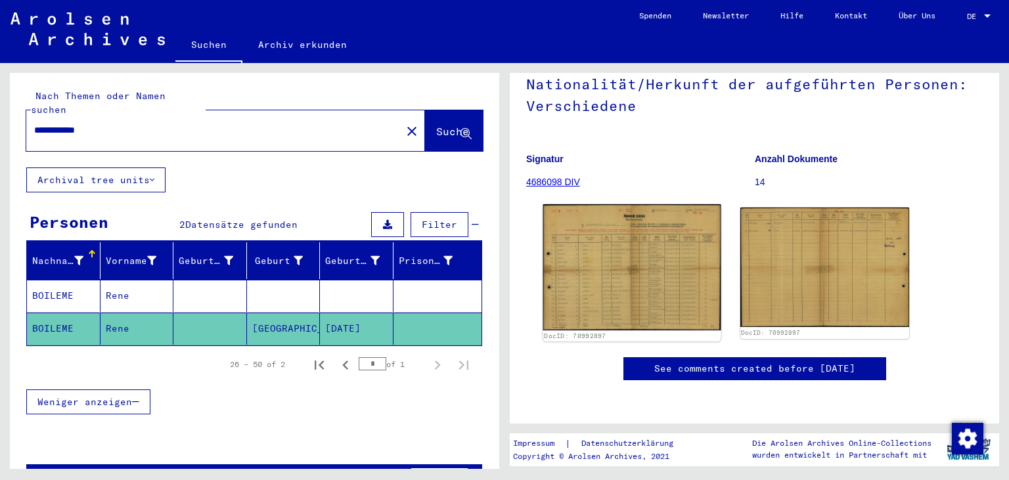
click at [656, 245] on img at bounding box center [631, 267] width 177 height 126
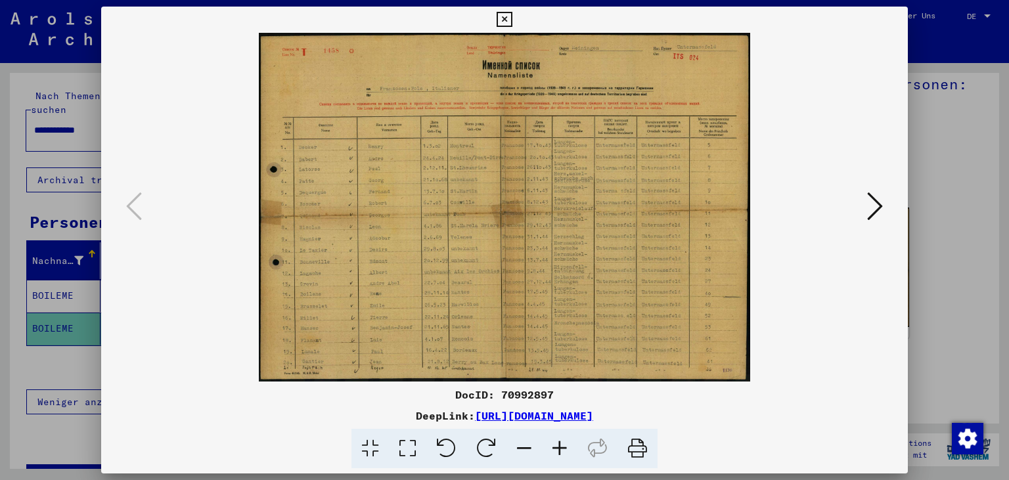
click at [558, 445] on icon at bounding box center [559, 449] width 35 height 40
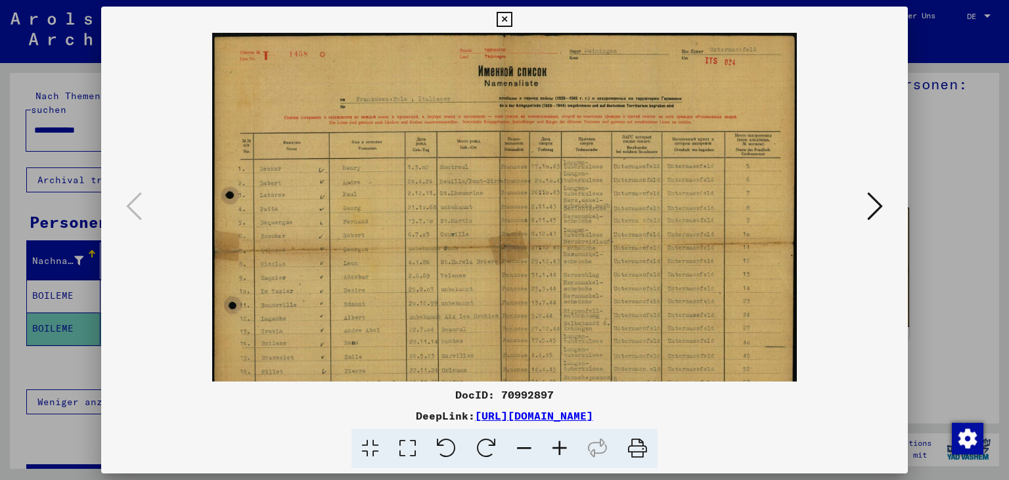
click at [558, 445] on icon at bounding box center [559, 449] width 35 height 40
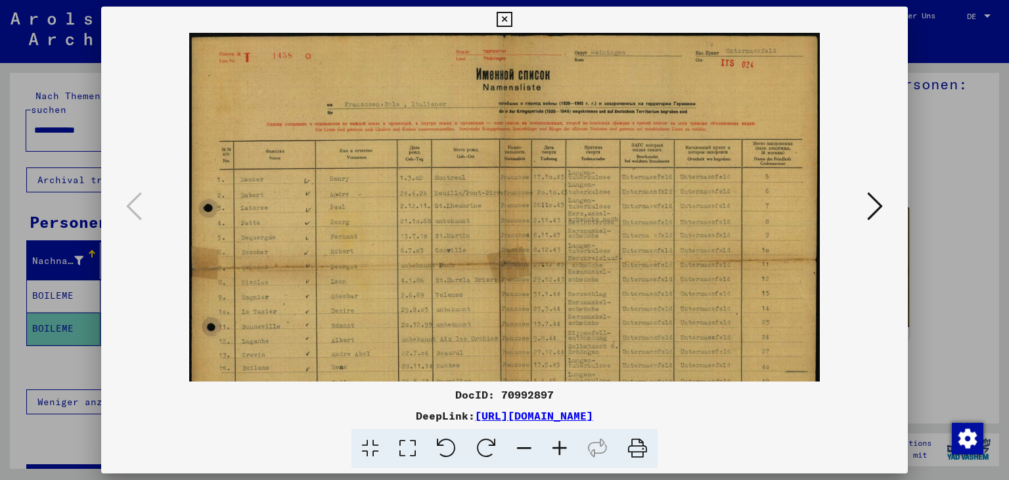
click at [558, 445] on icon at bounding box center [559, 449] width 35 height 40
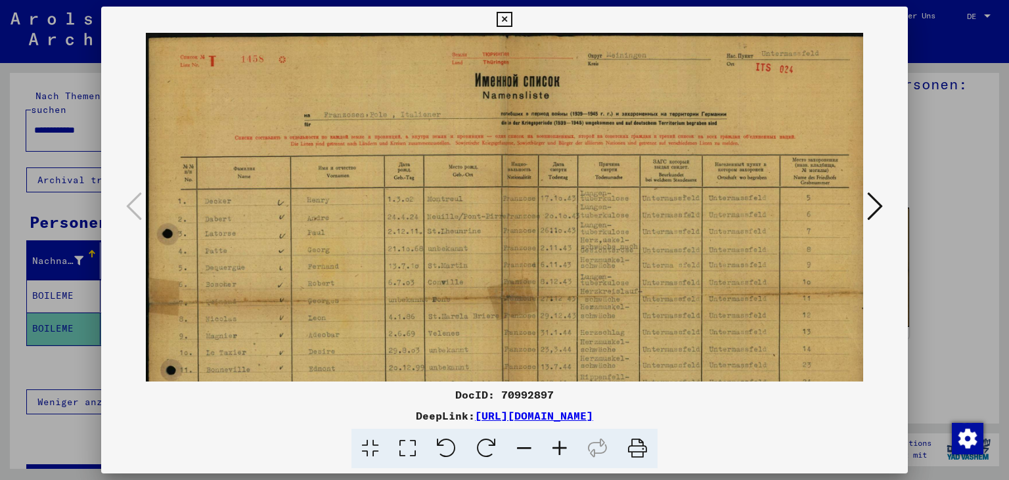
click at [558, 445] on icon at bounding box center [559, 449] width 35 height 40
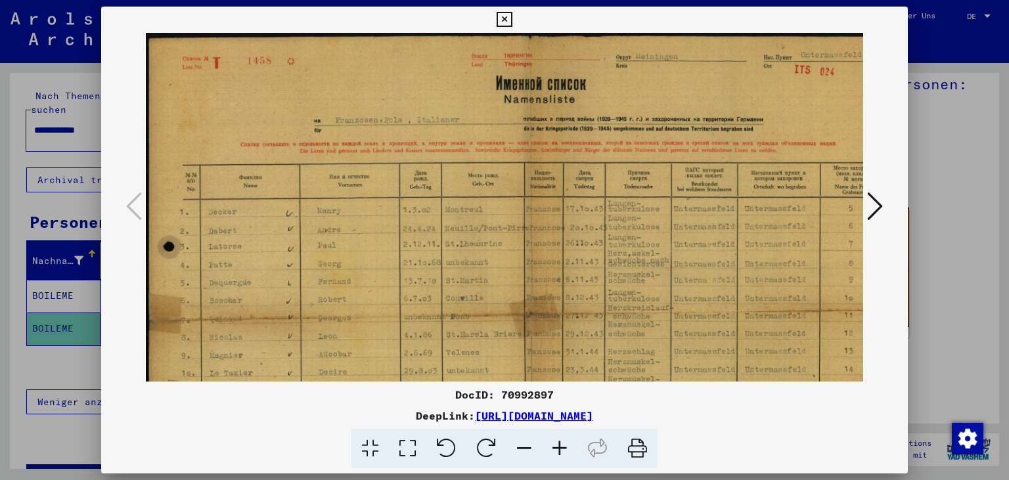
click at [558, 445] on icon at bounding box center [559, 449] width 35 height 40
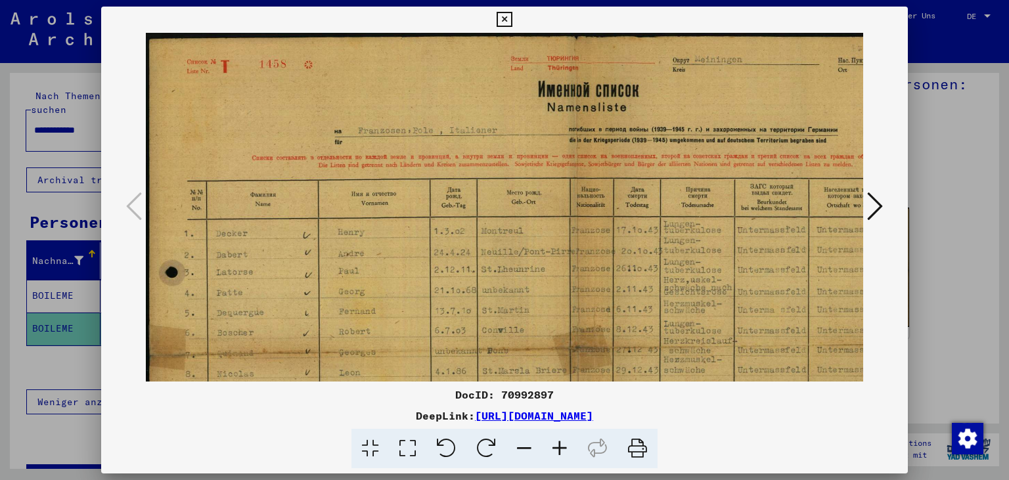
click at [558, 445] on icon at bounding box center [559, 449] width 35 height 40
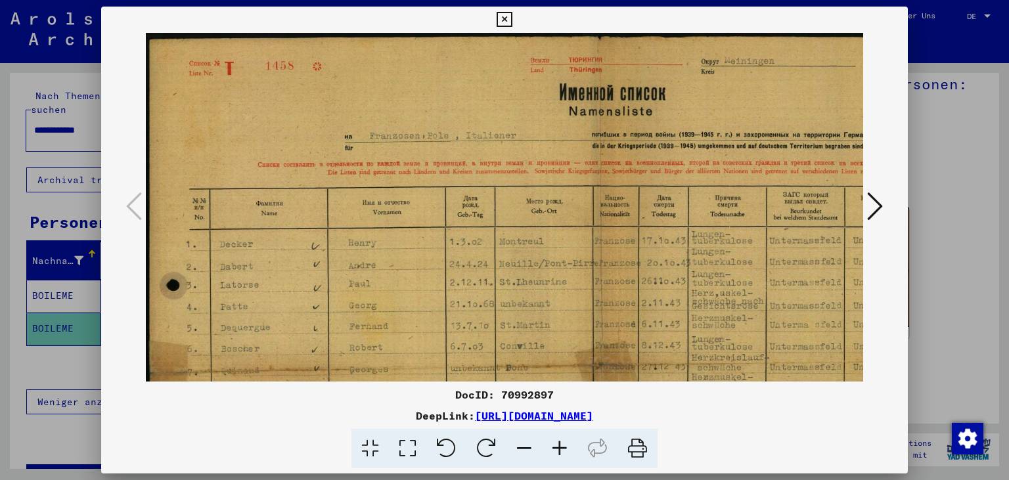
click at [558, 445] on icon at bounding box center [559, 449] width 35 height 40
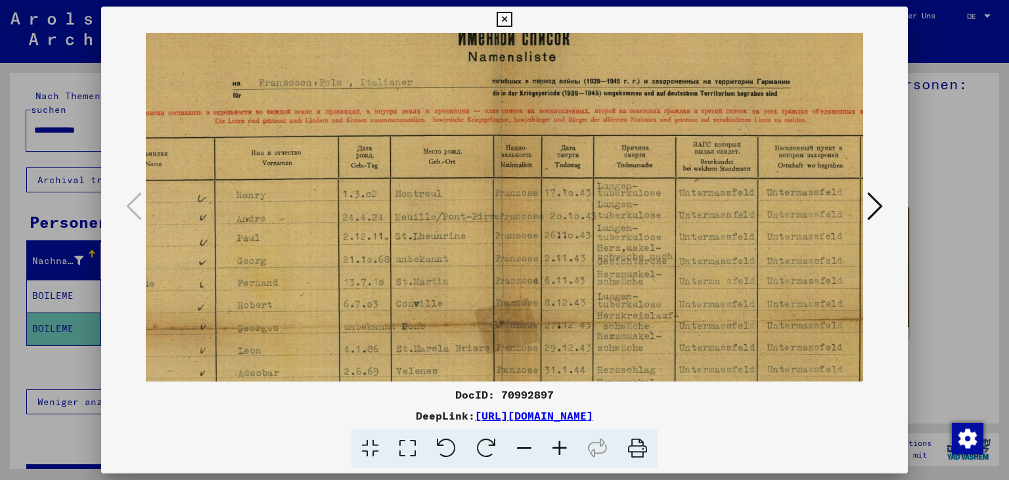
drag, startPoint x: 528, startPoint y: 240, endPoint x: 400, endPoint y: 176, distance: 143.0
click at [400, 176] on img at bounding box center [501, 312] width 955 height 677
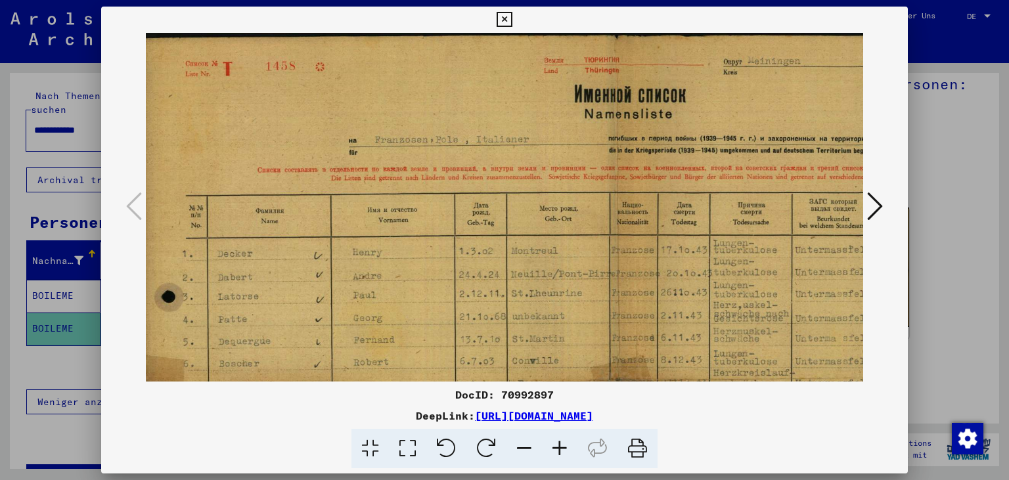
scroll to position [0, 0]
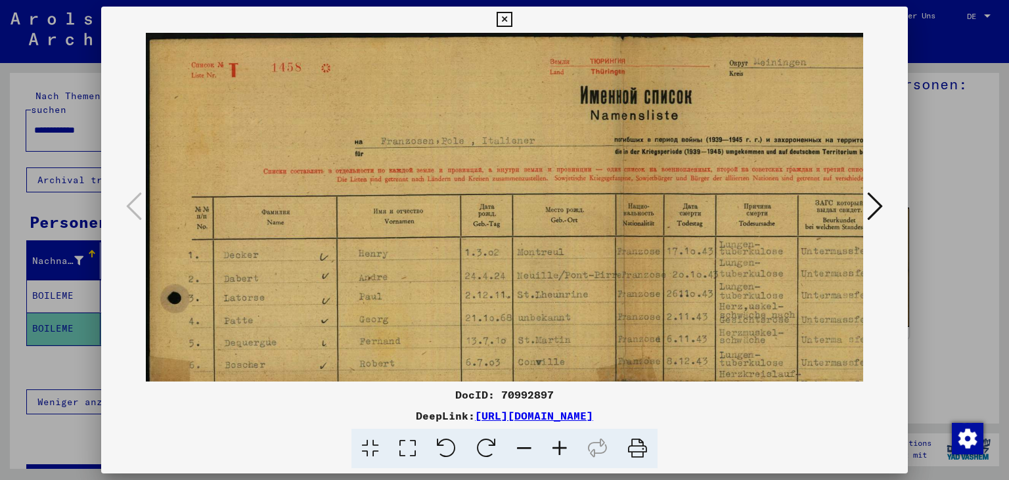
drag, startPoint x: 372, startPoint y: 211, endPoint x: 584, endPoint y: 313, distance: 235.6
click at [590, 316] on img at bounding box center [623, 371] width 955 height 677
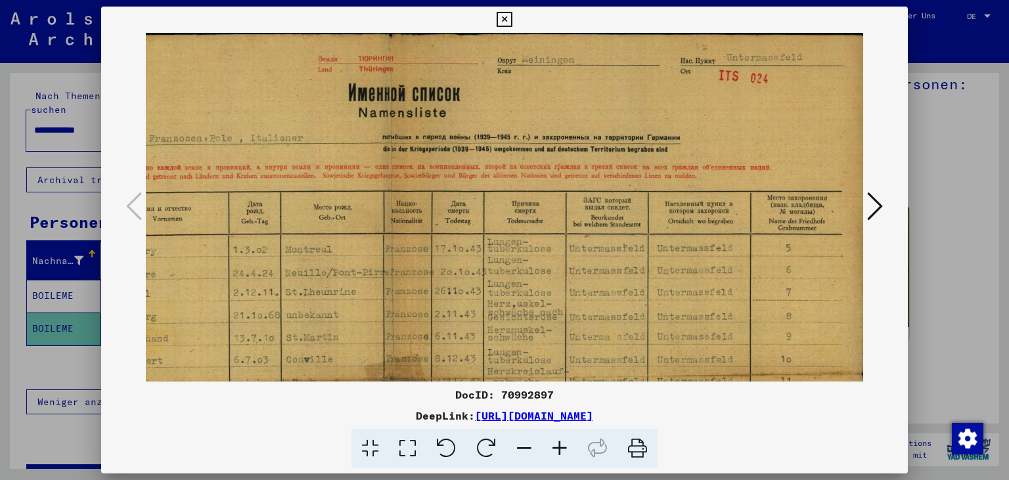
scroll to position [1, 232]
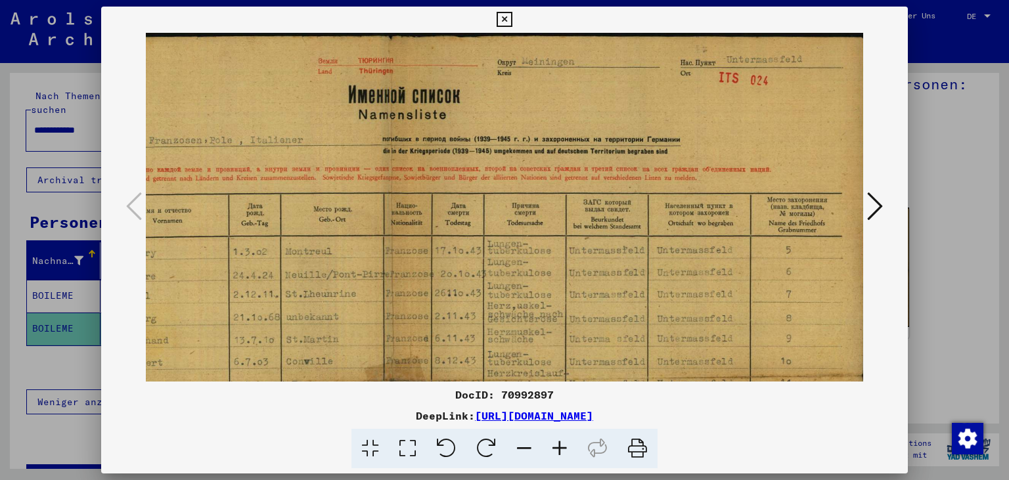
drag, startPoint x: 548, startPoint y: 219, endPoint x: 295, endPoint y: 219, distance: 252.8
click at [295, 219] on img at bounding box center [391, 370] width 955 height 677
click at [280, 202] on img at bounding box center [391, 370] width 955 height 677
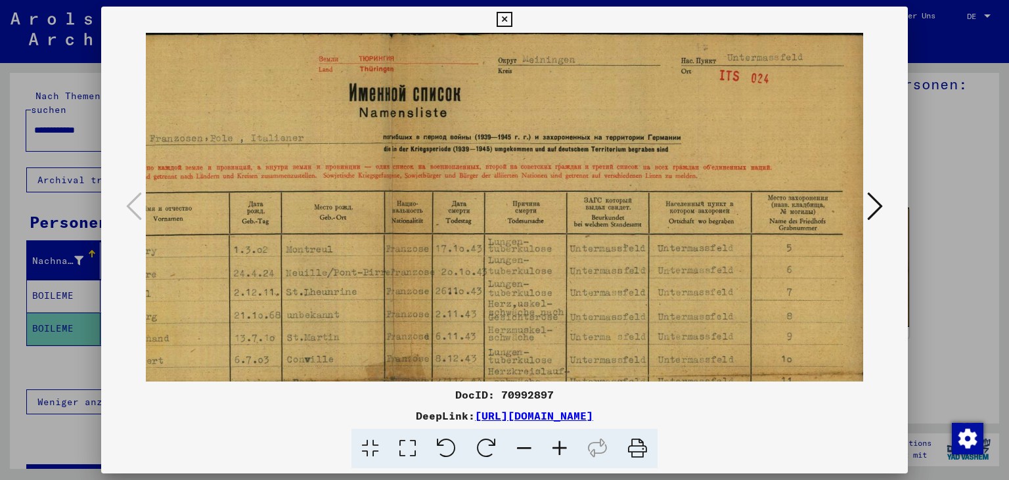
click at [529, 449] on icon at bounding box center [523, 449] width 35 height 40
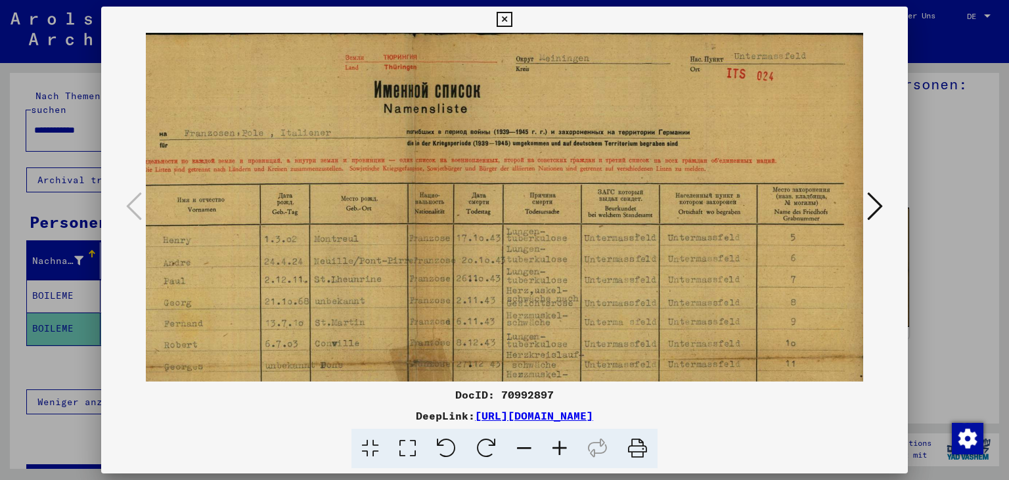
click at [529, 449] on icon at bounding box center [523, 449] width 35 height 40
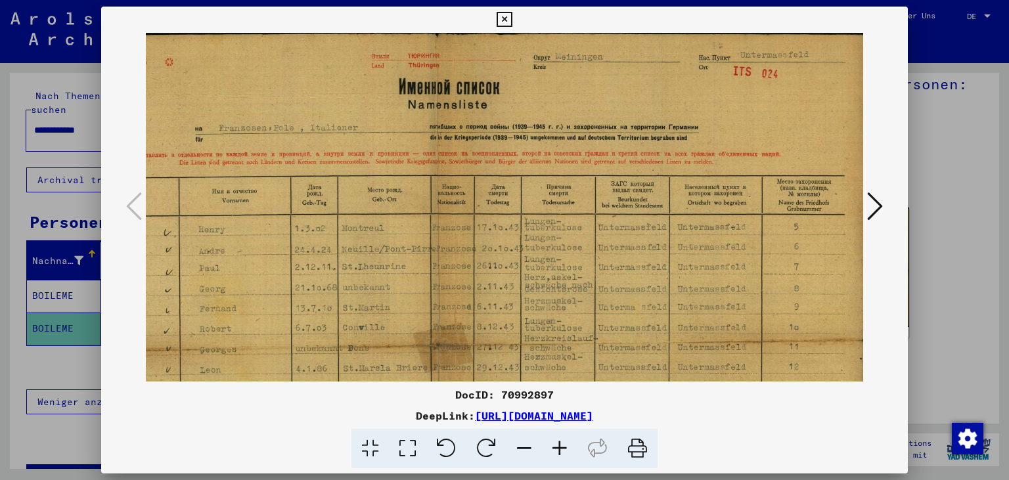
click at [529, 449] on icon at bounding box center [523, 449] width 35 height 40
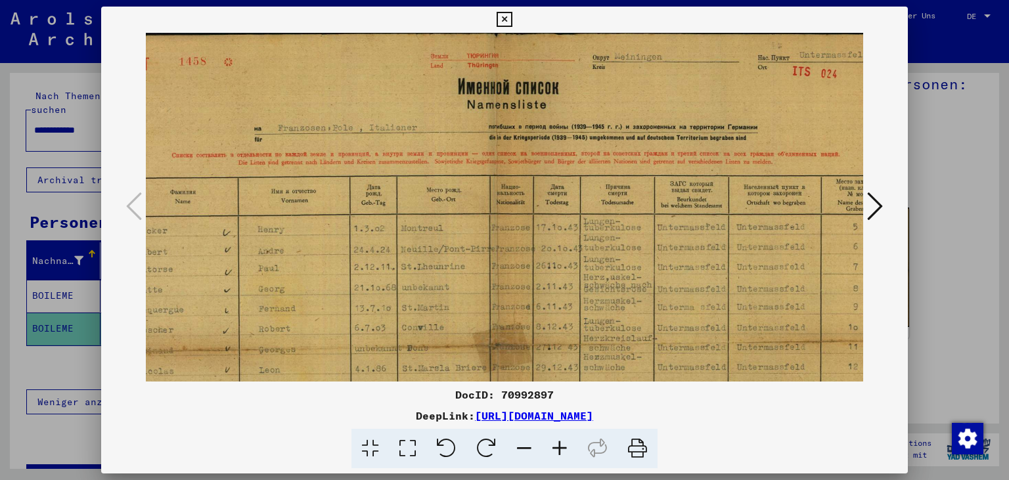
click at [529, 449] on icon at bounding box center [523, 449] width 35 height 40
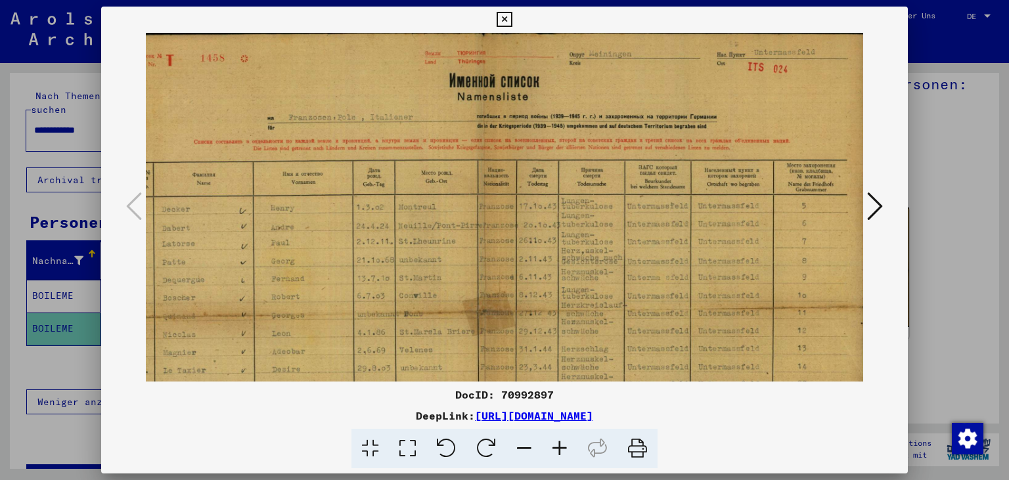
click at [530, 449] on icon at bounding box center [523, 449] width 35 height 40
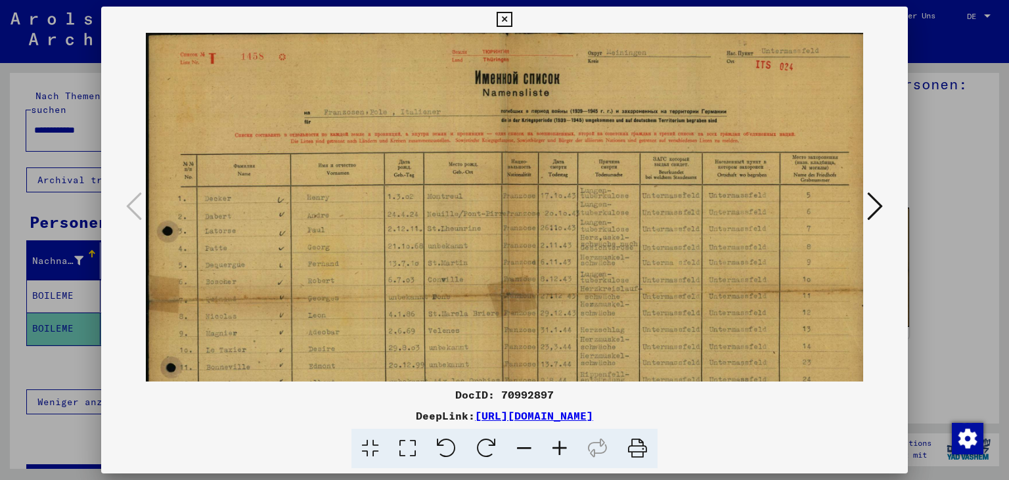
click at [530, 449] on icon at bounding box center [523, 449] width 35 height 40
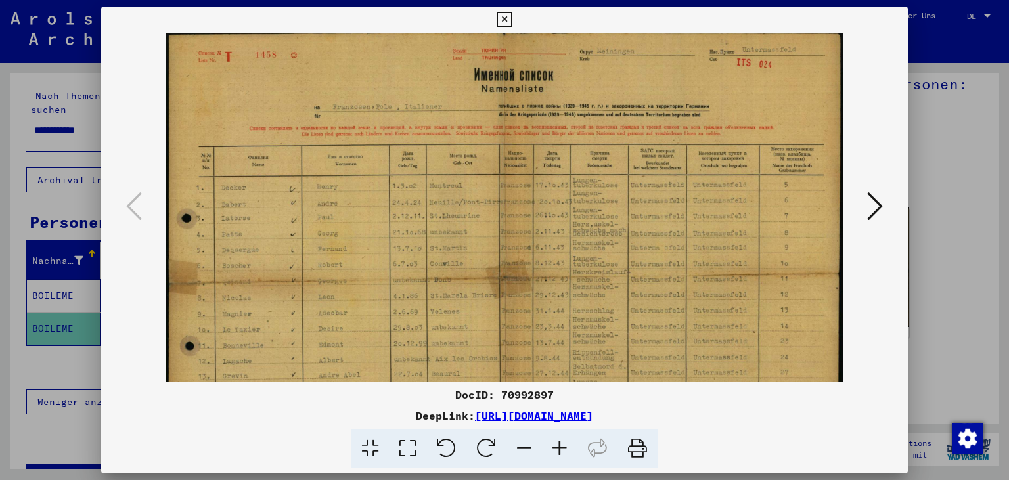
click at [534, 448] on icon at bounding box center [523, 449] width 35 height 40
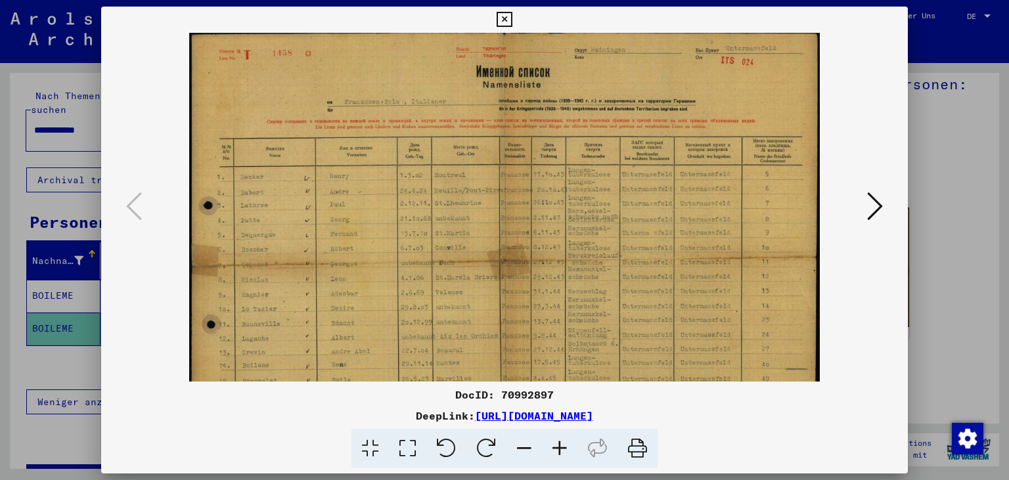
click at [534, 448] on icon at bounding box center [523, 449] width 35 height 40
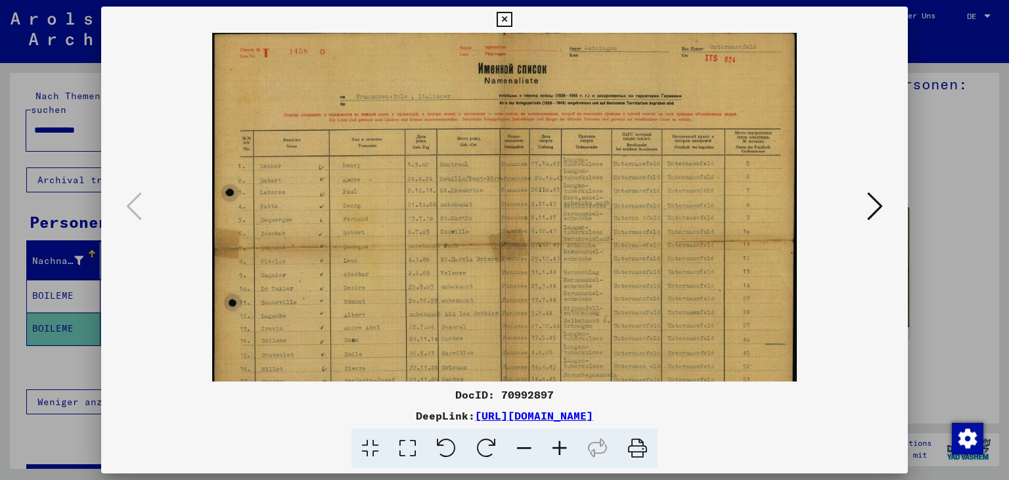
click at [534, 448] on icon at bounding box center [523, 449] width 35 height 40
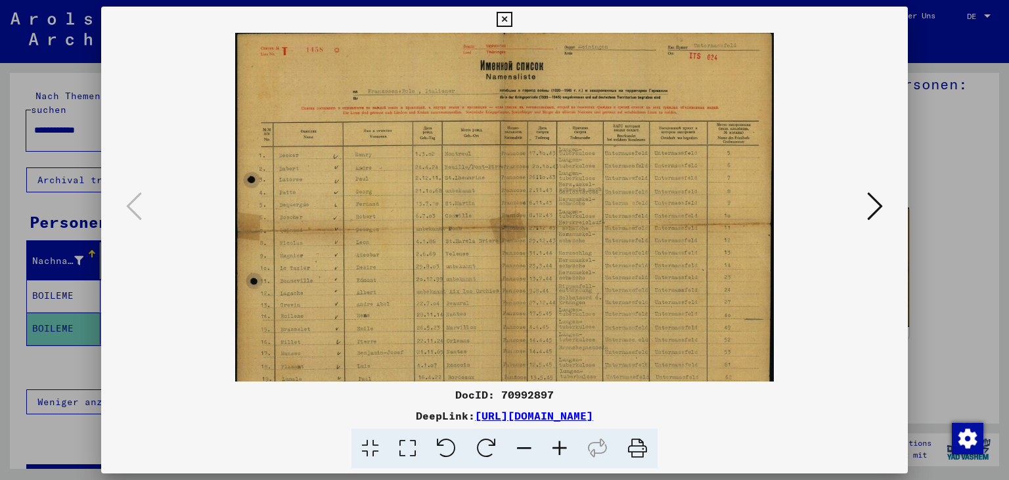
click at [534, 448] on icon at bounding box center [523, 449] width 35 height 40
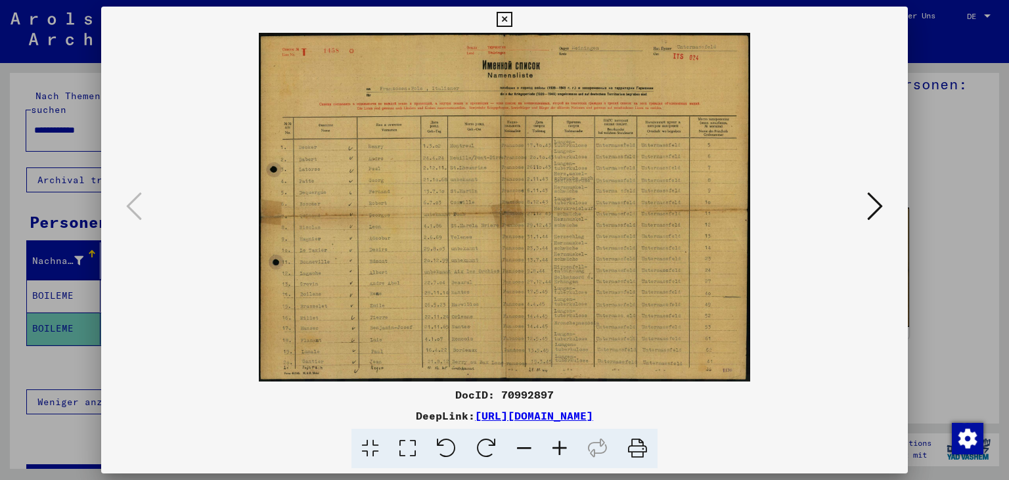
click at [882, 198] on icon at bounding box center [875, 206] width 16 height 32
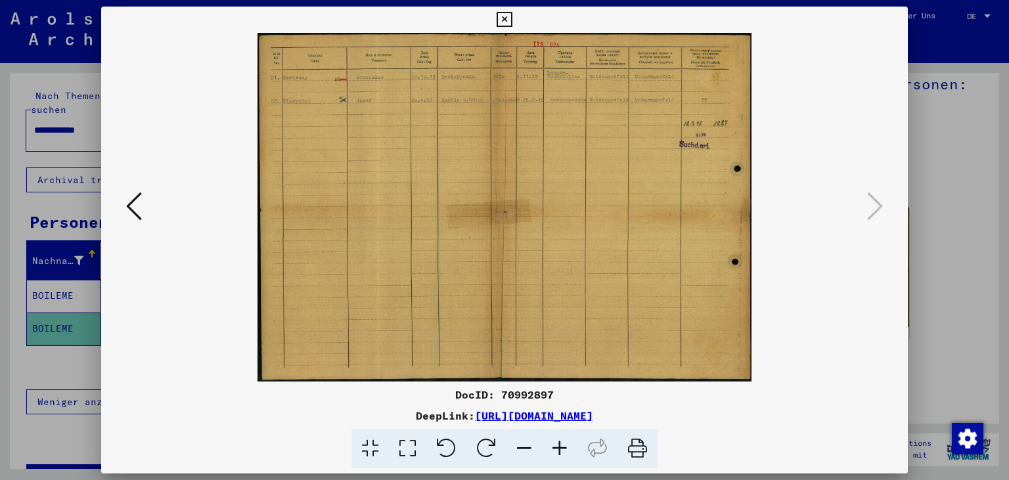
click at [127, 216] on icon at bounding box center [134, 206] width 16 height 32
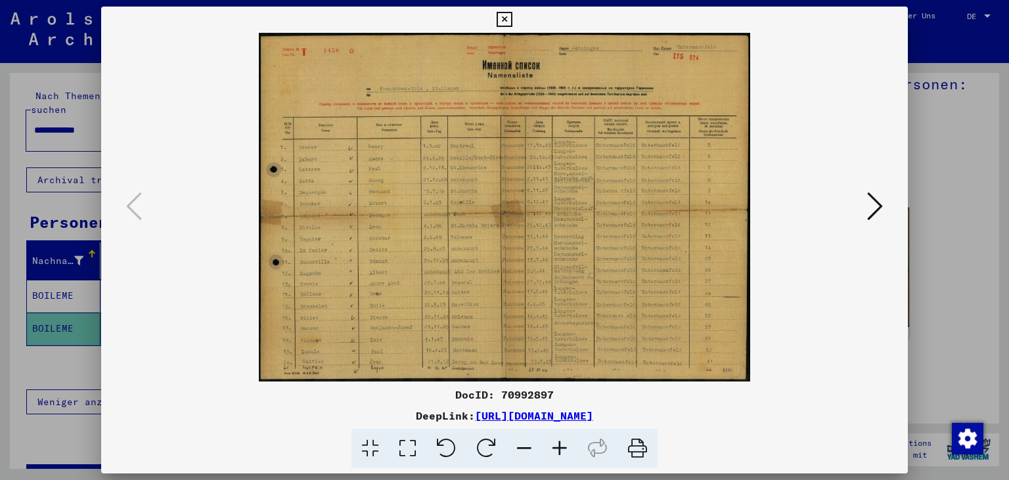
drag, startPoint x: 554, startPoint y: 394, endPoint x: 450, endPoint y: 385, distance: 104.1
click at [450, 385] on div "DocID: 70992897 DeepLink: [URL][DOMAIN_NAME]" at bounding box center [504, 238] width 807 height 462
copy div "DocID: 70992897"
click at [401, 298] on img at bounding box center [505, 207] width 492 height 349
click at [561, 441] on icon at bounding box center [559, 449] width 35 height 40
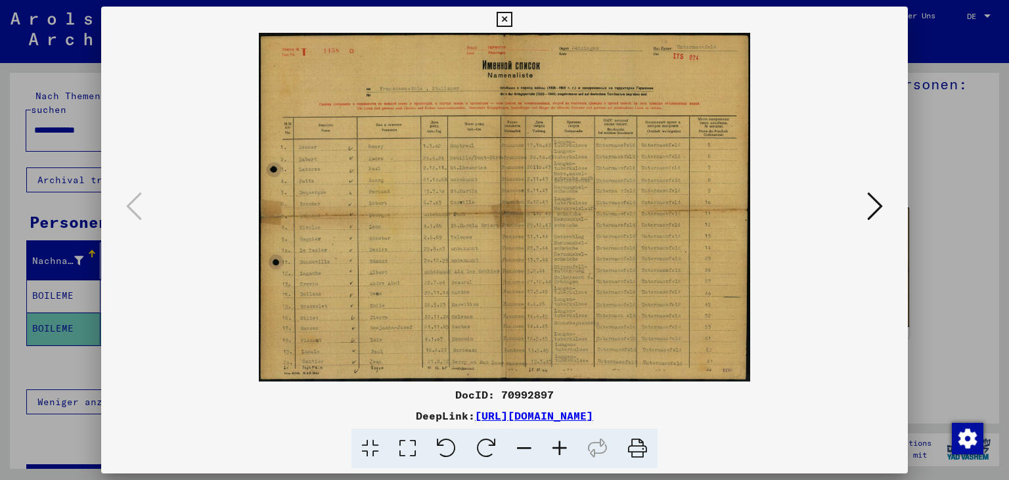
click at [563, 441] on icon at bounding box center [559, 449] width 35 height 40
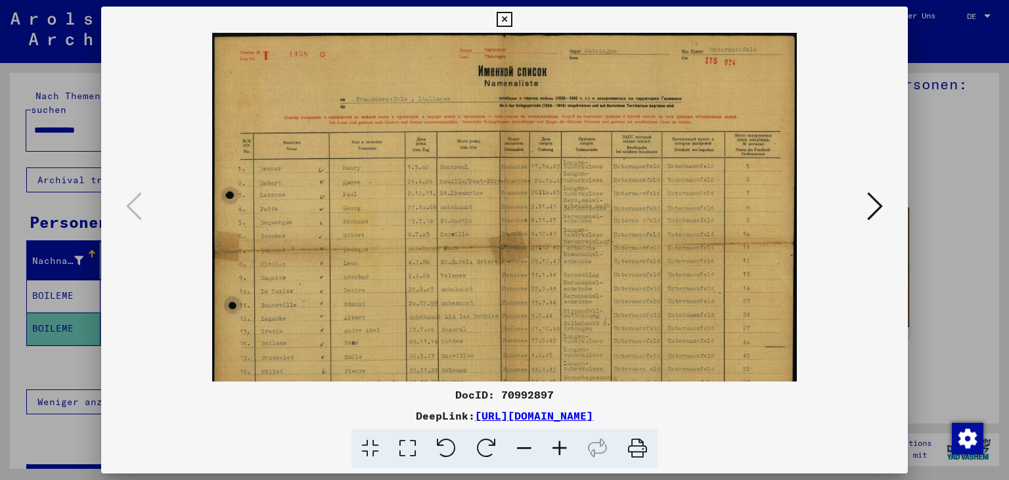
click at [563, 441] on icon at bounding box center [559, 449] width 35 height 40
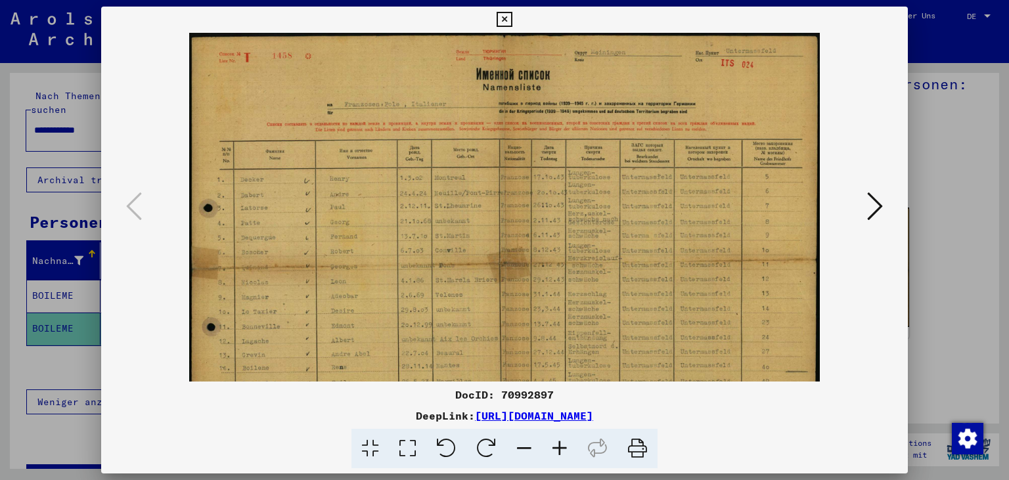
click at [563, 441] on icon at bounding box center [559, 449] width 35 height 40
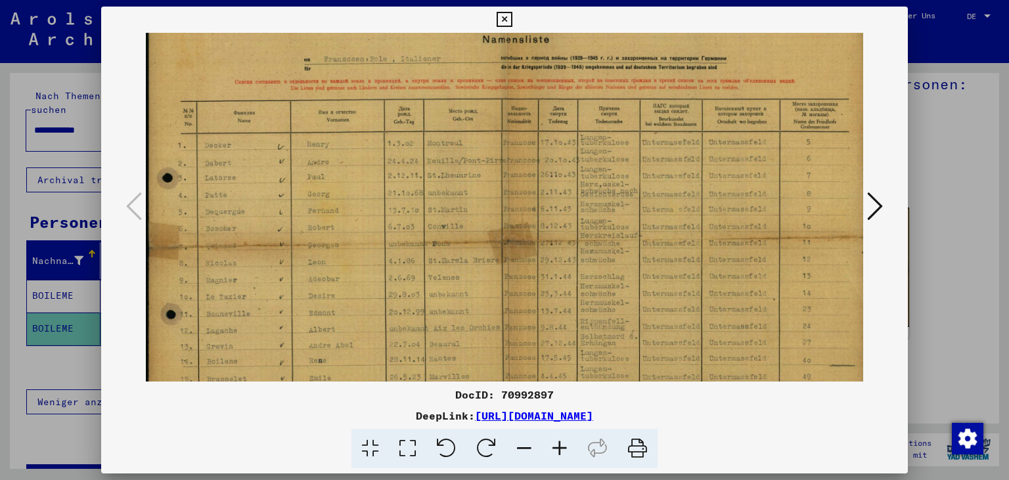
scroll to position [77, 0]
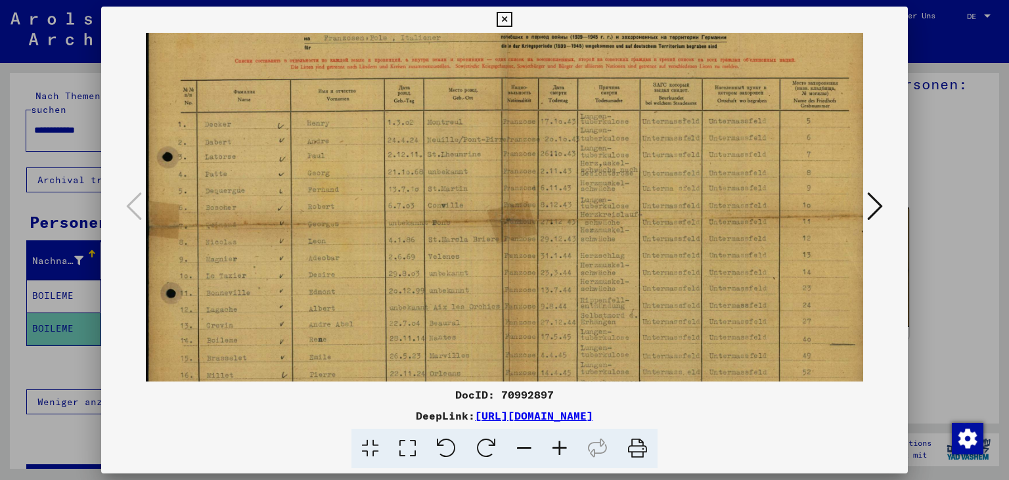
drag, startPoint x: 319, startPoint y: 268, endPoint x: 318, endPoint y: 225, distance: 43.3
click at [318, 225] on img at bounding box center [507, 212] width 723 height 513
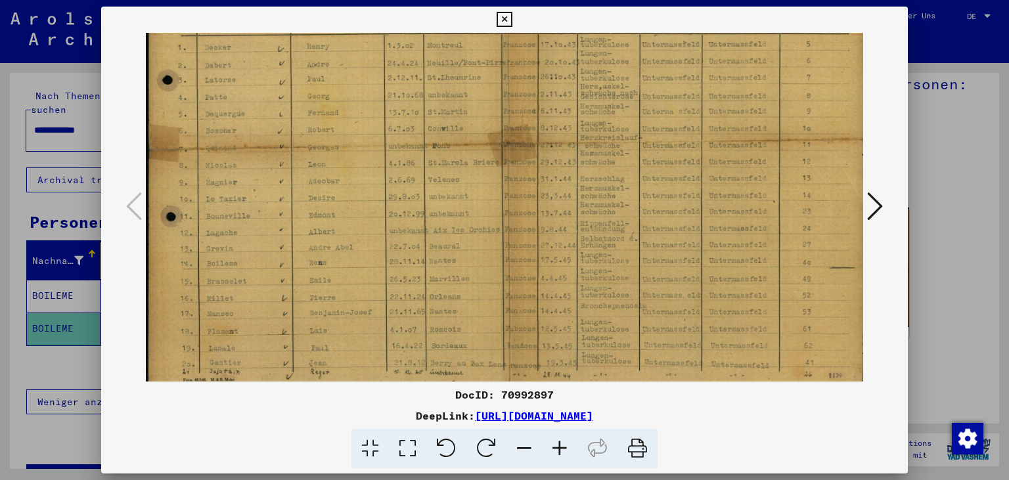
scroll to position [164, 0]
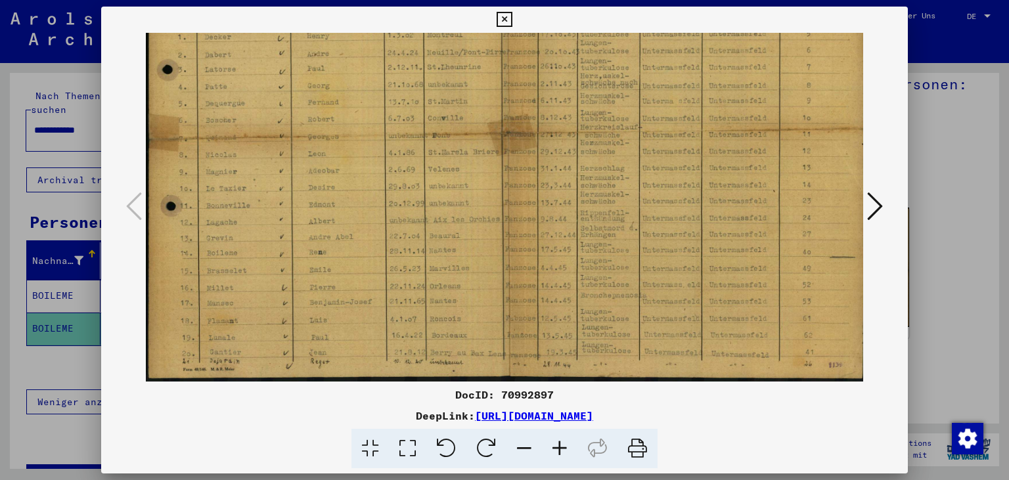
drag, startPoint x: 429, startPoint y: 265, endPoint x: 433, endPoint y: 159, distance: 106.4
click at [433, 159] on img at bounding box center [507, 125] width 723 height 513
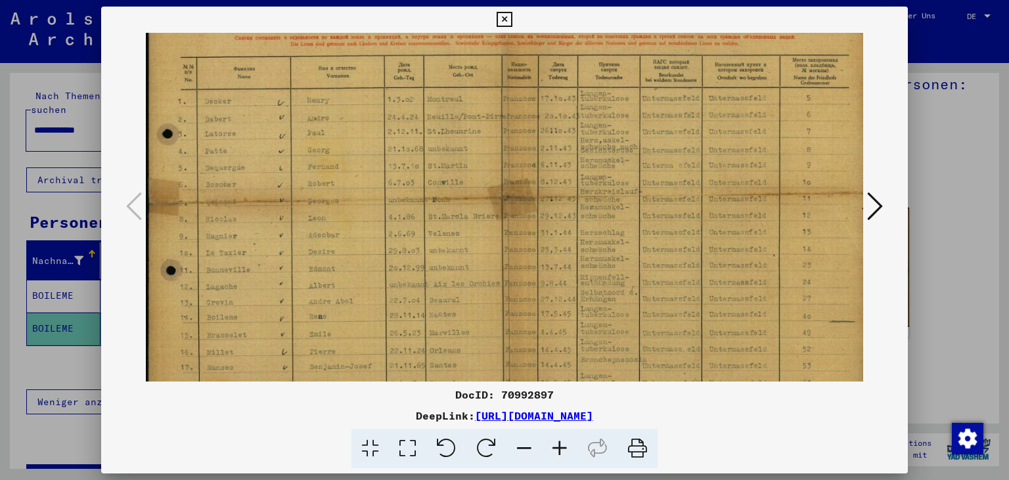
scroll to position [83, 0]
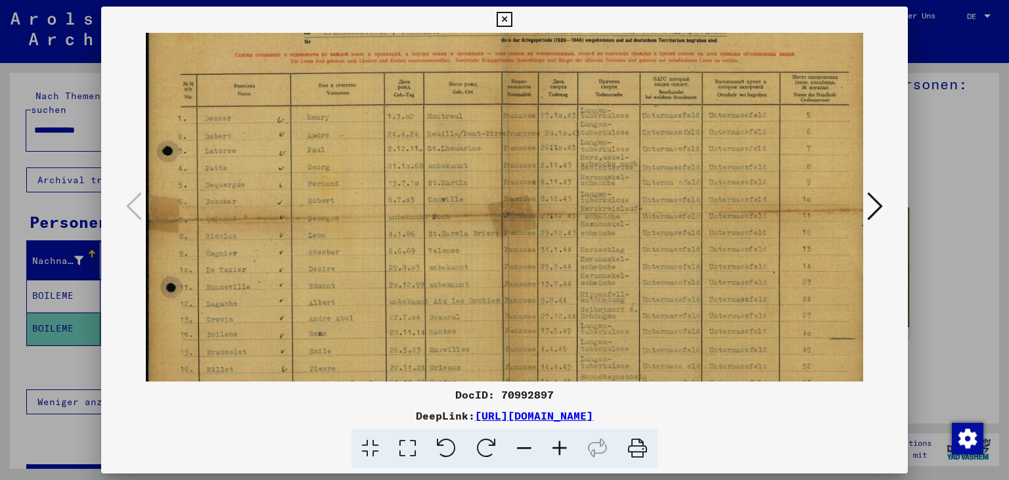
drag, startPoint x: 330, startPoint y: 133, endPoint x: 342, endPoint y: 214, distance: 82.4
click at [342, 214] on img at bounding box center [507, 206] width 723 height 513
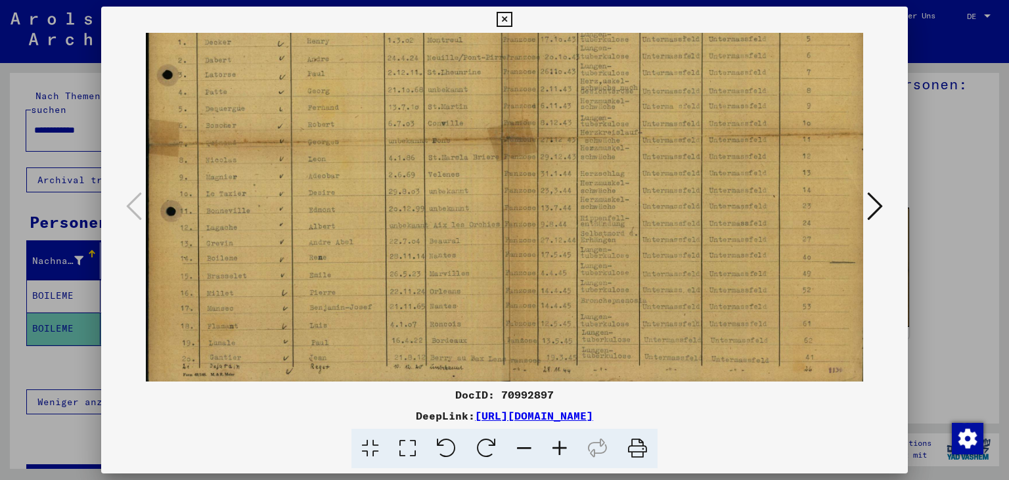
scroll to position [164, 0]
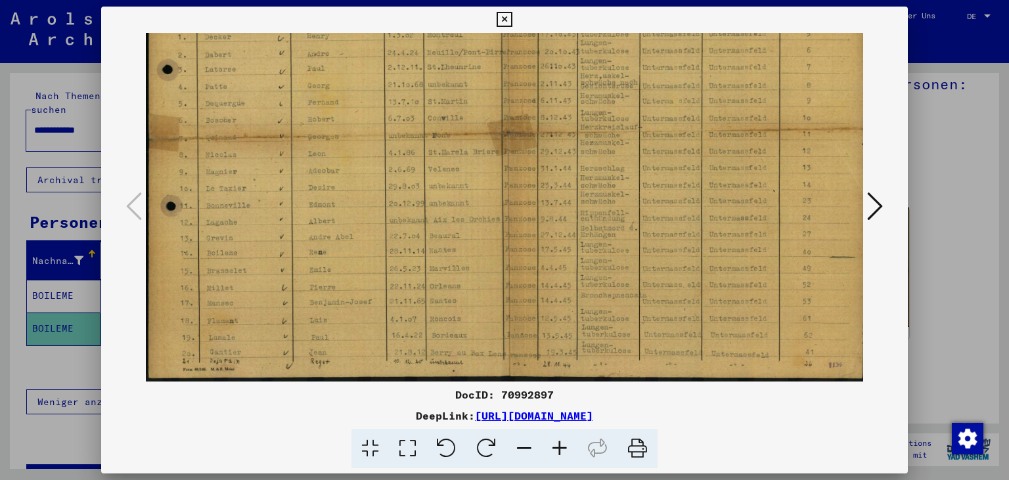
drag, startPoint x: 310, startPoint y: 225, endPoint x: 301, endPoint y: 143, distance: 82.5
click at [302, 142] on img at bounding box center [507, 125] width 723 height 513
click at [303, 220] on img at bounding box center [507, 125] width 723 height 513
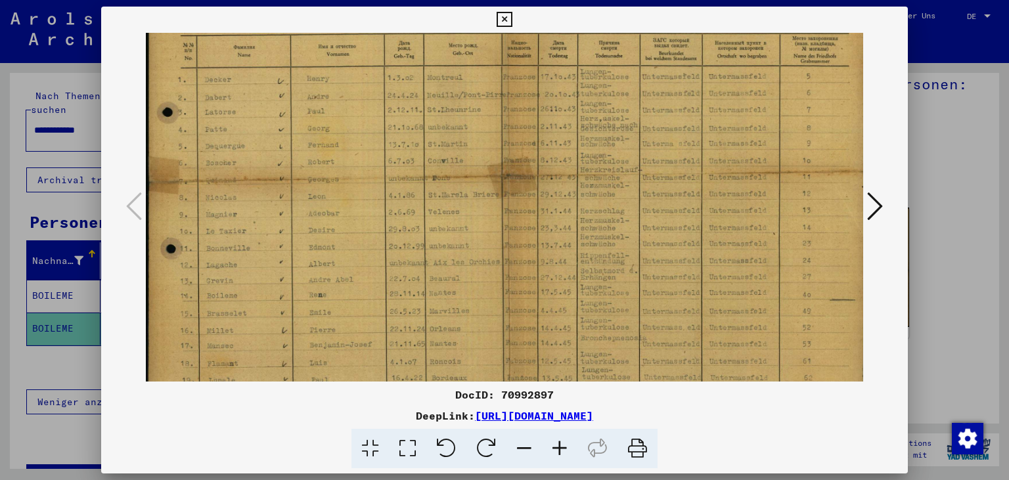
scroll to position [119, 0]
drag, startPoint x: 317, startPoint y: 201, endPoint x: 335, endPoint y: 246, distance: 48.7
click at [335, 246] on img at bounding box center [507, 170] width 723 height 513
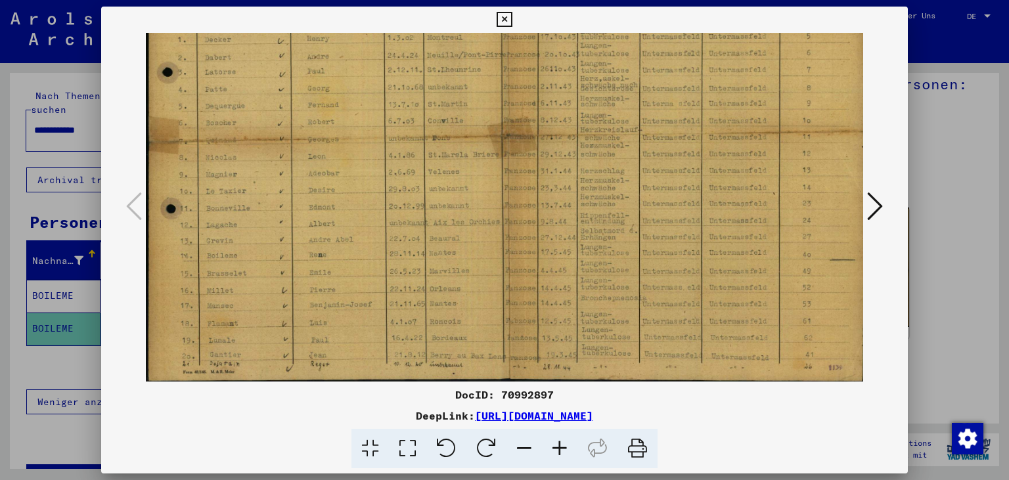
scroll to position [162, 0]
drag, startPoint x: 349, startPoint y: 284, endPoint x: 353, endPoint y: 241, distance: 43.5
click at [353, 241] on img at bounding box center [507, 127] width 723 height 513
click at [403, 261] on img at bounding box center [507, 127] width 723 height 513
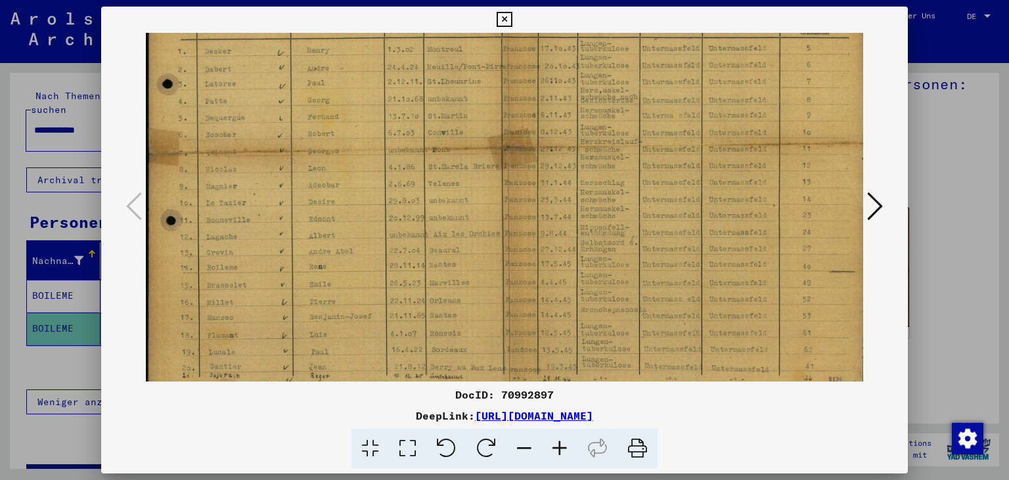
scroll to position [154, 0]
drag, startPoint x: 705, startPoint y: 201, endPoint x: 725, endPoint y: 223, distance: 30.2
click at [725, 223] on img at bounding box center [507, 135] width 723 height 513
click at [265, 316] on img at bounding box center [507, 135] width 723 height 513
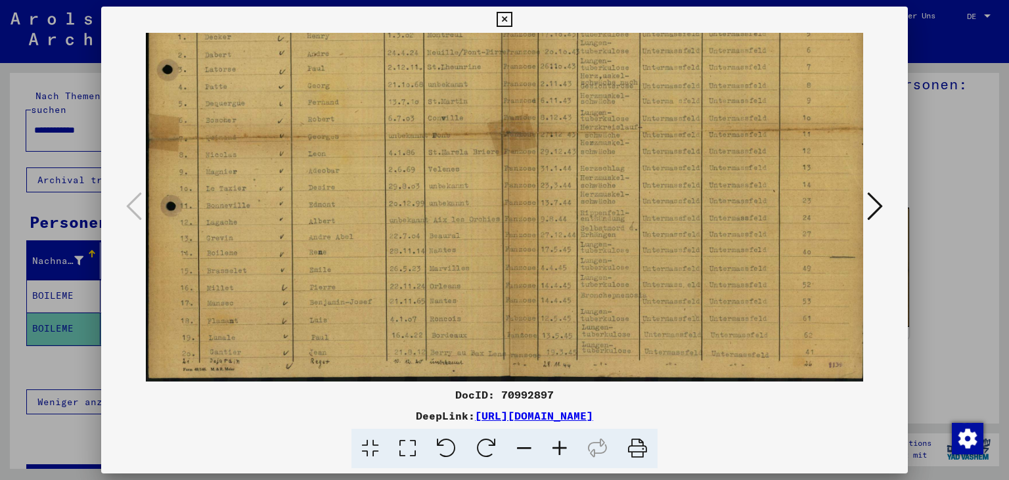
drag, startPoint x: 284, startPoint y: 301, endPoint x: 285, endPoint y: 290, distance: 11.2
click at [285, 290] on img at bounding box center [507, 125] width 723 height 513
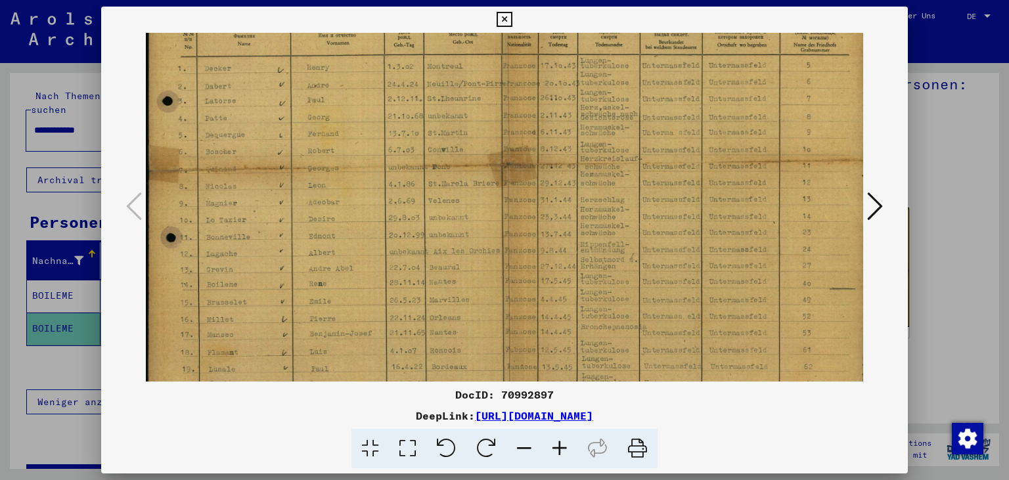
scroll to position [131, 0]
drag, startPoint x: 391, startPoint y: 159, endPoint x: 397, endPoint y: 192, distance: 33.5
click at [397, 192] on img at bounding box center [507, 158] width 723 height 513
click at [619, 290] on img at bounding box center [507, 158] width 723 height 513
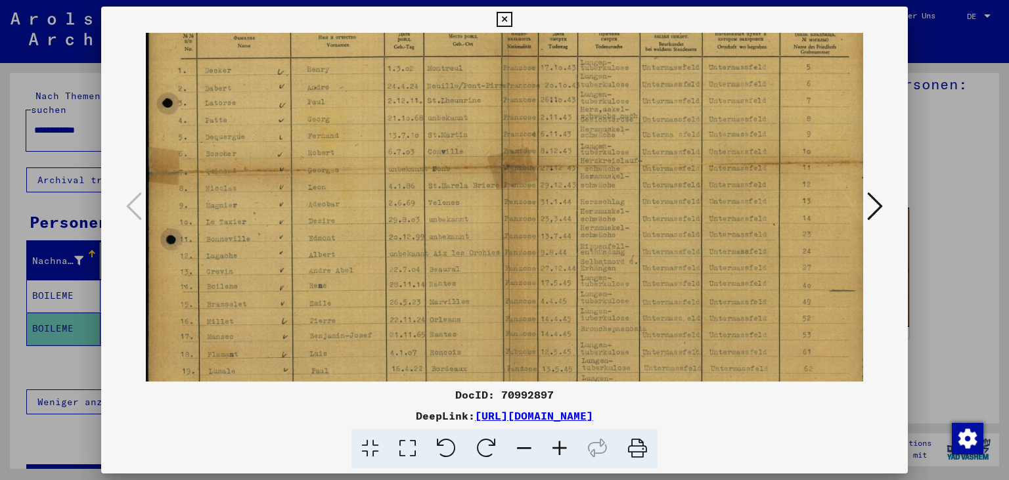
drag, startPoint x: 378, startPoint y: 232, endPoint x: 380, endPoint y: 225, distance: 8.1
click at [379, 232] on img at bounding box center [507, 158] width 723 height 513
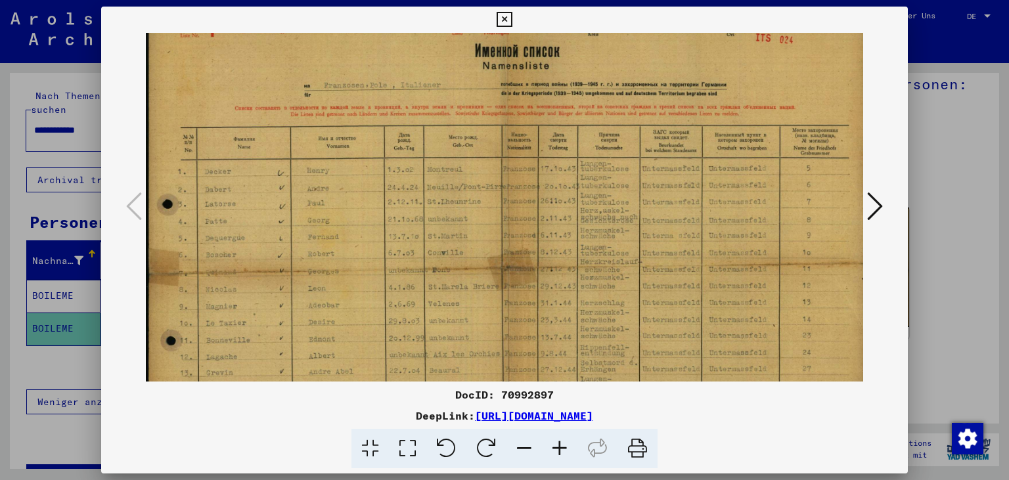
drag, startPoint x: 547, startPoint y: 218, endPoint x: 534, endPoint y: 289, distance: 72.0
click at [544, 334] on img at bounding box center [507, 259] width 723 height 513
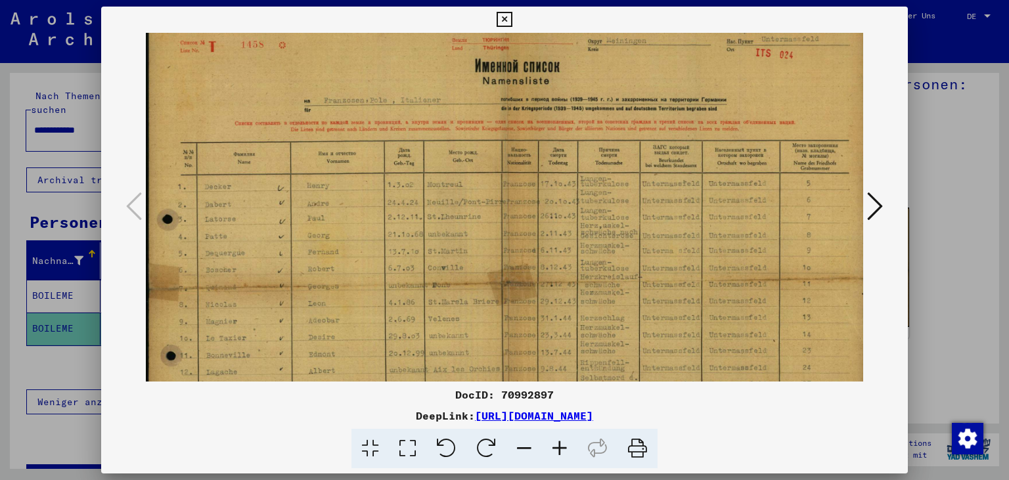
drag, startPoint x: 891, startPoint y: 20, endPoint x: 898, endPoint y: 26, distance: 9.3
click at [515, 28] on button at bounding box center [503, 20] width 23 height 26
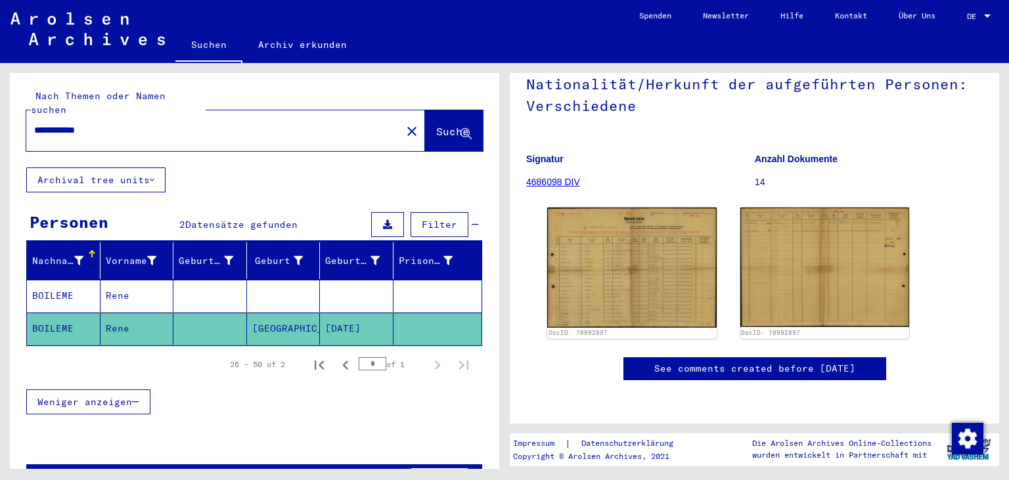
click at [572, 177] on link "4686098 DIV" at bounding box center [553, 182] width 54 height 11
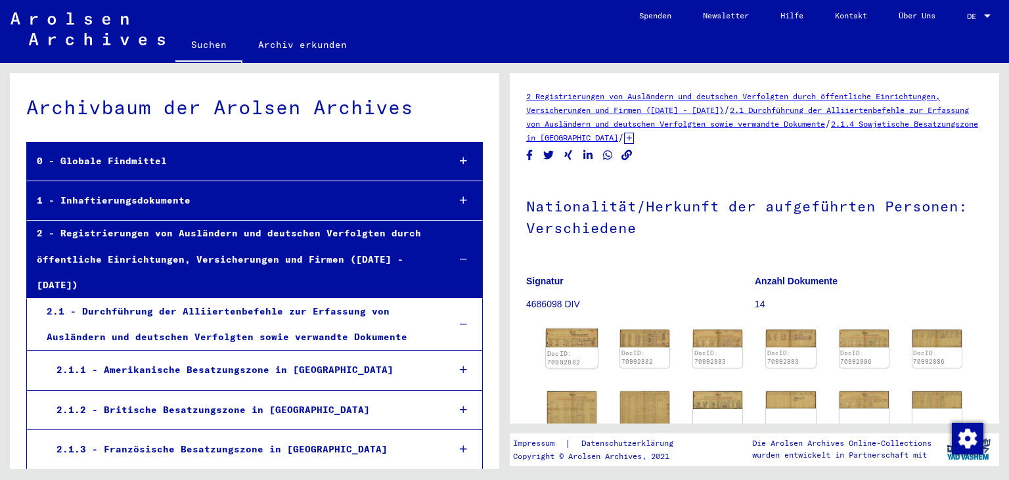
click at [580, 339] on img at bounding box center [572, 338] width 52 height 18
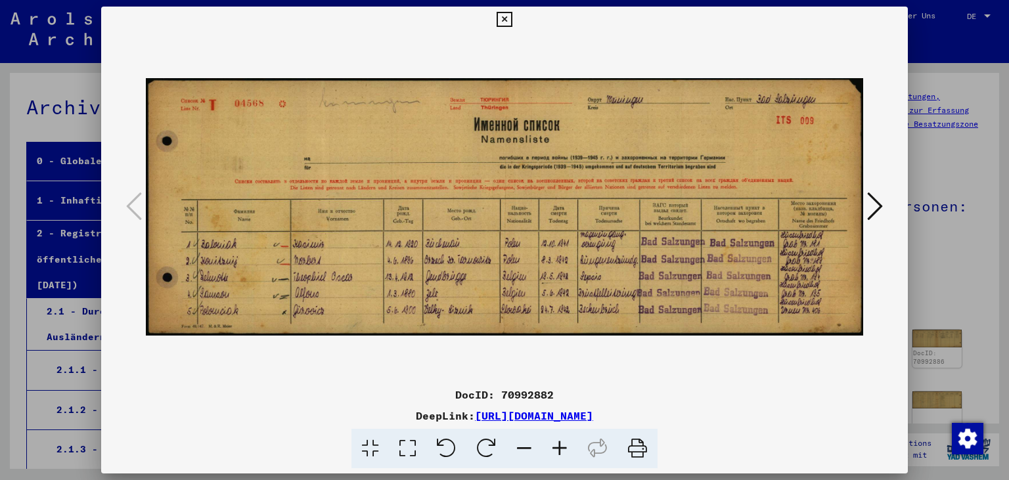
click at [391, 41] on img at bounding box center [505, 207] width 718 height 349
click at [512, 23] on icon at bounding box center [503, 20] width 15 height 16
